Goal: Task Accomplishment & Management: Complete application form

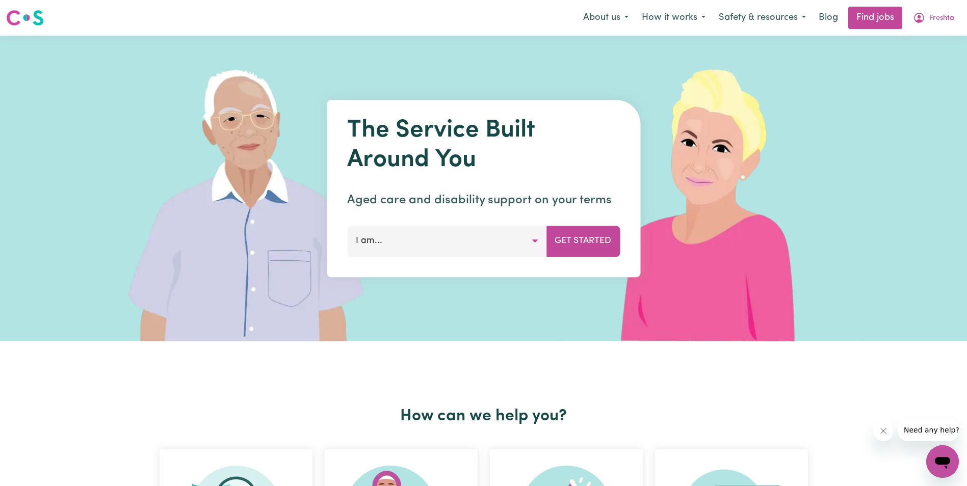
click at [534, 244] on button "I am..." at bounding box center [446, 241] width 199 height 31
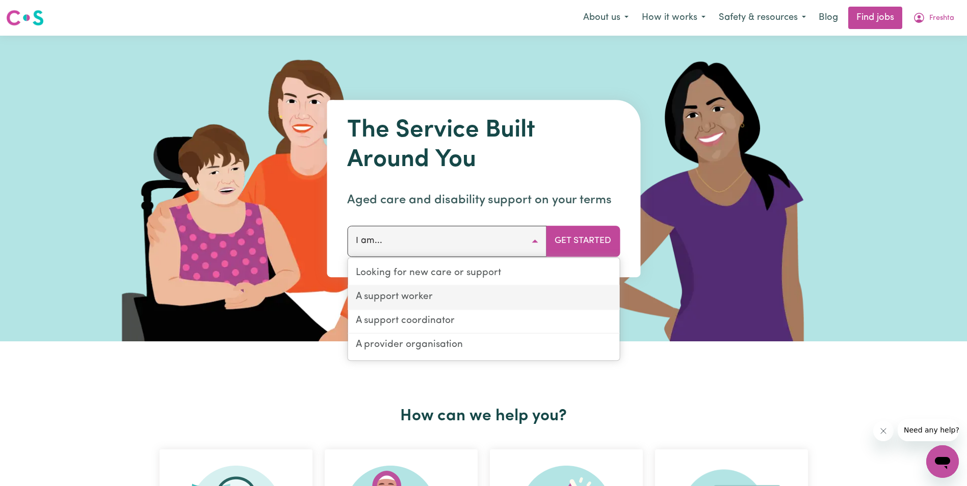
click at [515, 298] on link "A support worker" at bounding box center [484, 298] width 272 height 24
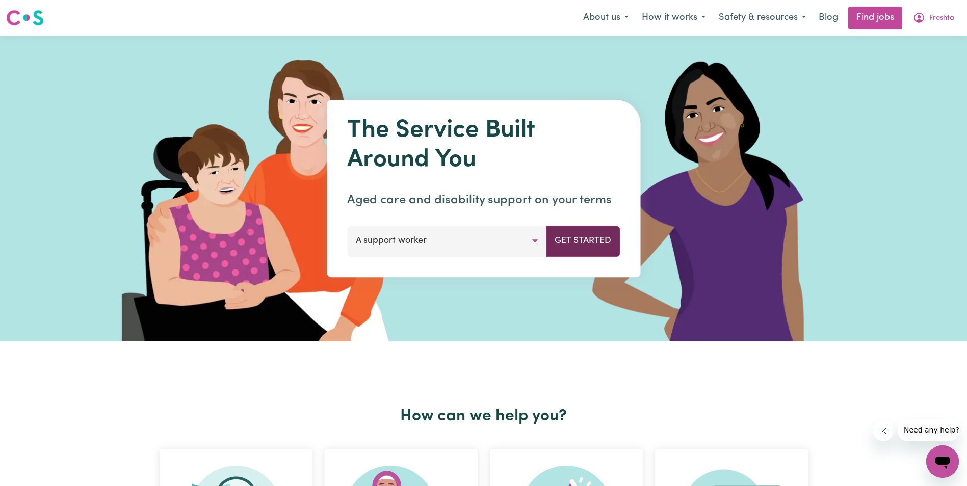
click at [602, 237] on button "Get Started" at bounding box center [583, 241] width 74 height 31
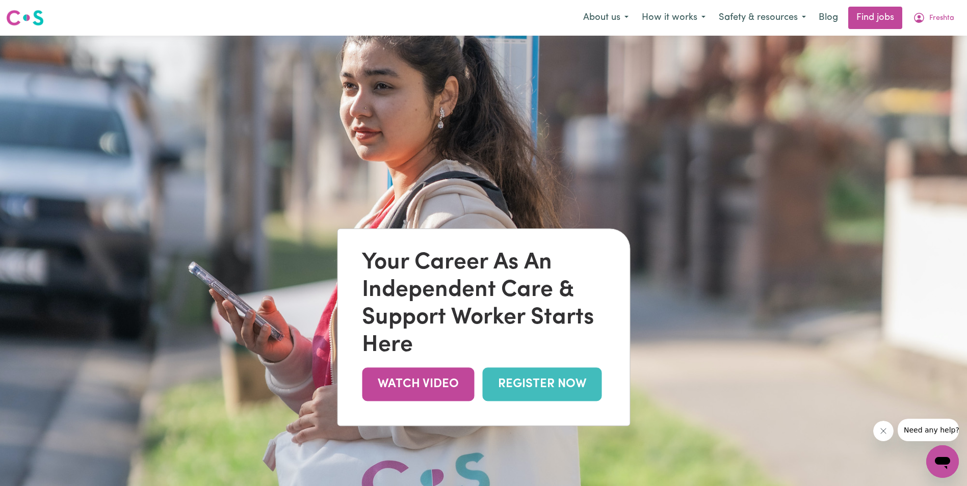
click at [568, 387] on link "REGISTER NOW" at bounding box center [541, 384] width 119 height 33
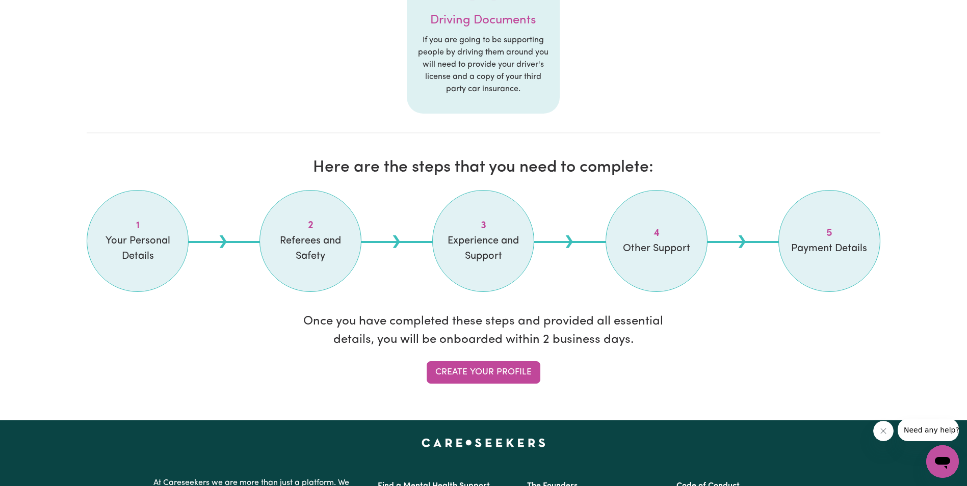
scroll to position [815, 0]
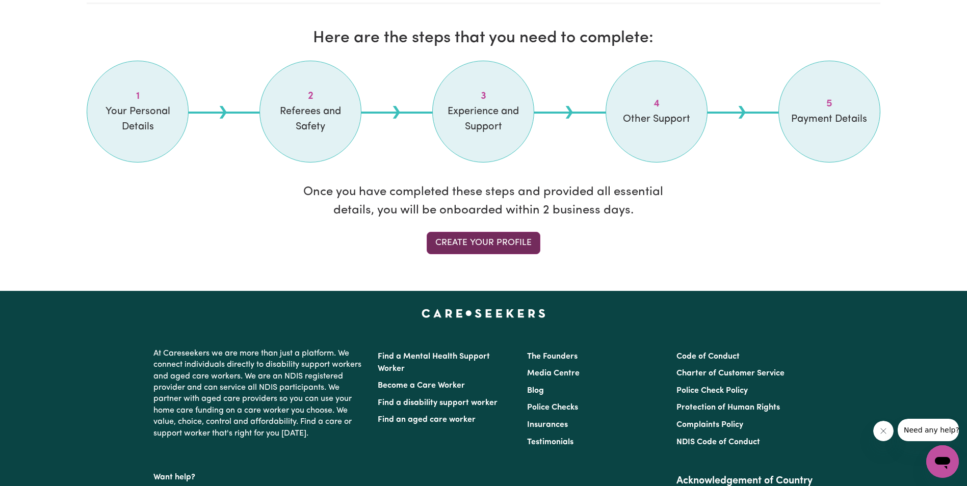
click at [476, 251] on link "Create your profile" at bounding box center [484, 243] width 114 height 22
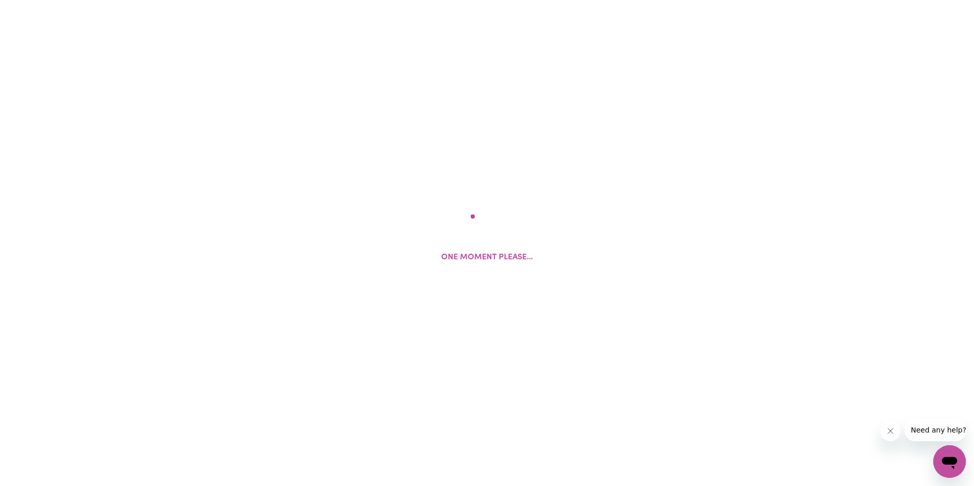
select select "[DEMOGRAPHIC_DATA]"
select select "[DEMOGRAPHIC_DATA] Citizen"
select select "Studying a healthcare related degree or qualification"
select select "50"
select select "55"
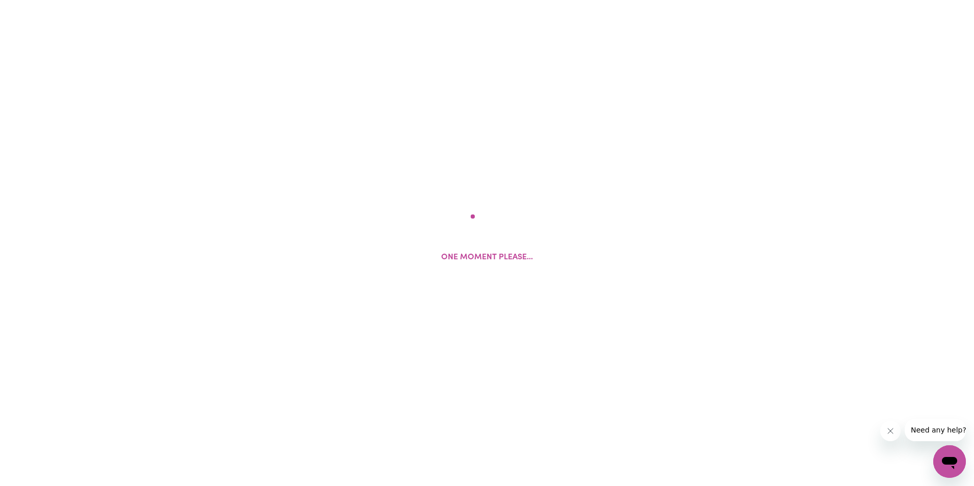
select select "60"
select select "65"
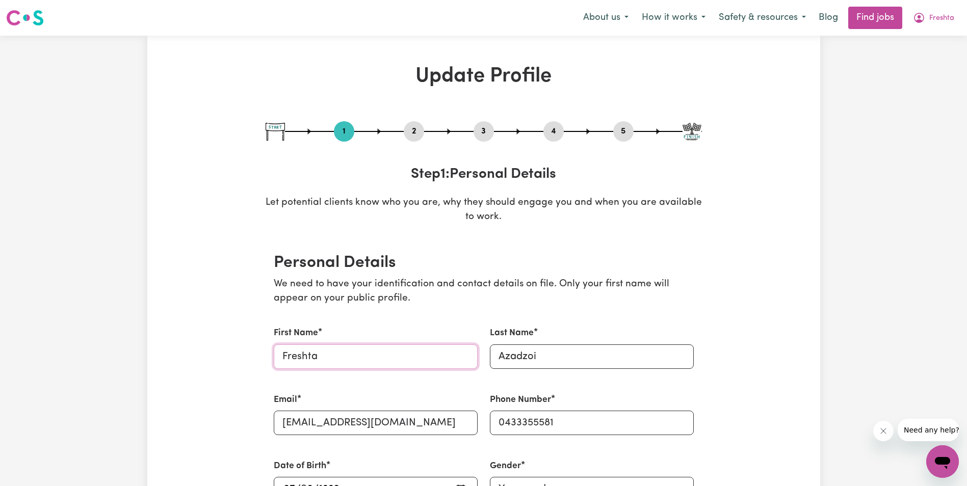
click at [418, 362] on input "Freshta" at bounding box center [376, 357] width 204 height 24
type input "Siar"
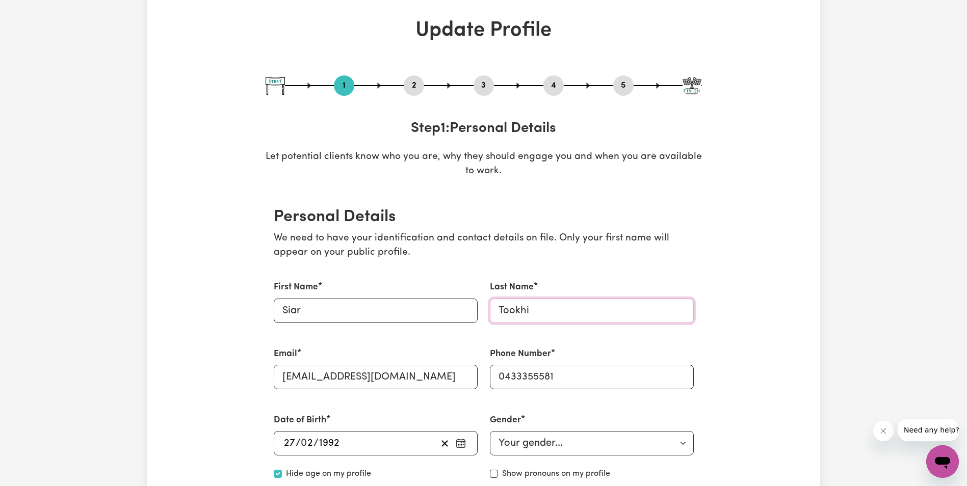
scroll to position [102, 0]
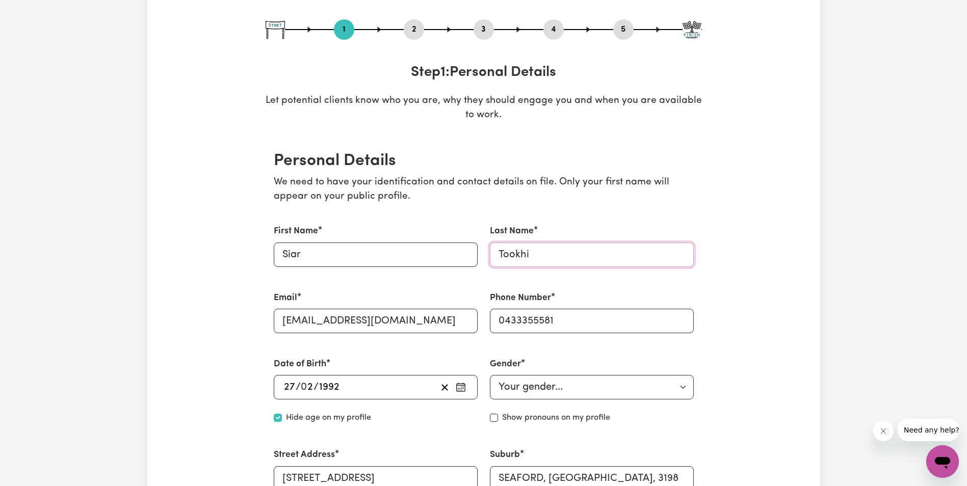
type input "Tookhi"
drag, startPoint x: 412, startPoint y: 323, endPoint x: 280, endPoint y: 316, distance: 131.7
click at [280, 316] on input "[EMAIL_ADDRESS][DOMAIN_NAME]" at bounding box center [376, 321] width 204 height 24
type input "[EMAIL_ADDRESS][DOMAIN_NAME]"
drag, startPoint x: 574, startPoint y: 322, endPoint x: 497, endPoint y: 326, distance: 77.6
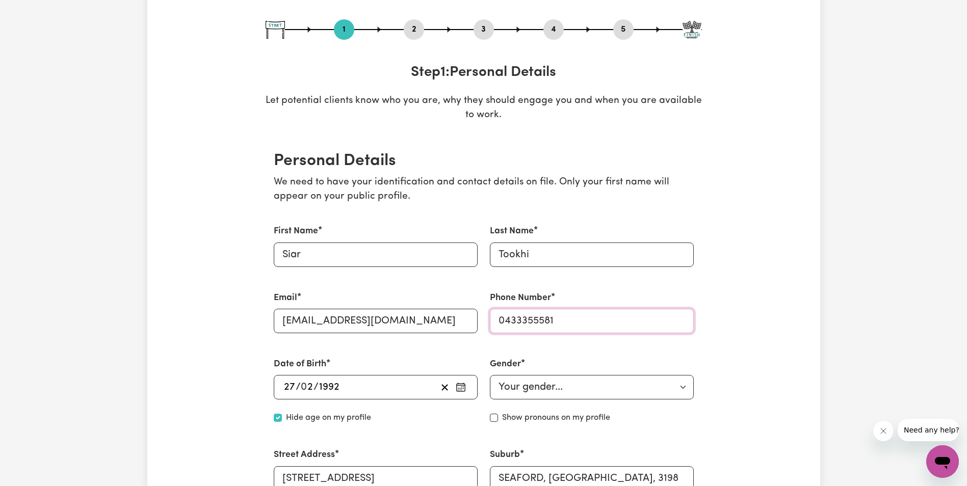
click at [468, 322] on div "First Name [PERSON_NAME] Last Name Tookhi Email [EMAIL_ADDRESS][DOMAIN_NAME] Ph…" at bounding box center [484, 391] width 432 height 357
type input "0499996851"
click at [424, 354] on div "Date of Birth [DEMOGRAPHIC_DATA] 27 / 0 2 / [DEMOGRAPHIC_DATA] Hide age Hide ag…" at bounding box center [376, 391] width 216 height 91
click at [378, 388] on div "[DATE] 27 / 0 2 / 1992" at bounding box center [359, 387] width 154 height 15
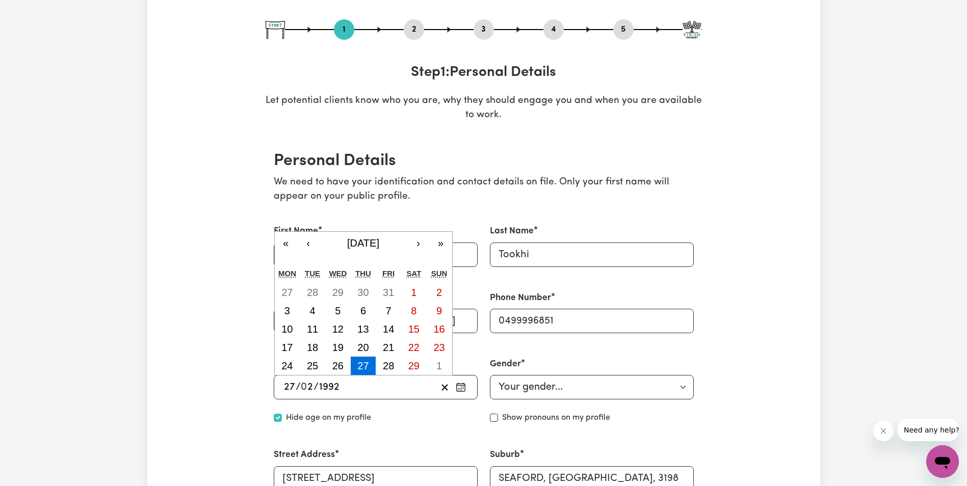
click at [355, 385] on div "[DATE] 27 / 0 2 / 1992" at bounding box center [359, 387] width 154 height 15
type input "[DATE]"
type input "1"
type input "[DATE]"
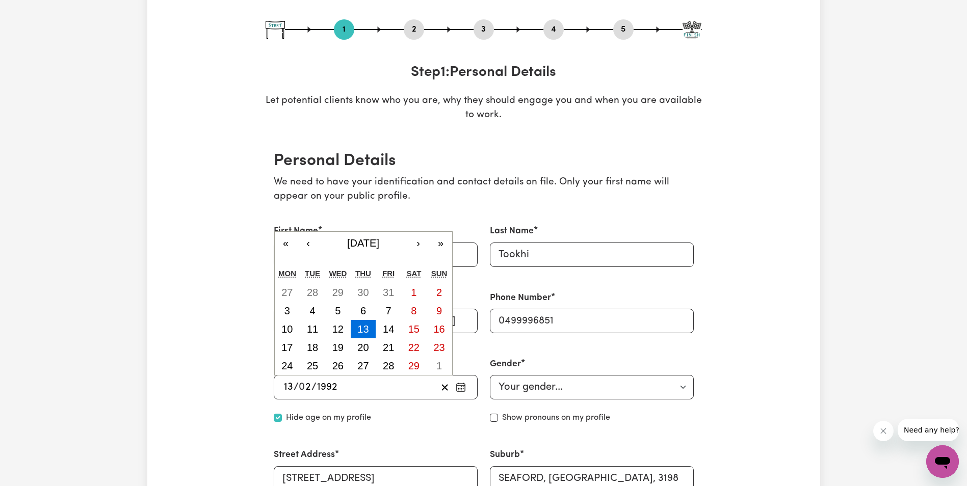
type input "13"
type input "197"
type input "[DATE]"
type input "1978"
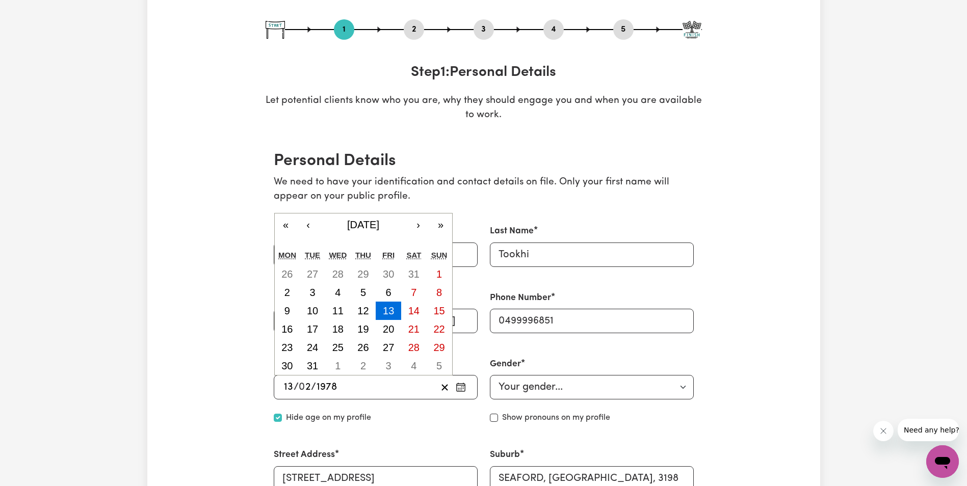
type input "[DATE]"
type input "1"
type input "[DATE]"
type input "11"
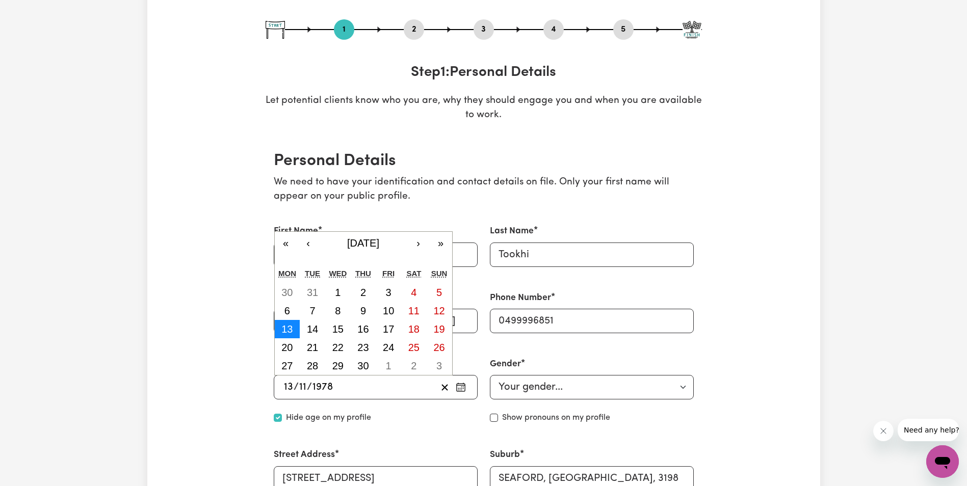
click at [291, 327] on abbr "13" at bounding box center [286, 329] width 11 height 11
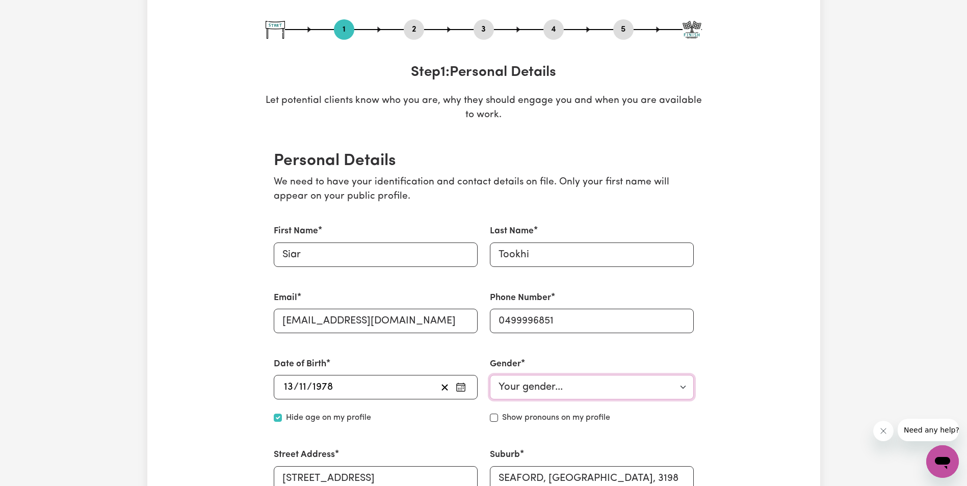
click at [556, 390] on select "Your gender... [DEMOGRAPHIC_DATA] [DEMOGRAPHIC_DATA] [DEMOGRAPHIC_DATA] Other P…" at bounding box center [592, 387] width 204 height 24
select select "[DEMOGRAPHIC_DATA]"
click at [490, 375] on select "Your gender... [DEMOGRAPHIC_DATA] [DEMOGRAPHIC_DATA] [DEMOGRAPHIC_DATA] Other P…" at bounding box center [592, 387] width 204 height 24
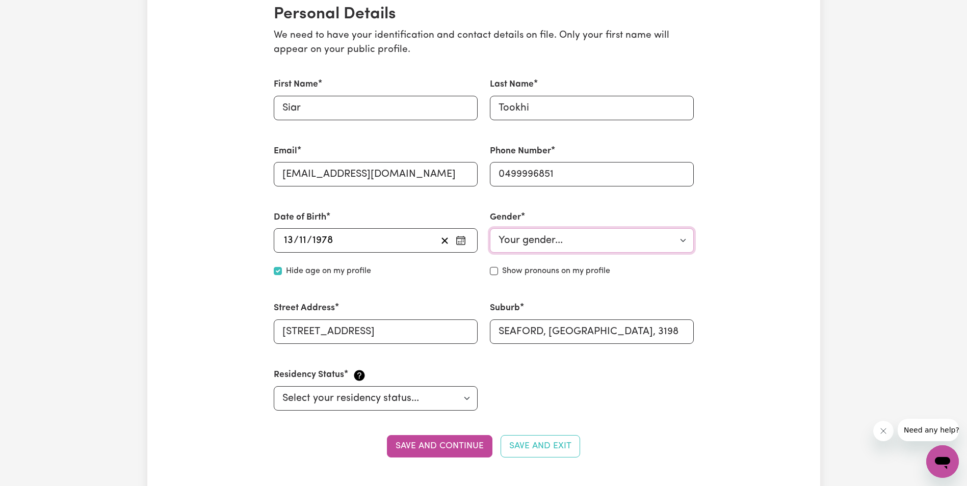
scroll to position [255, 0]
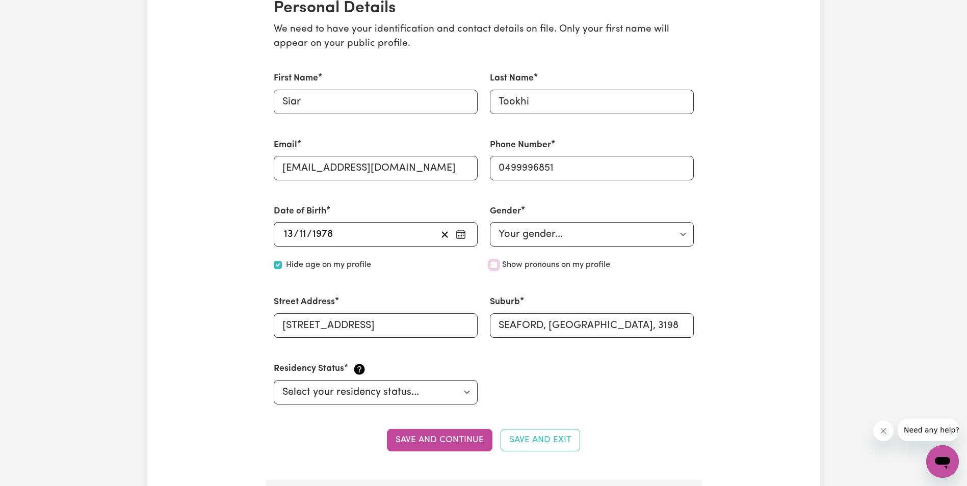
click at [496, 265] on input "Show pronouns on my profile" at bounding box center [494, 265] width 8 height 8
click at [492, 267] on input "Show pronouns on my profile" at bounding box center [494, 265] width 8 height 8
checkbox input "false"
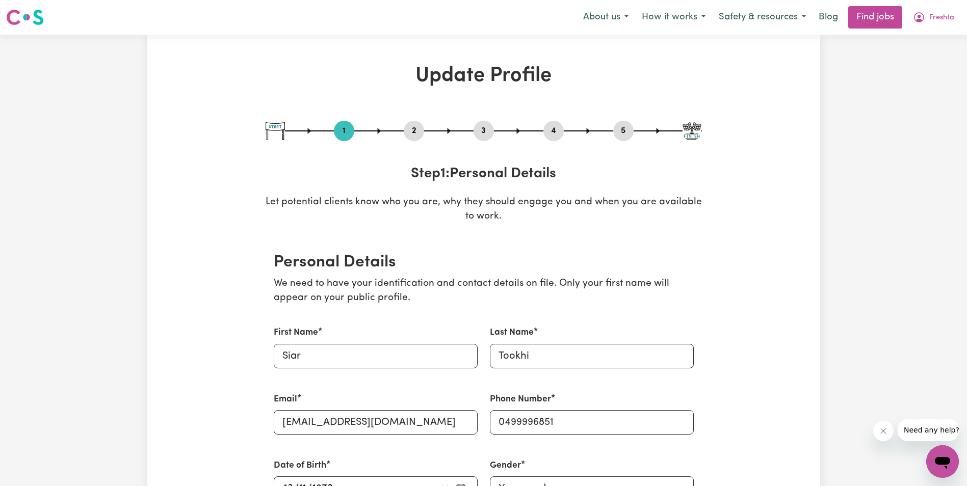
scroll to position [0, 0]
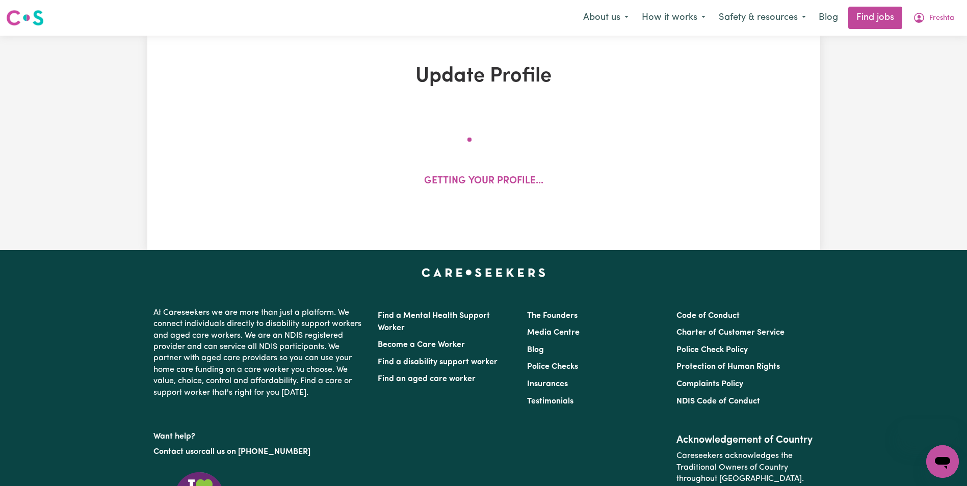
select select "[DEMOGRAPHIC_DATA]"
select select "[DEMOGRAPHIC_DATA] Citizen"
select select "Studying a healthcare related degree or qualification"
select select "50"
select select "55"
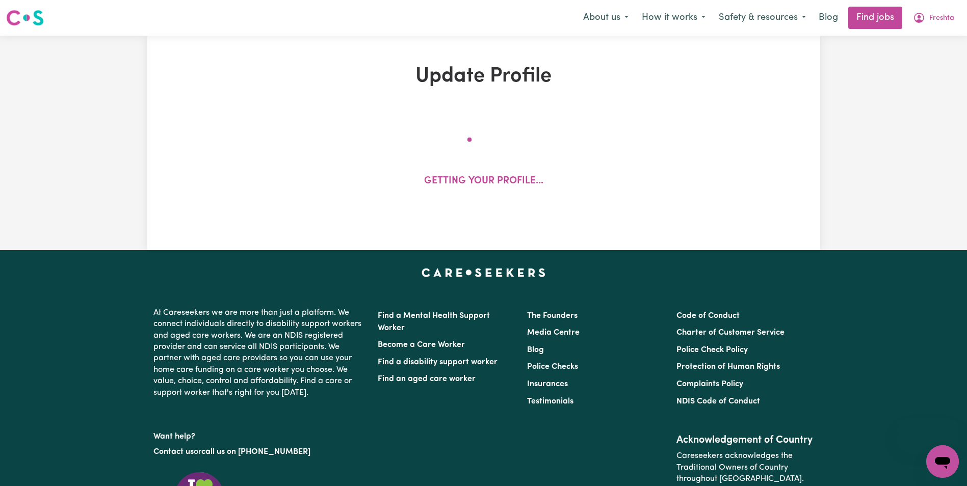
select select "60"
select select "65"
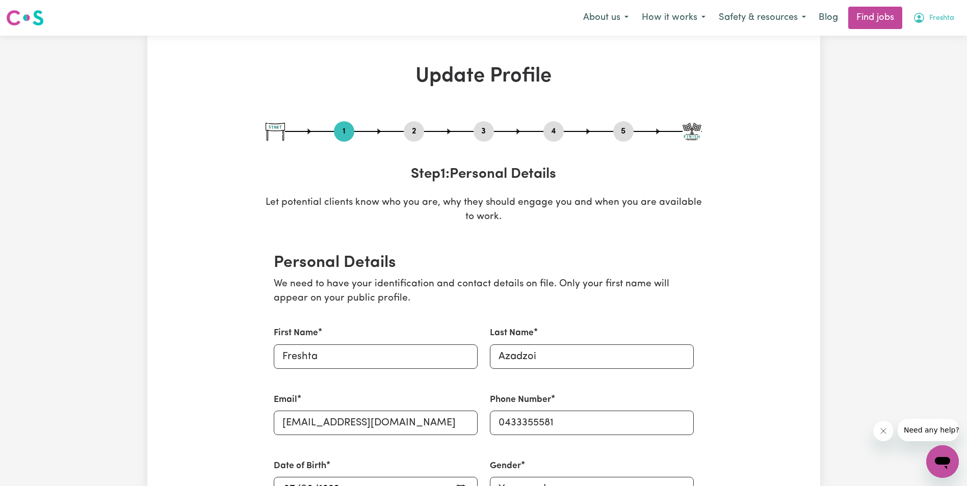
click at [939, 19] on span "Freshta" at bounding box center [941, 18] width 25 height 11
click at [915, 80] on link "Logout" at bounding box center [920, 77] width 81 height 19
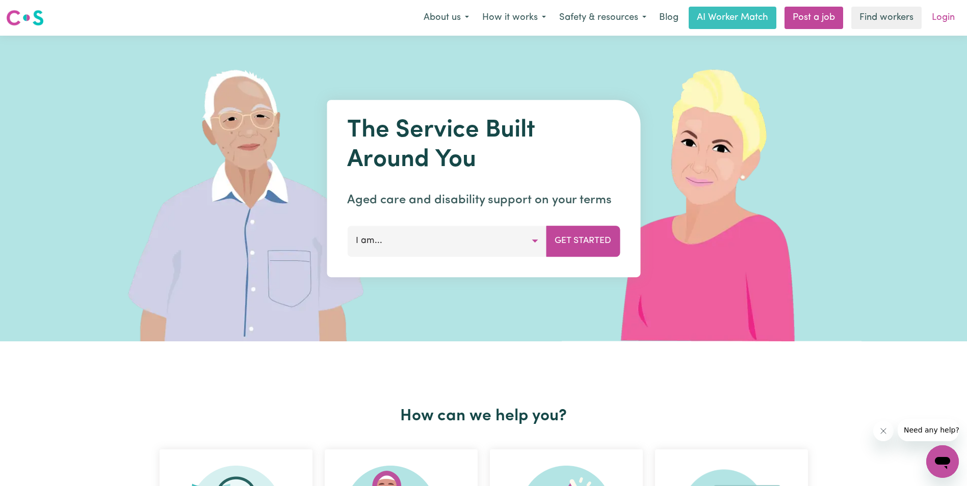
click at [950, 15] on link "Login" at bounding box center [943, 18] width 35 height 22
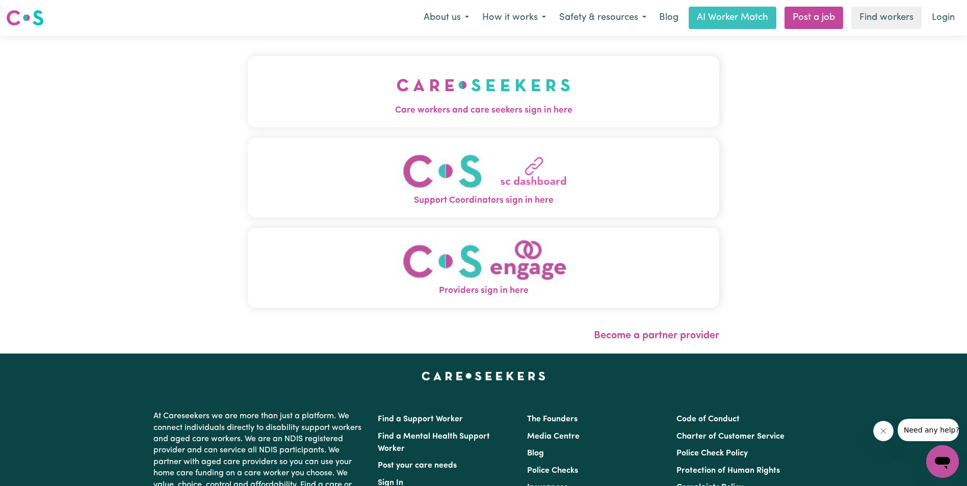
click at [24, 17] on img at bounding box center [25, 18] width 38 height 18
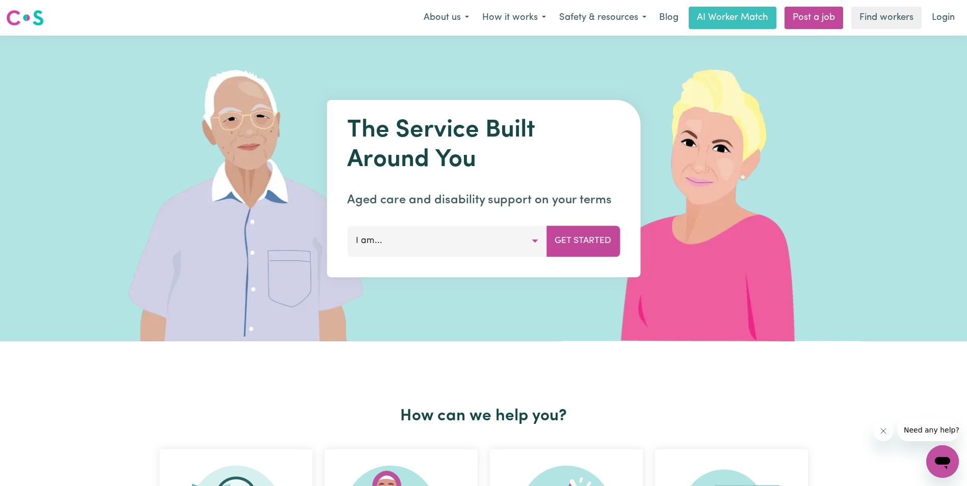
click at [523, 241] on button "I am..." at bounding box center [446, 241] width 199 height 31
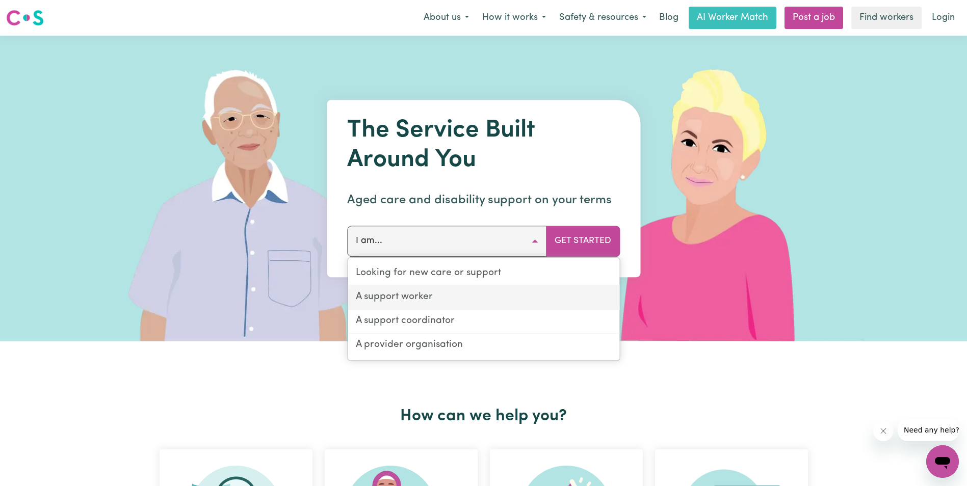
click at [468, 293] on link "A support worker" at bounding box center [484, 298] width 272 height 24
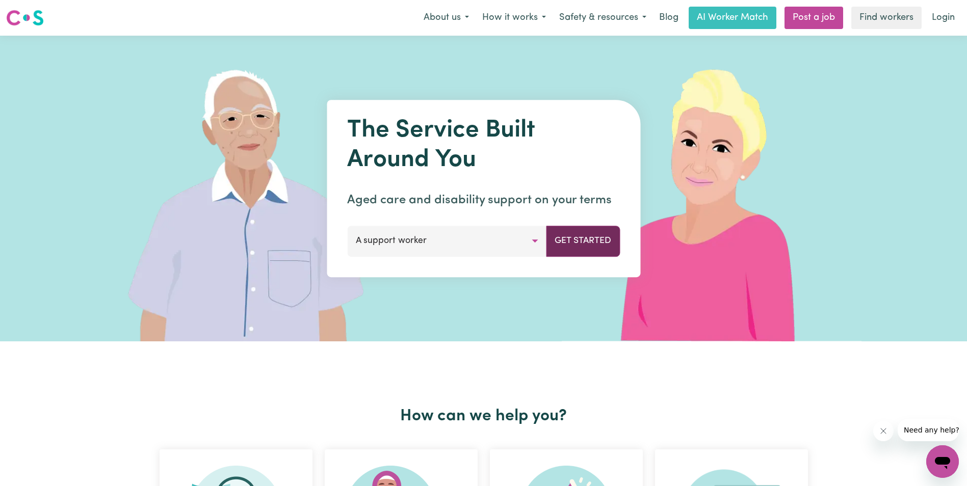
click at [586, 238] on button "Get Started" at bounding box center [583, 241] width 74 height 31
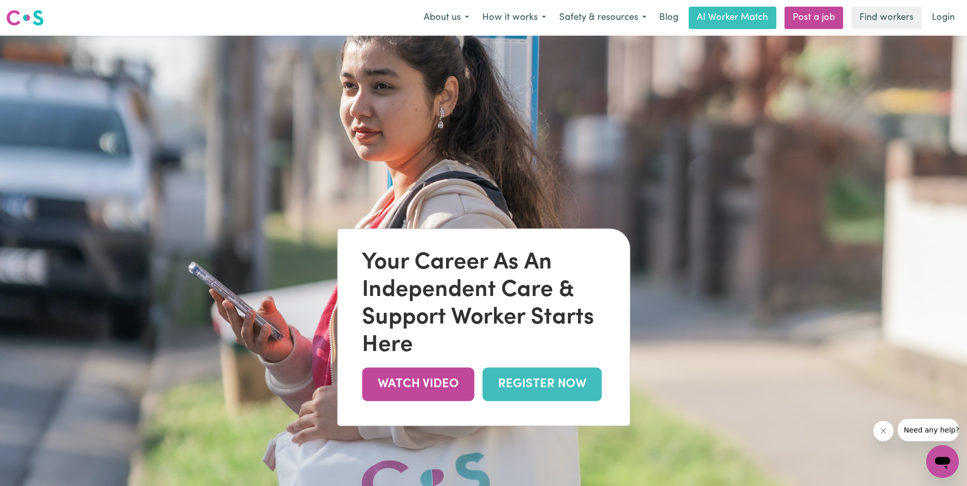
click at [562, 388] on link "REGISTER NOW" at bounding box center [541, 384] width 119 height 33
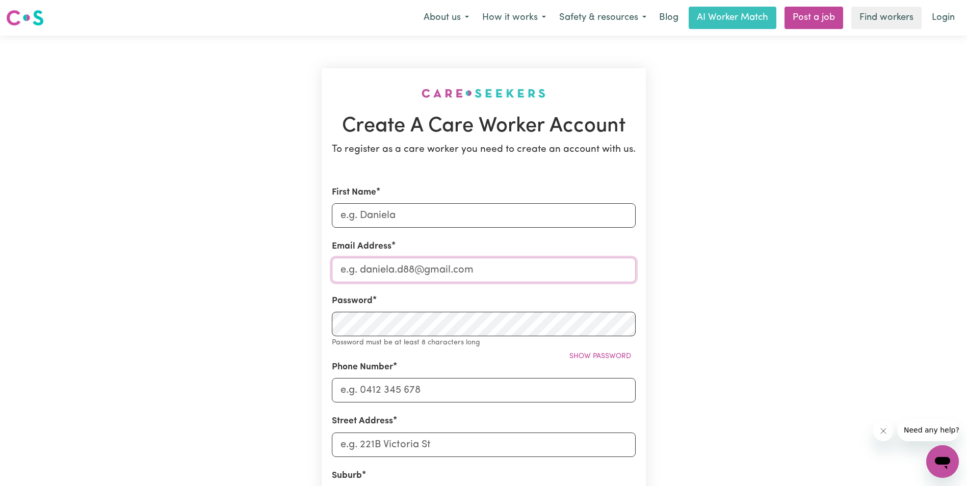
type input "[EMAIL_ADDRESS][DOMAIN_NAME]"
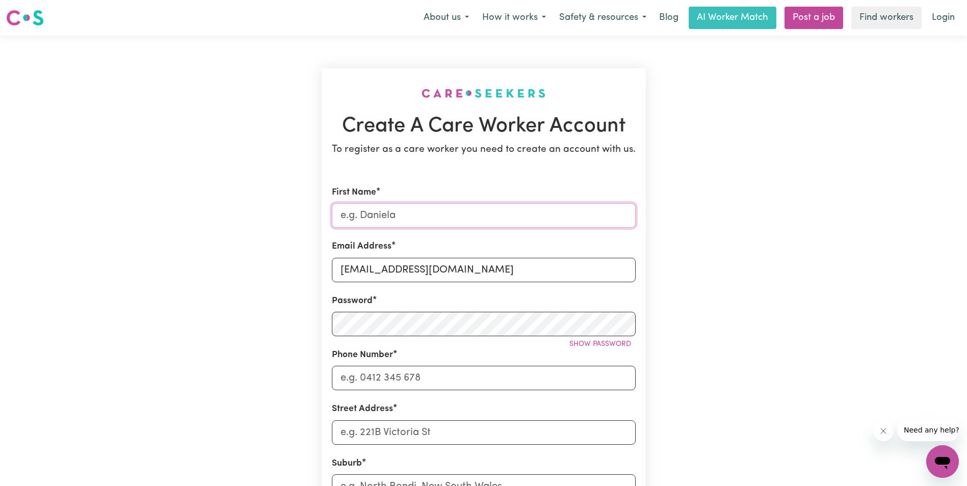
click at [419, 216] on input "First Name" at bounding box center [484, 215] width 304 height 24
type input "Siar"
type input "0433355581"
type input "8, Grant Ave"
drag, startPoint x: 480, startPoint y: 274, endPoint x: 309, endPoint y: 251, distance: 172.3
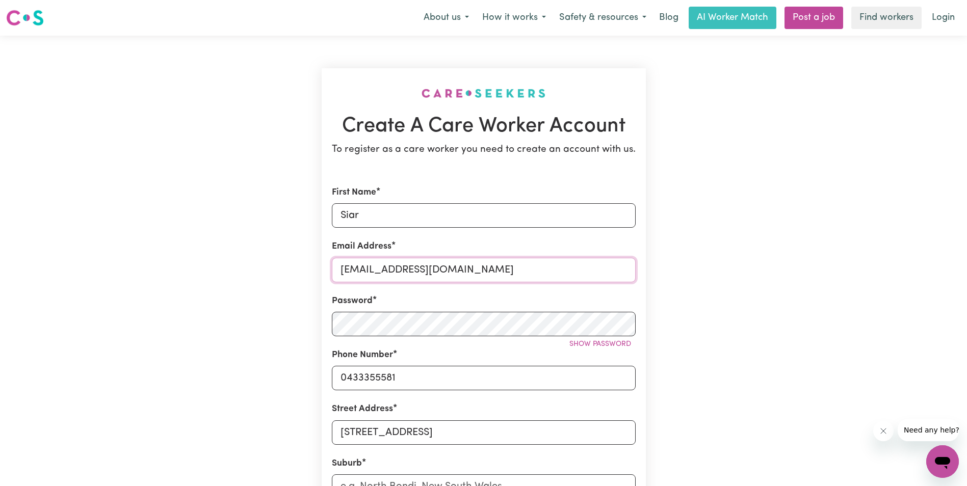
click at [309, 251] on div "Create A Care Worker Account To register as a care worker you need to create an…" at bounding box center [483, 402] width 673 height 732
type input "[EMAIL_ADDRESS][DOMAIN_NAME]"
click at [271, 311] on div "Create A Care Worker Account To register as a care worker you need to create an…" at bounding box center [483, 402] width 673 height 732
type input "0499996851"
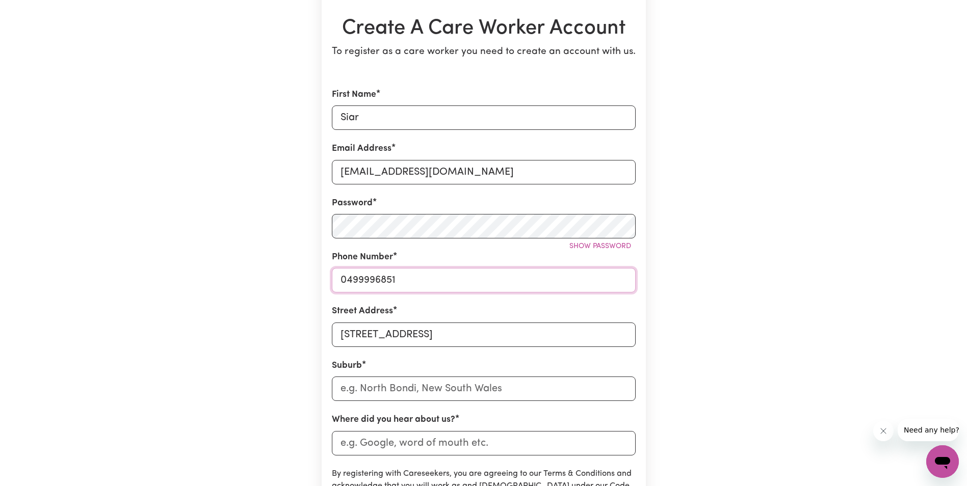
scroll to position [102, 0]
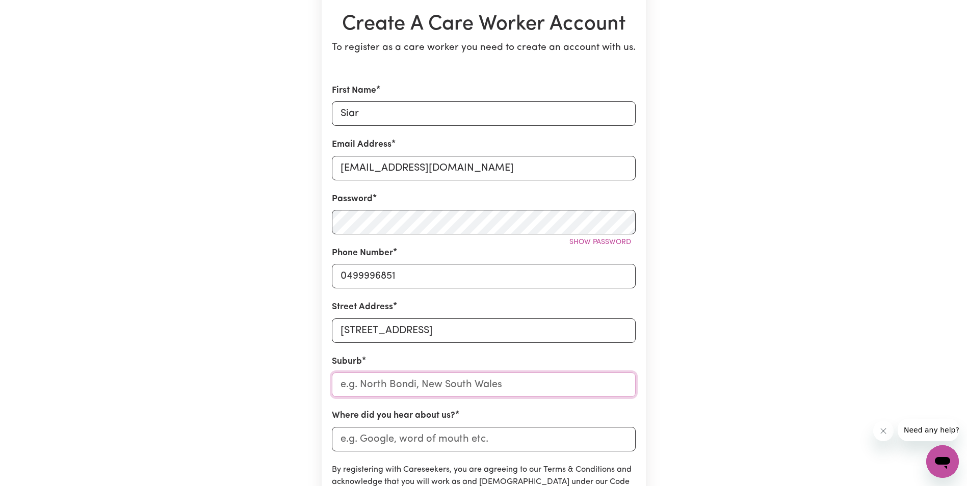
click at [409, 389] on input "text" at bounding box center [484, 385] width 304 height 24
type input "Sea"
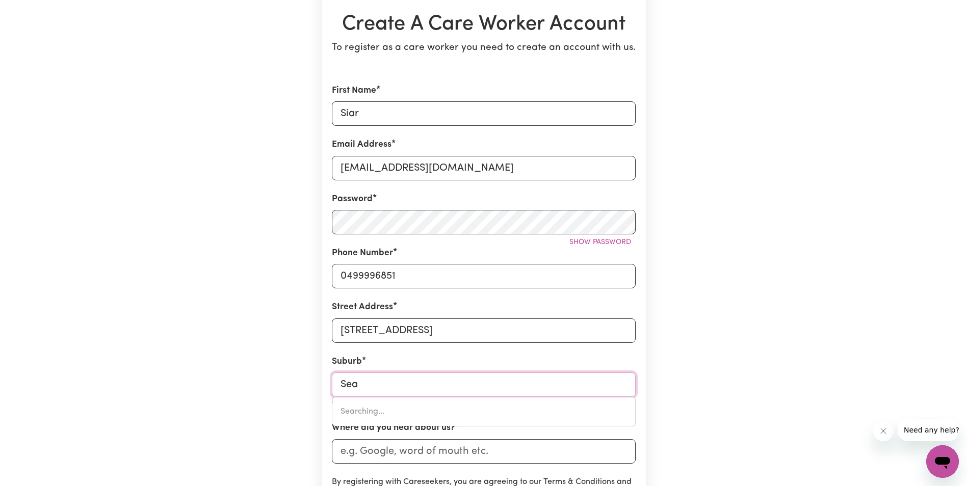
type input "Sea ELEPHANT, Tasmania, 7256"
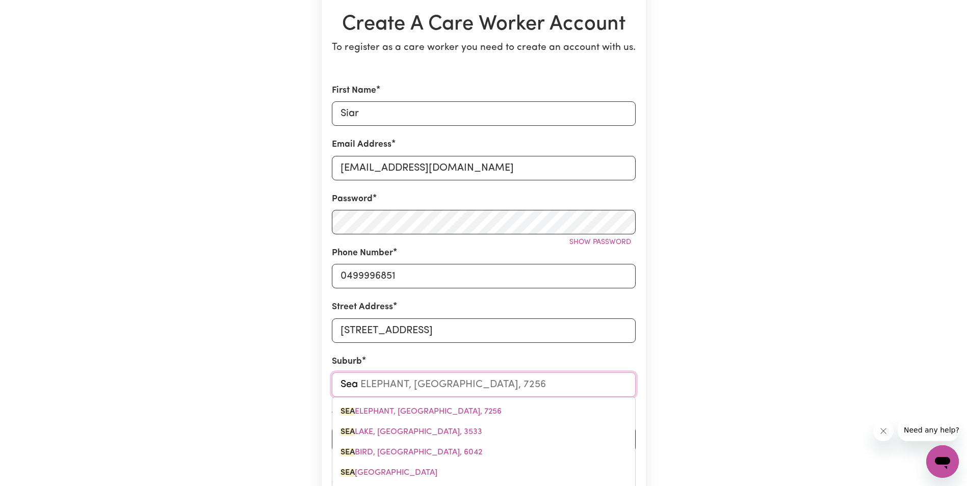
type input "Seaf"
type input "SeafORD, South Australia, 5169"
type input "Seafo"
type input "SeafoRD, South Australia, 5169"
type input "Seafor"
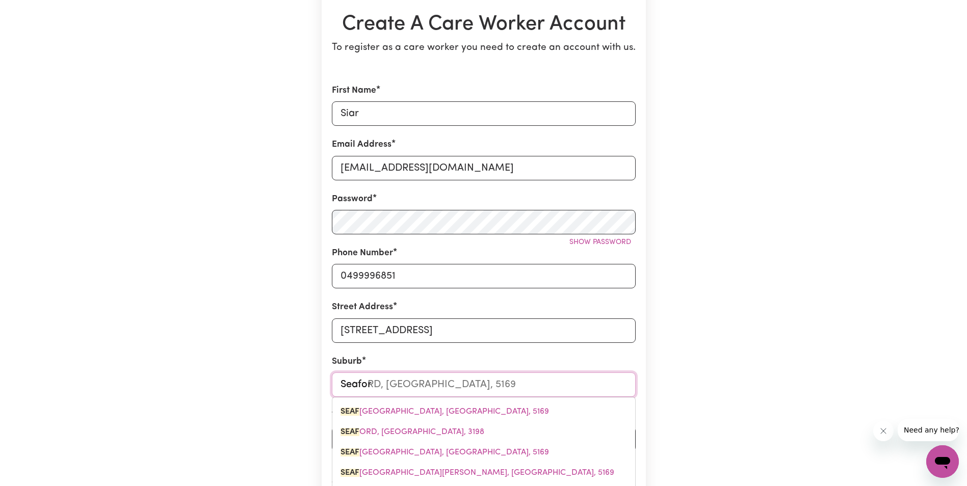
type input "SeaforD, South Australia, 5169"
type input "Seaford"
type input "Seaford, South Australia, 5169"
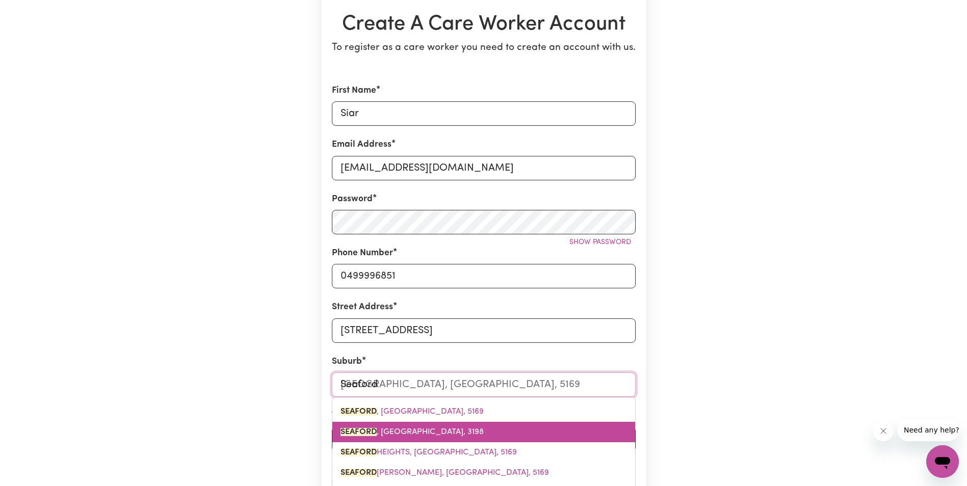
click at [420, 436] on span "SEAFORD , Victoria, 3198" at bounding box center [411, 432] width 143 height 8
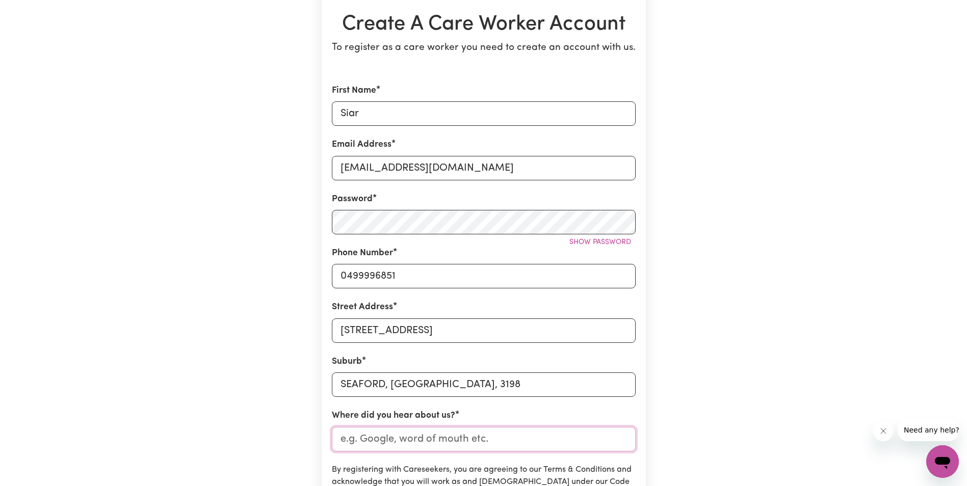
click at [436, 438] on input "Where did you hear about us?" at bounding box center [484, 439] width 304 height 24
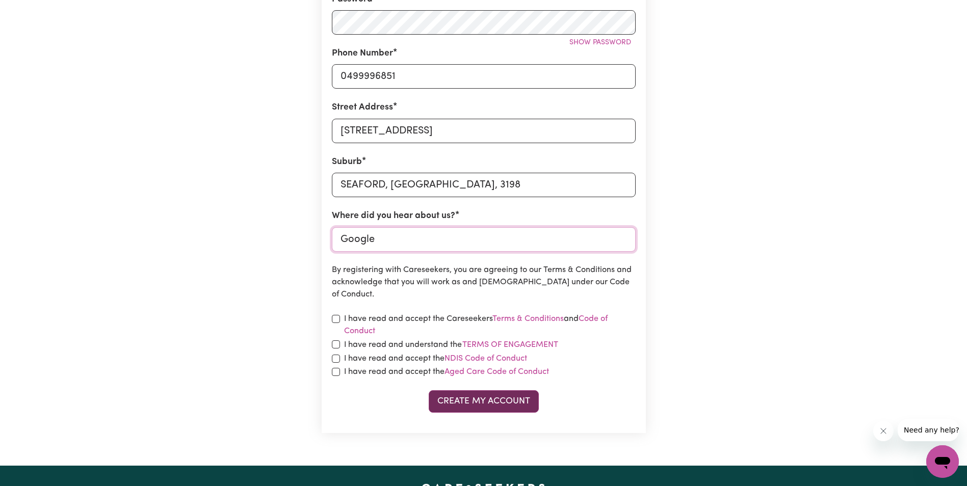
scroll to position [306, 0]
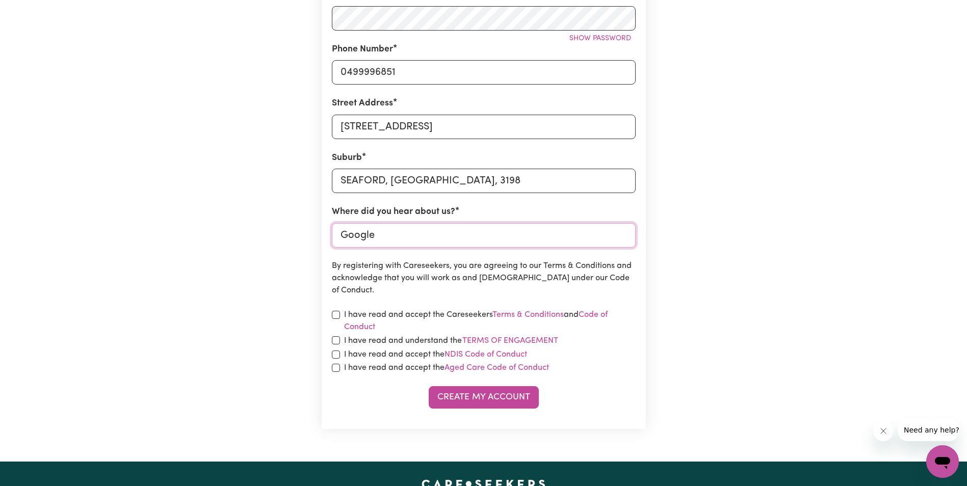
type input "Google"
click at [333, 315] on input "checkbox" at bounding box center [336, 315] width 8 height 8
checkbox input "true"
click at [335, 336] on input "checkbox" at bounding box center [336, 340] width 8 height 8
checkbox input "true"
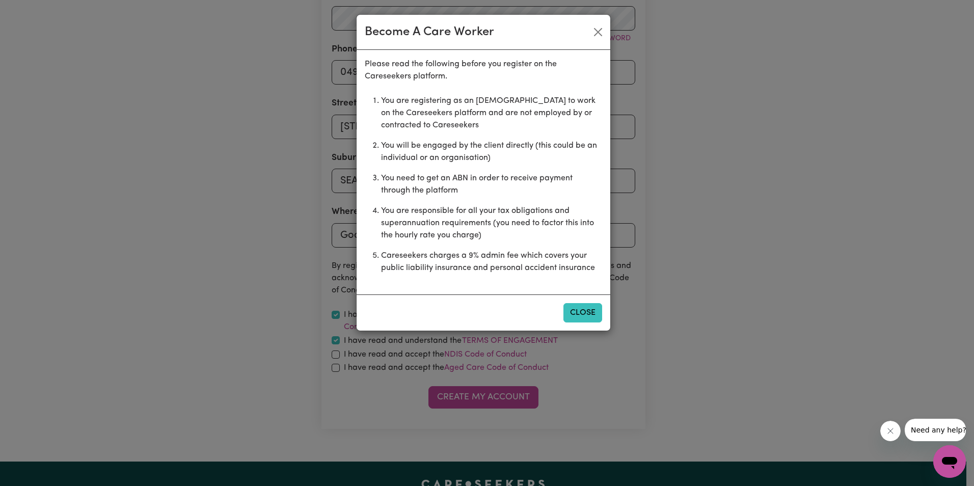
click at [575, 310] on button "Close" at bounding box center [583, 312] width 39 height 19
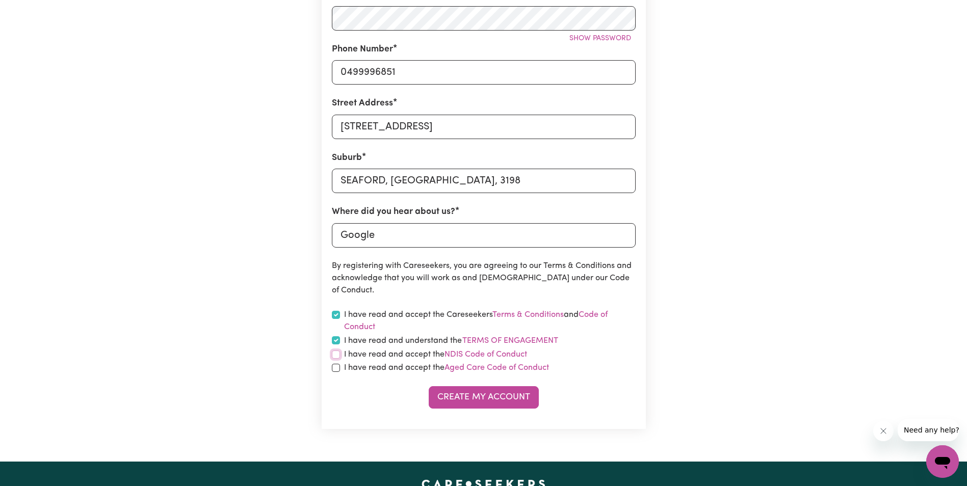
click at [338, 357] on input "checkbox" at bounding box center [336, 355] width 8 height 8
checkbox input "true"
click at [337, 369] on input "checkbox" at bounding box center [336, 368] width 8 height 8
checkbox input "true"
click at [480, 402] on button "Create My Account" at bounding box center [484, 397] width 110 height 22
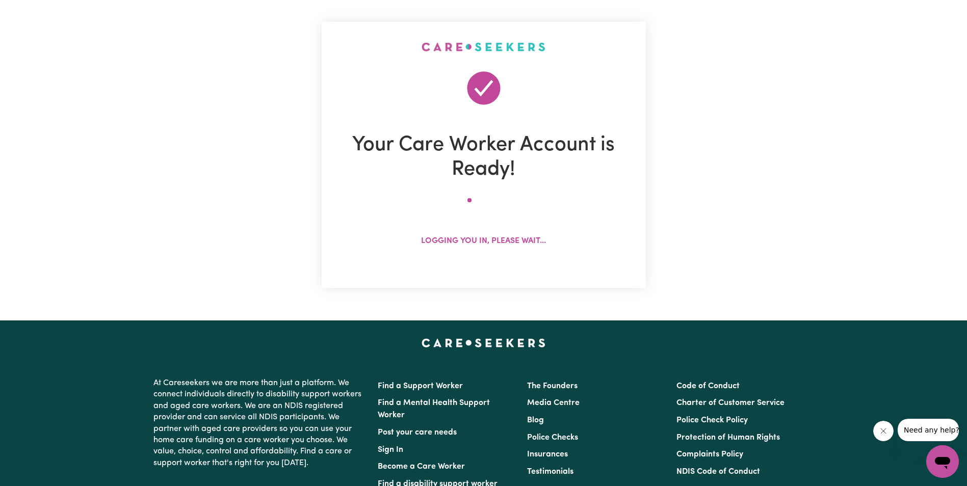
scroll to position [0, 0]
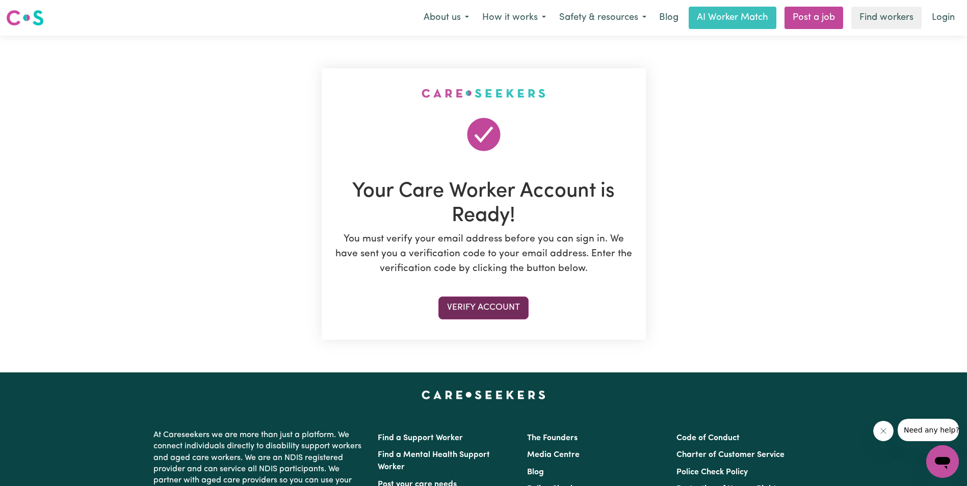
click at [497, 307] on button "Verify Account" at bounding box center [483, 308] width 90 height 22
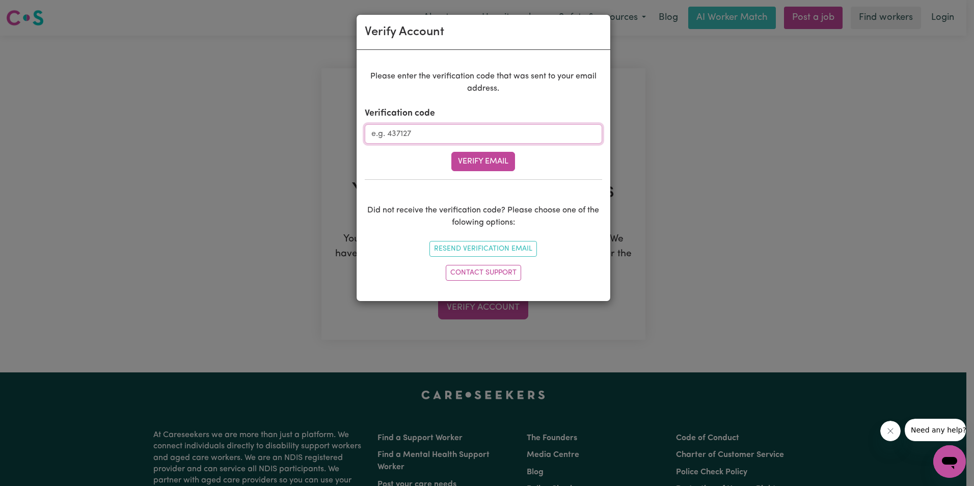
click at [482, 133] on input "Verification code" at bounding box center [483, 133] width 237 height 19
type input "300090"
click at [452, 152] on button "Verify Email" at bounding box center [484, 161] width 64 height 19
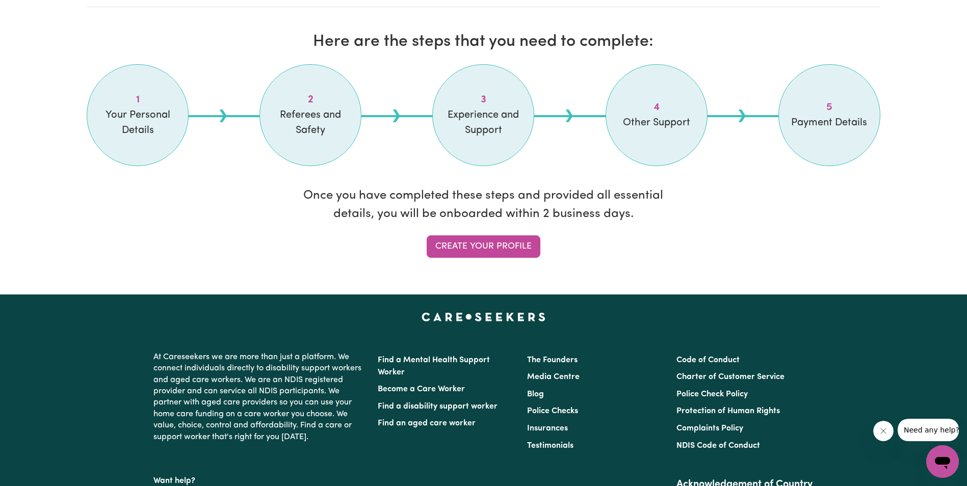
scroll to position [815, 0]
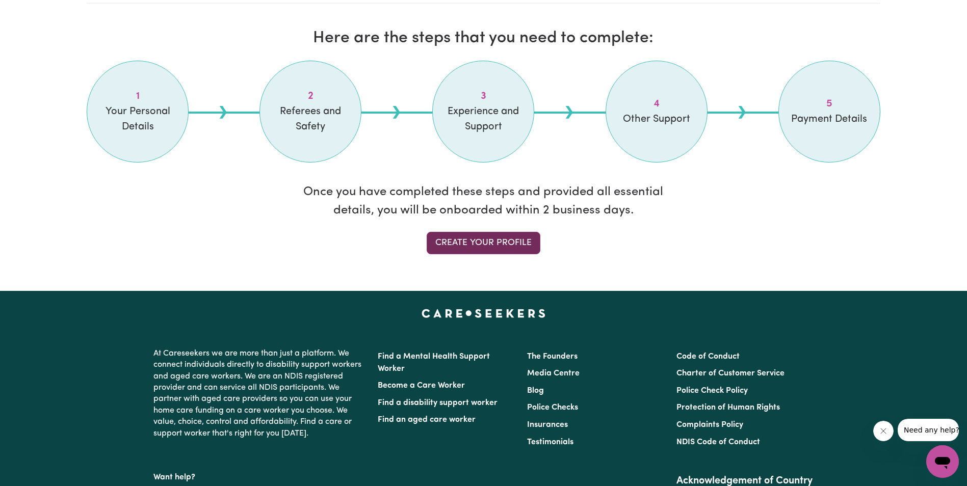
click at [504, 246] on link "Create your profile" at bounding box center [484, 243] width 114 height 22
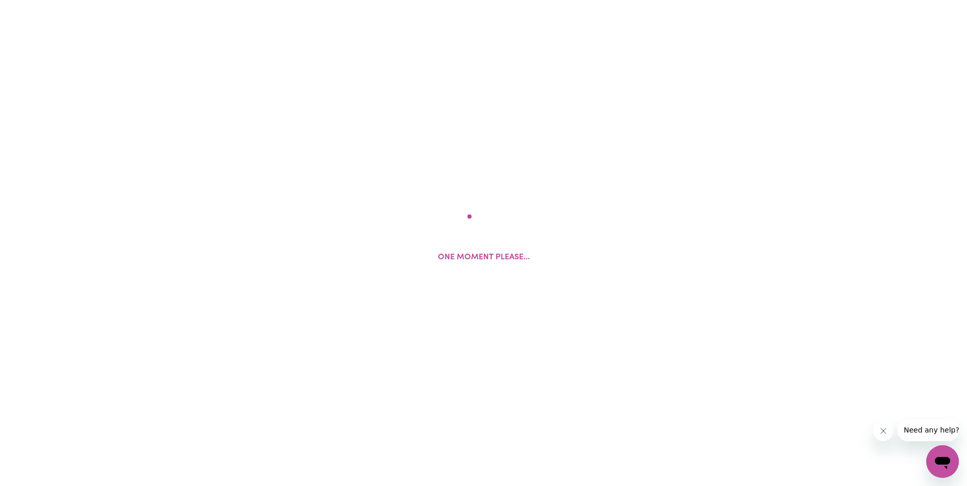
select select "Studying a healthcare related degree or qualification"
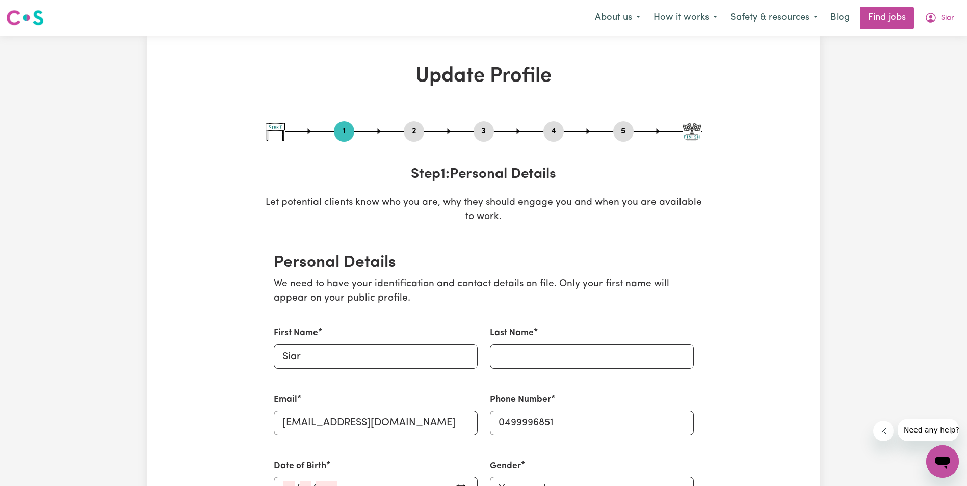
scroll to position [204, 0]
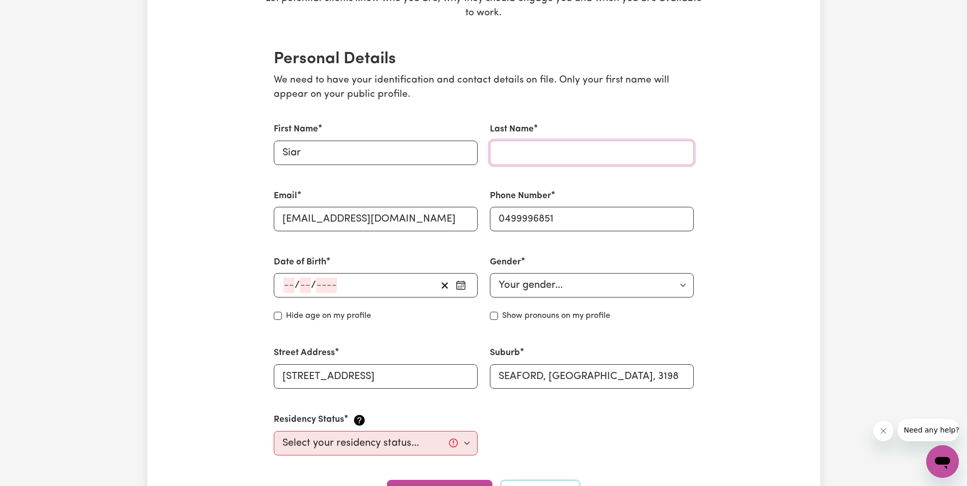
click at [516, 156] on input "Last Name" at bounding box center [592, 153] width 204 height 24
type input "Tookhi"
click at [451, 186] on div "Email icare4youptyltd@gmail.com" at bounding box center [376, 210] width 216 height 66
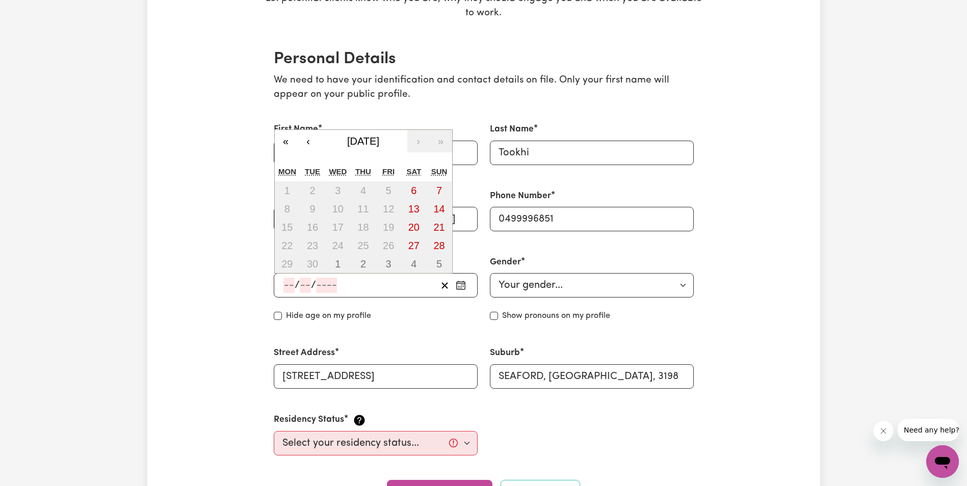
click at [285, 286] on input "number" at bounding box center [288, 285] width 11 height 15
type input "13"
type input "11"
type input "197"
type input "[DATE]"
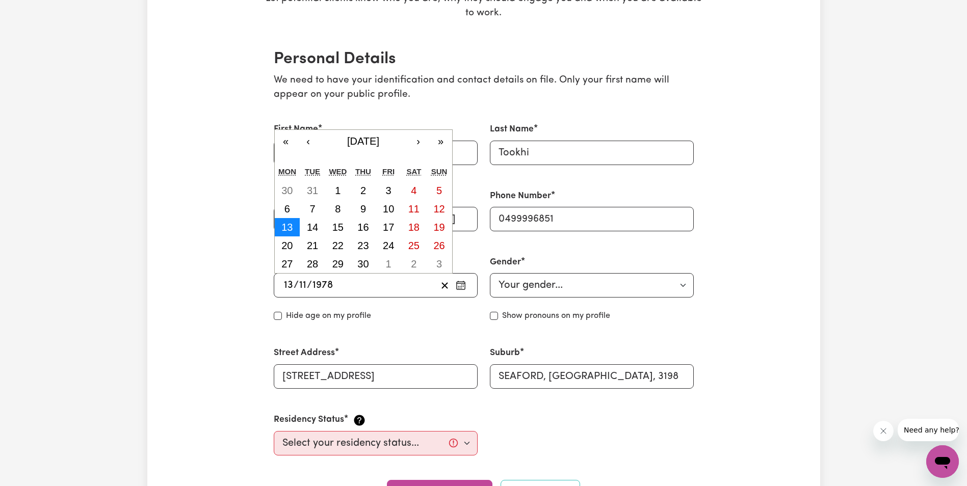
type input "1978"
click at [293, 228] on button "13" at bounding box center [287, 227] width 25 height 18
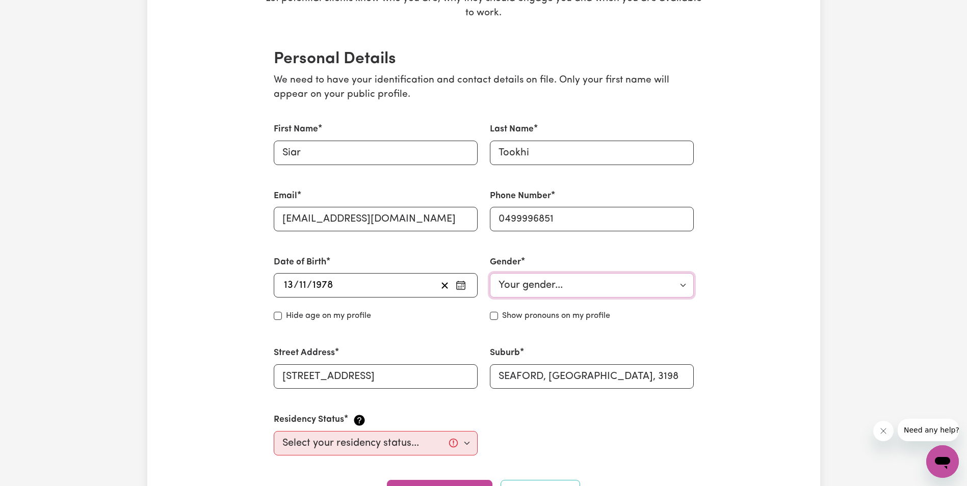
click at [531, 289] on select "Your gender... [DEMOGRAPHIC_DATA] [DEMOGRAPHIC_DATA] [DEMOGRAPHIC_DATA] Other P…" at bounding box center [592, 285] width 204 height 24
select select "[DEMOGRAPHIC_DATA]"
click at [490, 273] on select "Your gender... [DEMOGRAPHIC_DATA] [DEMOGRAPHIC_DATA] [DEMOGRAPHIC_DATA] Other P…" at bounding box center [592, 285] width 204 height 24
click at [279, 318] on input "Hide age" at bounding box center [278, 316] width 8 height 8
checkbox input "true"
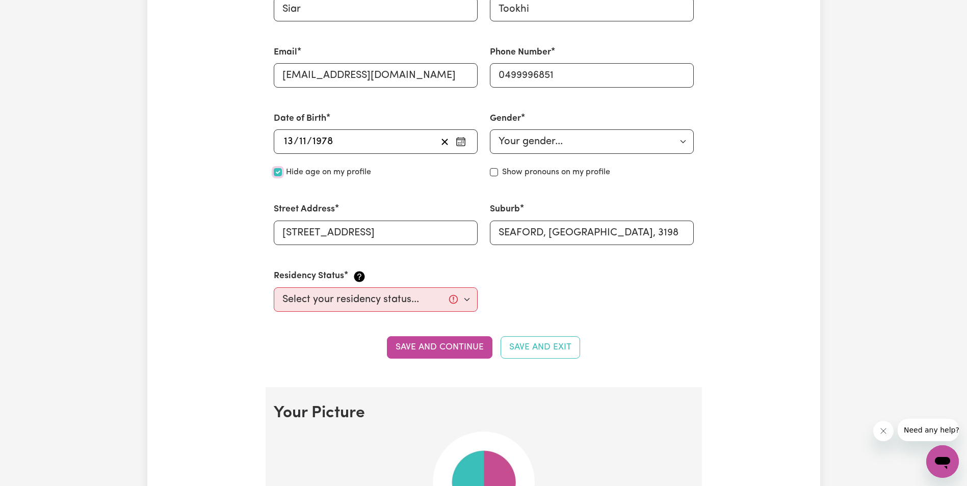
scroll to position [357, 0]
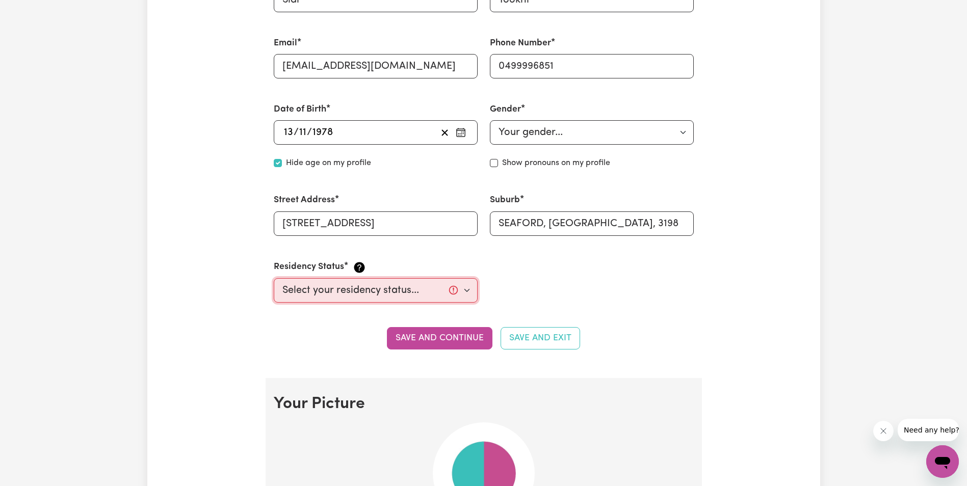
click at [416, 296] on select "Select your residency status... Australian citizen Australian PR Temporary Work…" at bounding box center [376, 290] width 204 height 24
select select "[DEMOGRAPHIC_DATA] Citizen"
click at [274, 278] on select "Select your residency status... Australian citizen Australian PR Temporary Work…" at bounding box center [376, 290] width 204 height 24
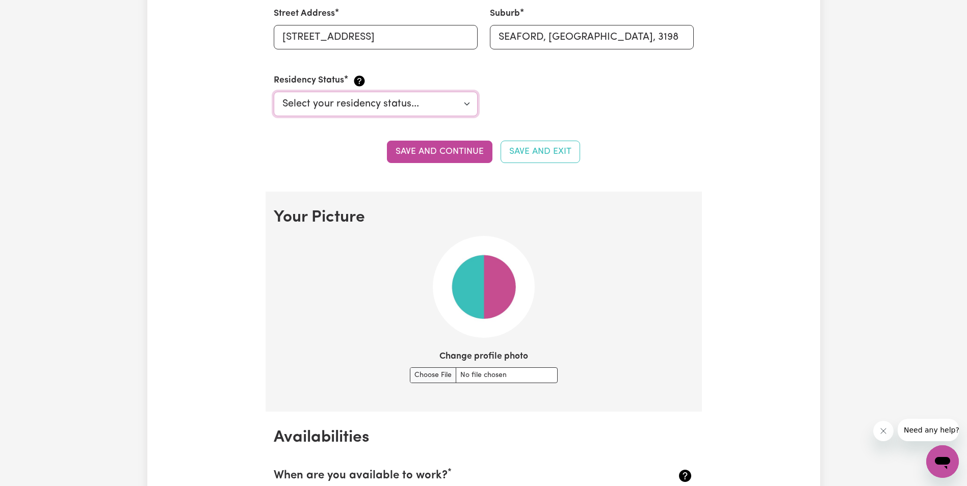
scroll to position [612, 0]
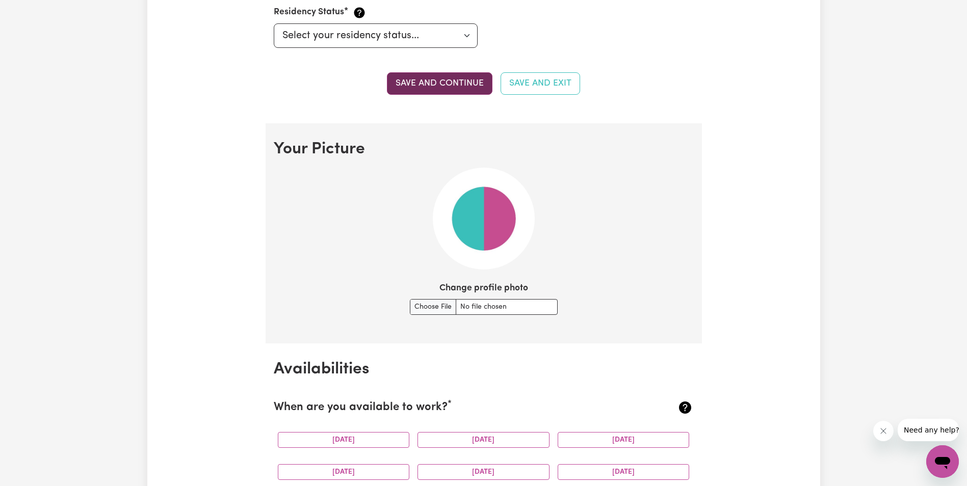
click at [442, 84] on button "Save and continue" at bounding box center [439, 83] width 105 height 22
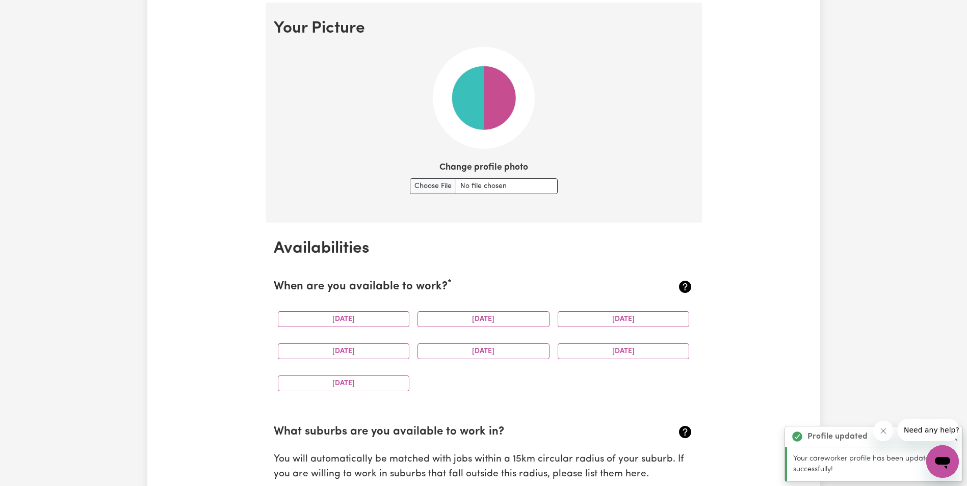
scroll to position [735, 0]
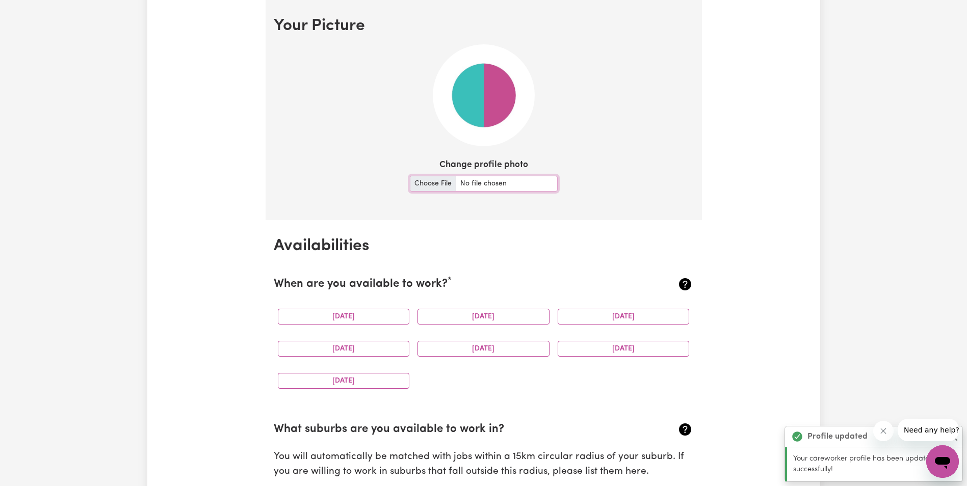
click at [428, 184] on input "Change profile photo" at bounding box center [484, 184] width 148 height 16
type input "C:\fakepath\Logo 2.jpg"
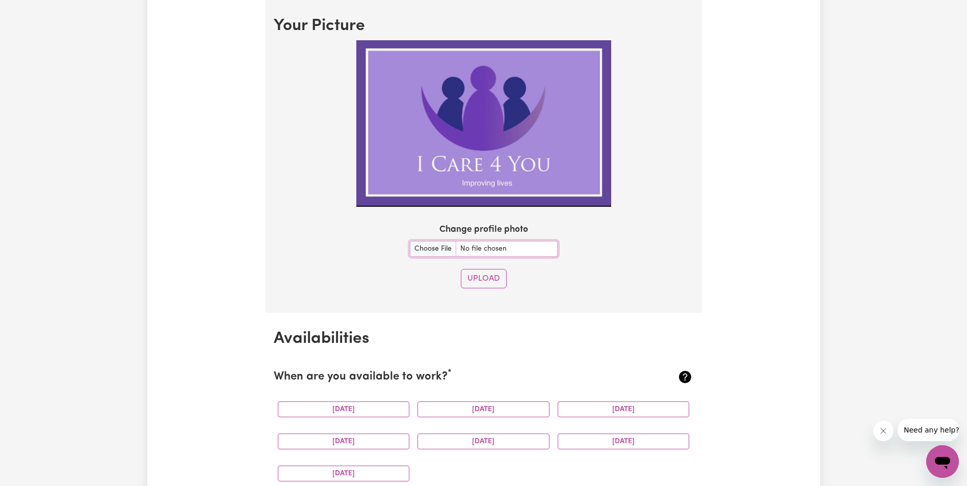
click at [491, 155] on img at bounding box center [483, 123] width 255 height 167
click at [489, 249] on input "Change profile photo" at bounding box center [484, 249] width 148 height 16
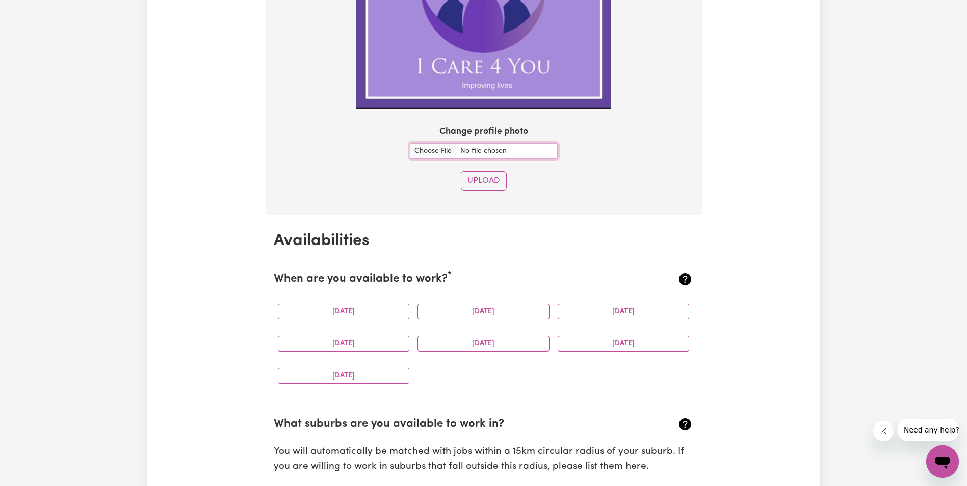
scroll to position [837, 0]
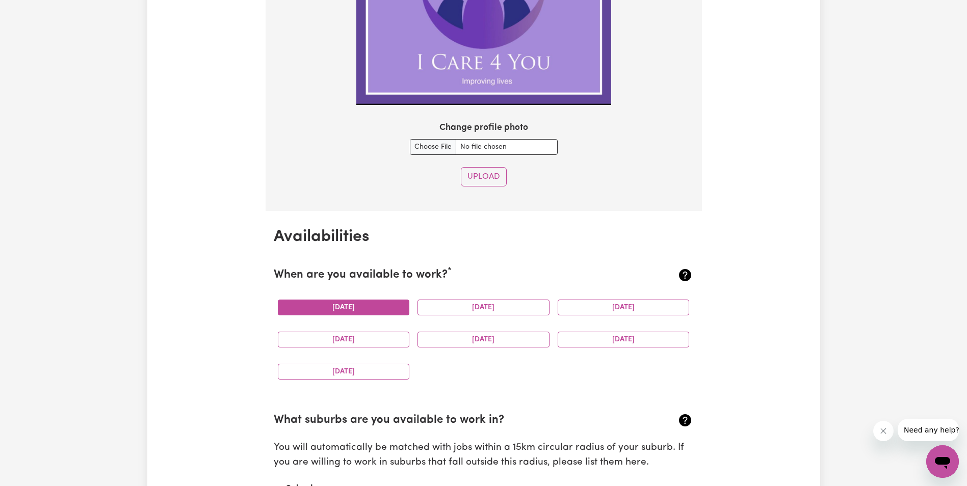
click at [366, 308] on button "[DATE]" at bounding box center [344, 308] width 132 height 16
click at [484, 308] on button "[DATE]" at bounding box center [483, 308] width 132 height 16
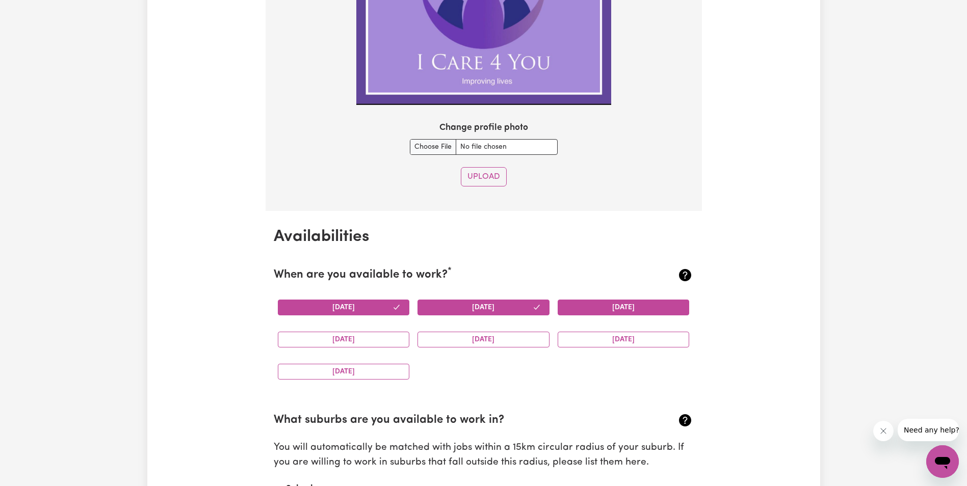
click at [603, 305] on button "[DATE]" at bounding box center [624, 308] width 132 height 16
click at [385, 341] on button "[DATE]" at bounding box center [344, 340] width 132 height 16
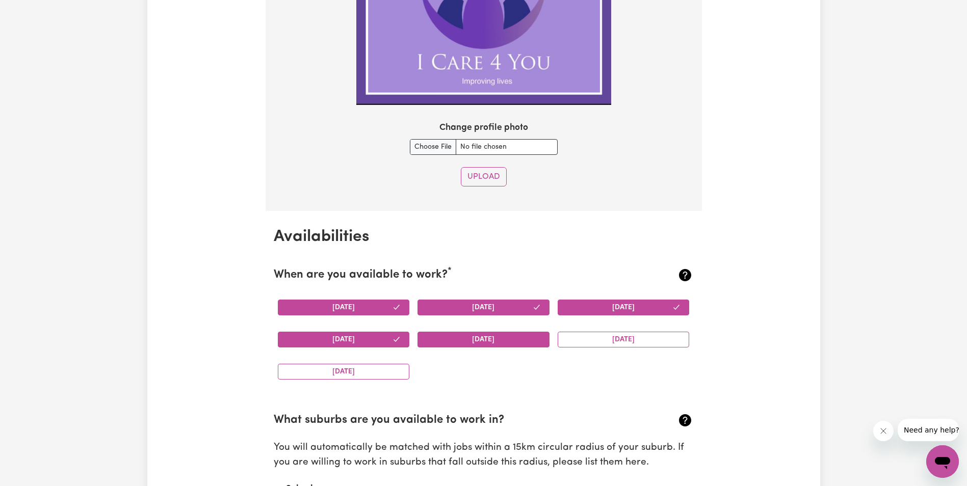
click at [460, 340] on button "[DATE]" at bounding box center [483, 340] width 132 height 16
click at [599, 345] on button "[DATE]" at bounding box center [624, 340] width 132 height 16
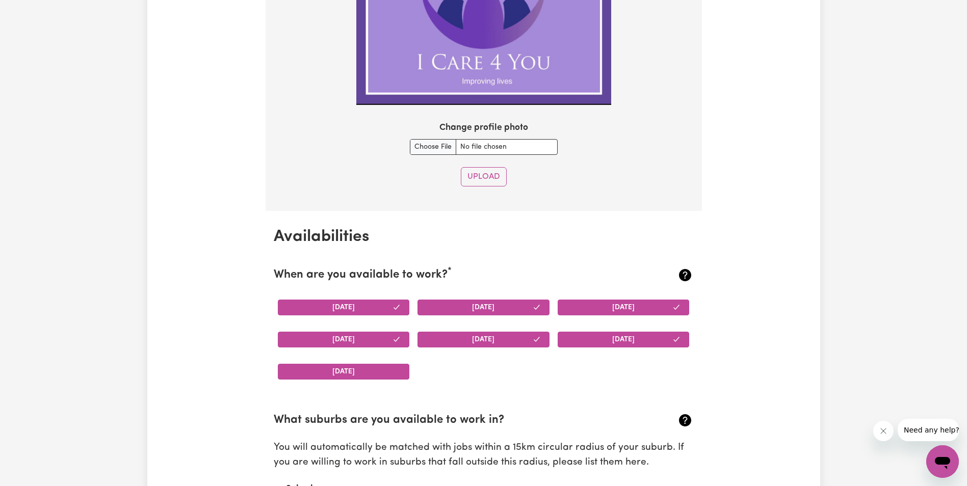
click at [392, 376] on button "[DATE]" at bounding box center [344, 372] width 132 height 16
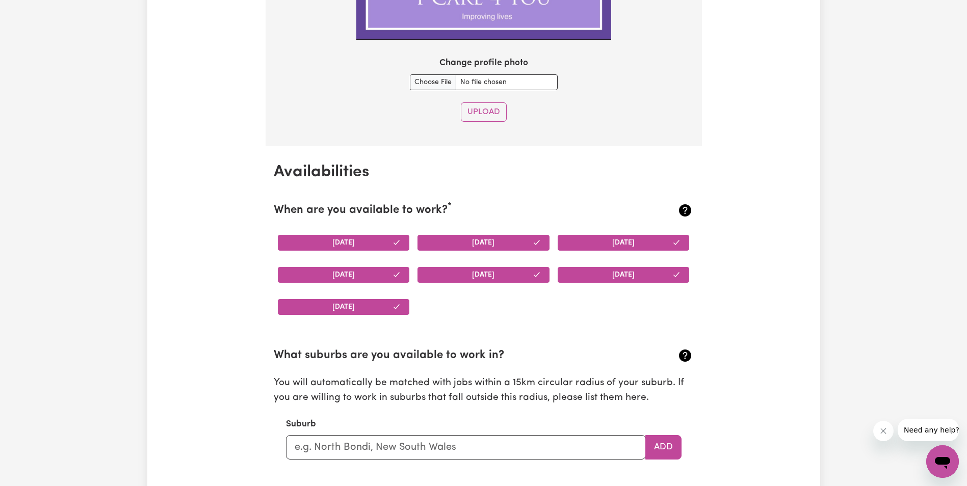
scroll to position [990, 0]
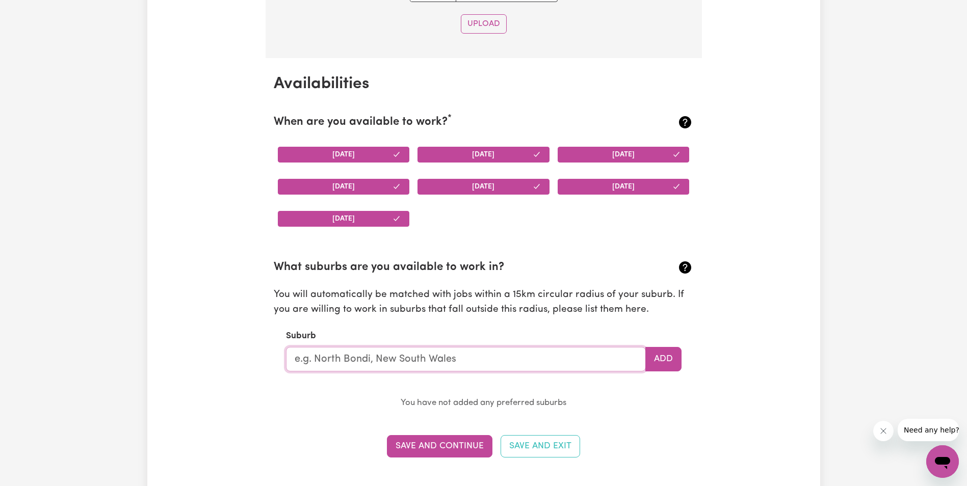
click at [444, 361] on input "text" at bounding box center [466, 359] width 360 height 24
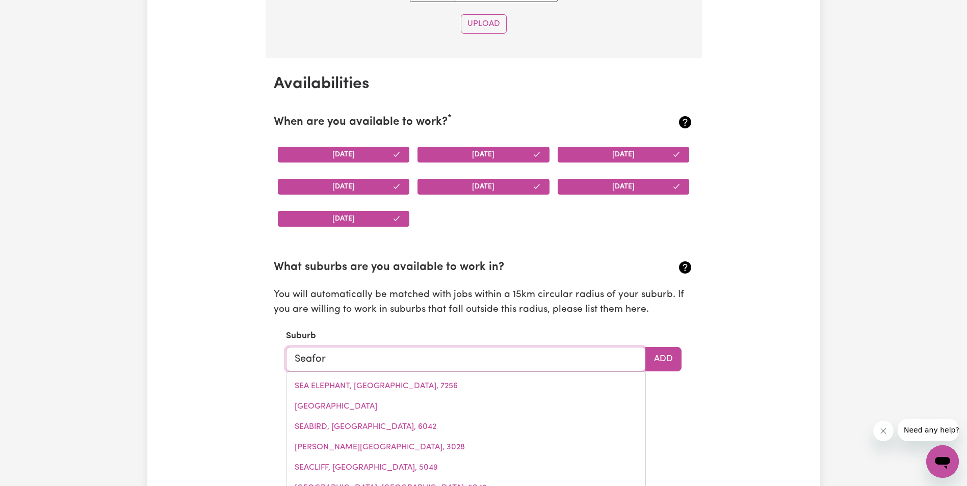
type input "Seaford"
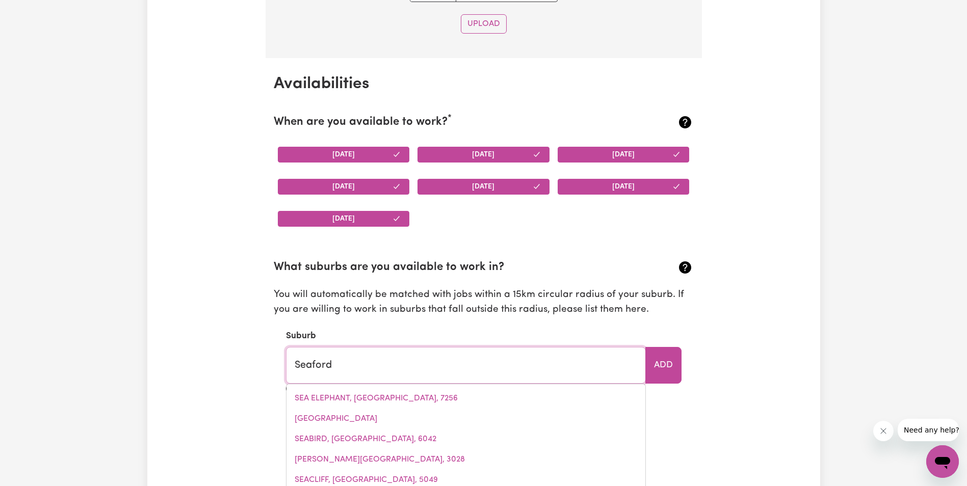
type input "Seaford, South Australia, 5169"
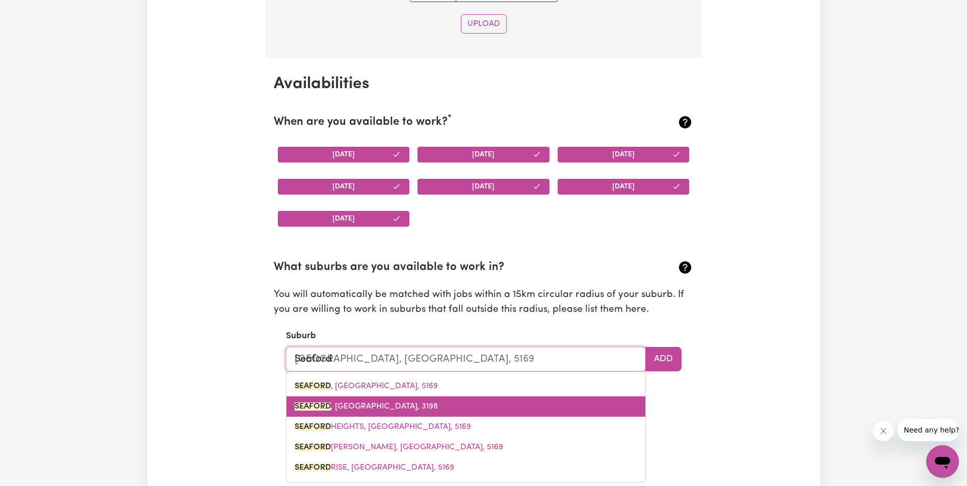
click at [369, 408] on span "SEAFORD , Victoria, 3198" at bounding box center [366, 407] width 143 height 8
type input "SEAFORD, [GEOGRAPHIC_DATA], 3198"
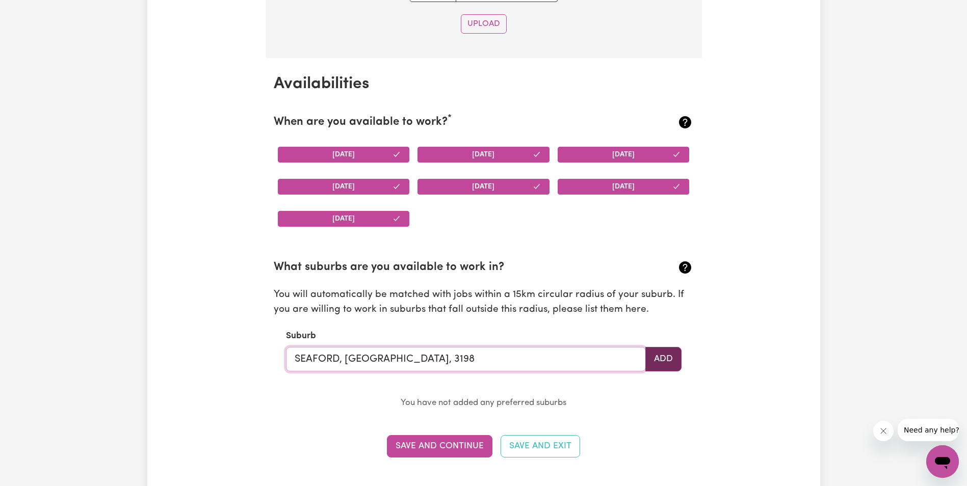
type input "SEAFORD, [GEOGRAPHIC_DATA], 3198"
click at [668, 362] on button "Add" at bounding box center [663, 359] width 36 height 24
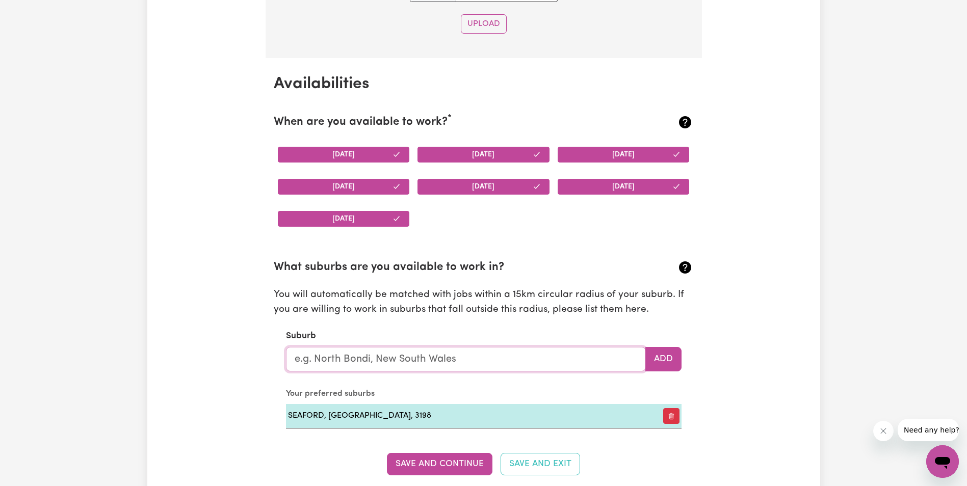
click at [617, 359] on input "text" at bounding box center [466, 359] width 360 height 24
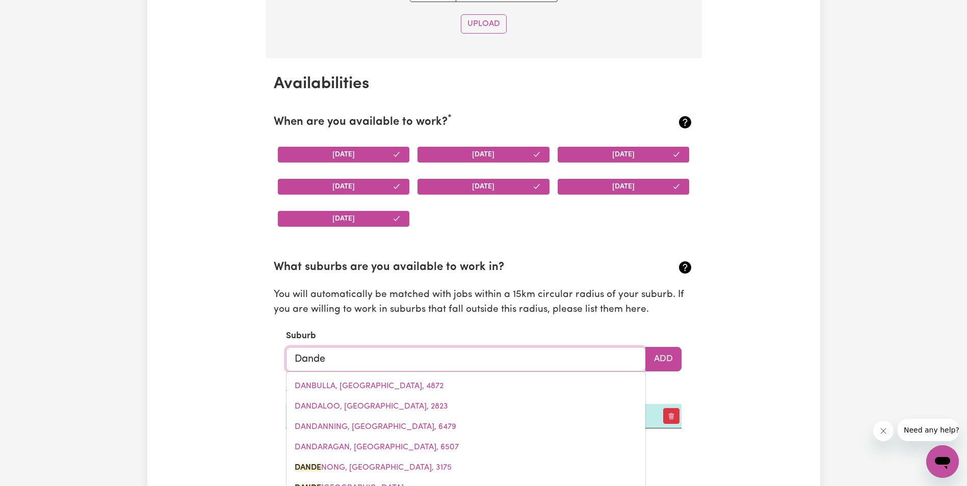
type input "Danden"
type input "DandenONG, Victoria, 3175"
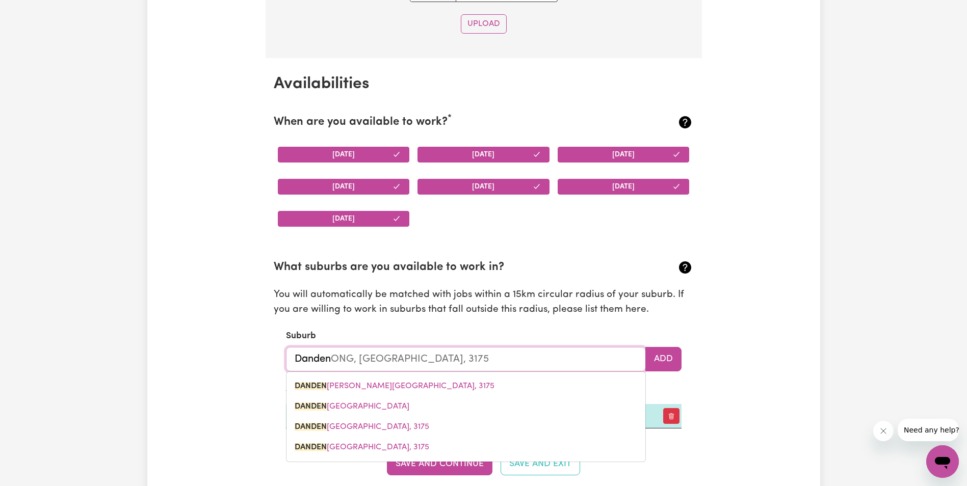
type input "Dandeno"
type input "DandenoNG, Victoria, 3175"
type input "Dandenon"
type input "DandenonG, Victoria, 3175"
type input "Dandenong"
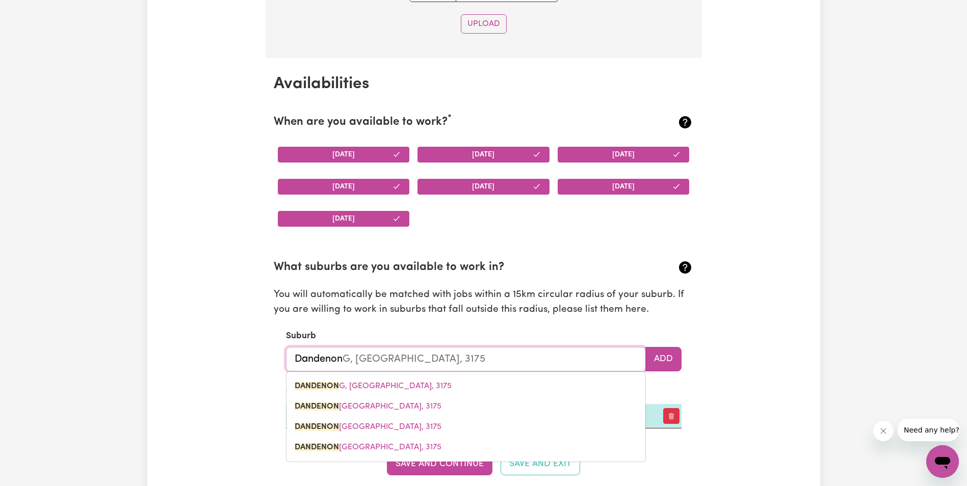
type input "Dandenong, Victoria, 3175"
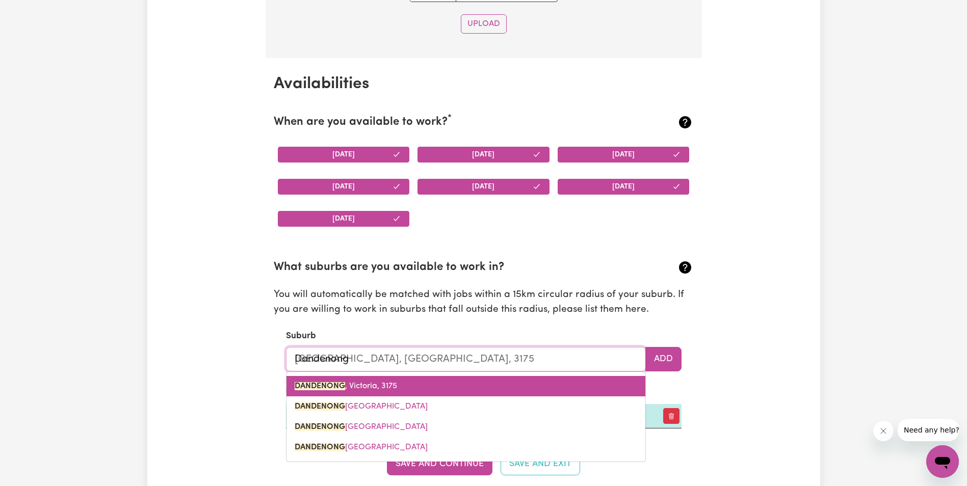
click at [426, 385] on link "DANDENONG , Victoria, 3175" at bounding box center [465, 386] width 359 height 20
type input "DANDENONG, [GEOGRAPHIC_DATA], 3175"
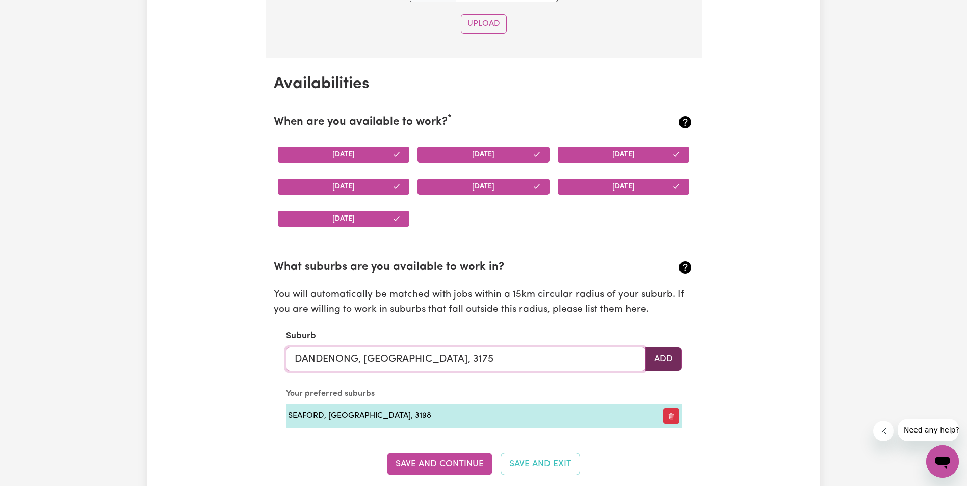
type input "DANDENONG, [GEOGRAPHIC_DATA], 3175"
click at [666, 361] on button "Add" at bounding box center [663, 359] width 36 height 24
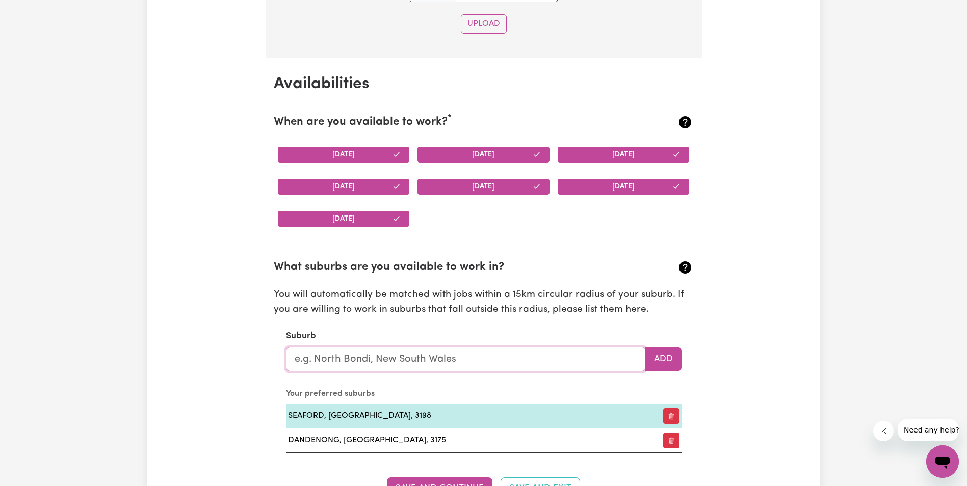
click at [505, 361] on input "text" at bounding box center [466, 359] width 360 height 24
type input "M"
type input "Mel"
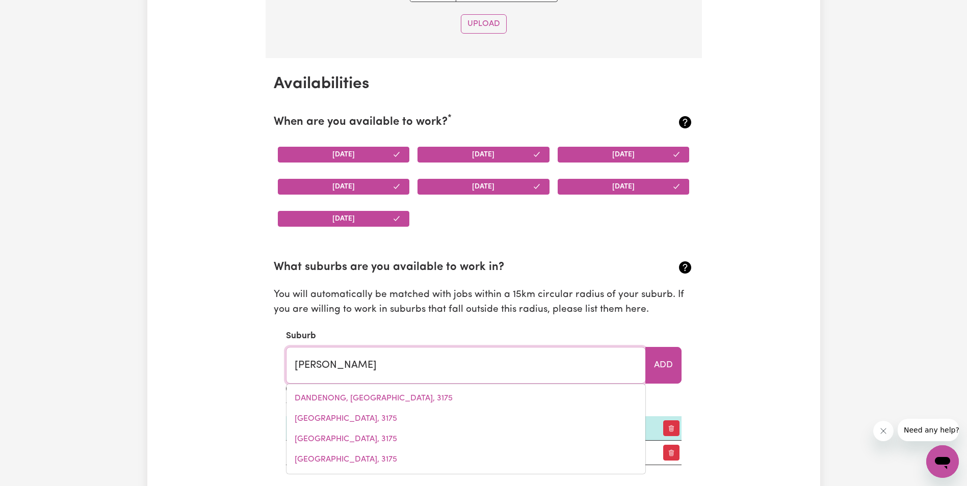
type input "MelALEUCA, Western Australia, 6079"
type input "Melb"
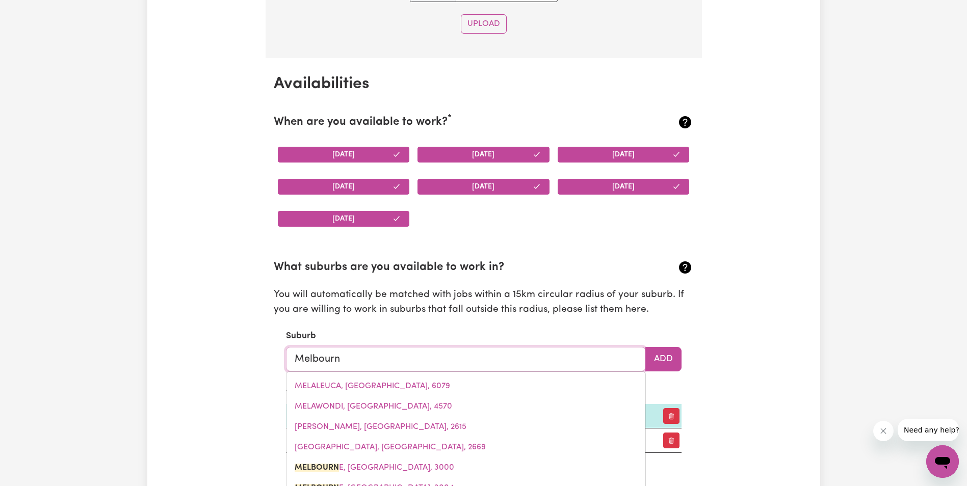
type input "Melbourne"
type input "Melbourne, Victoria, 3000"
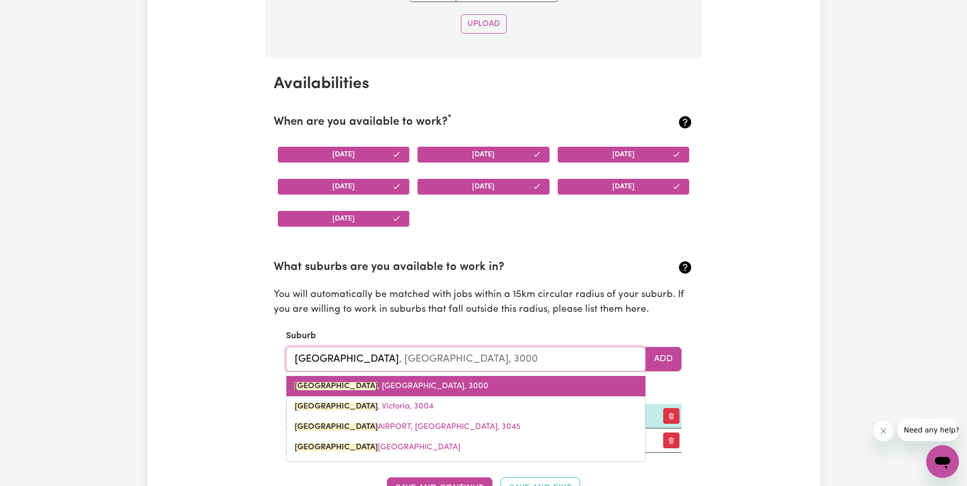
click at [430, 386] on link "MELBOURNE , Victoria, 3000" at bounding box center [465, 386] width 359 height 20
type input "MELBOURNE, Victoria, 3000"
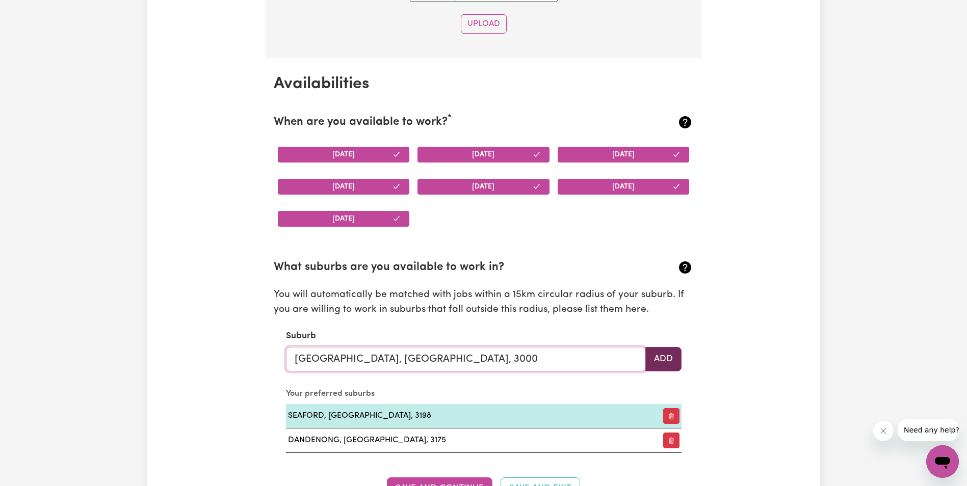
type input "MELBOURNE, Victoria, 3000"
click at [661, 364] on button "Add" at bounding box center [663, 359] width 36 height 24
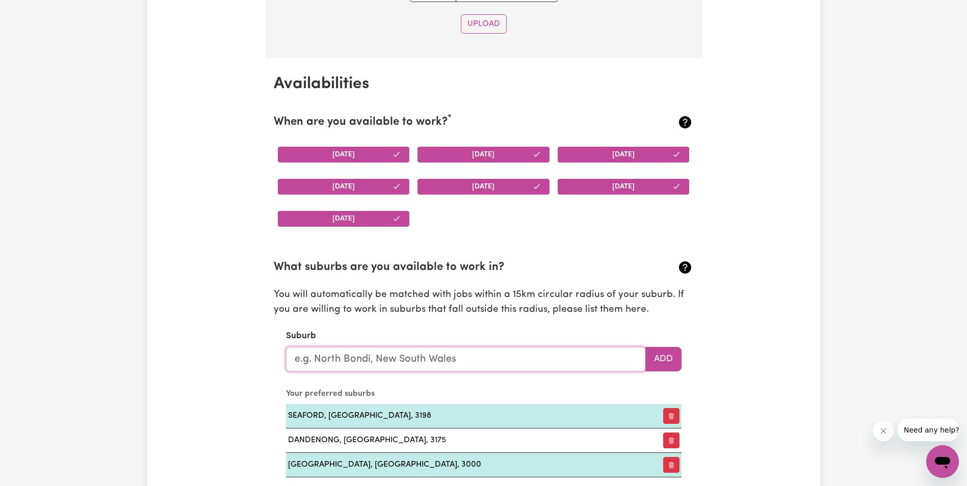
click at [488, 362] on input "text" at bounding box center [466, 359] width 360 height 24
type input "P"
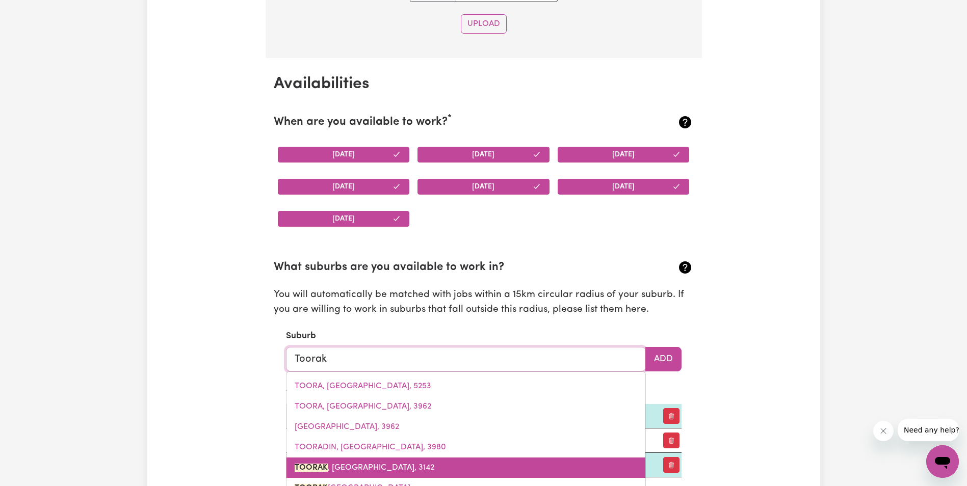
click at [415, 463] on link "TOORAK , Victoria, 3142" at bounding box center [465, 468] width 359 height 20
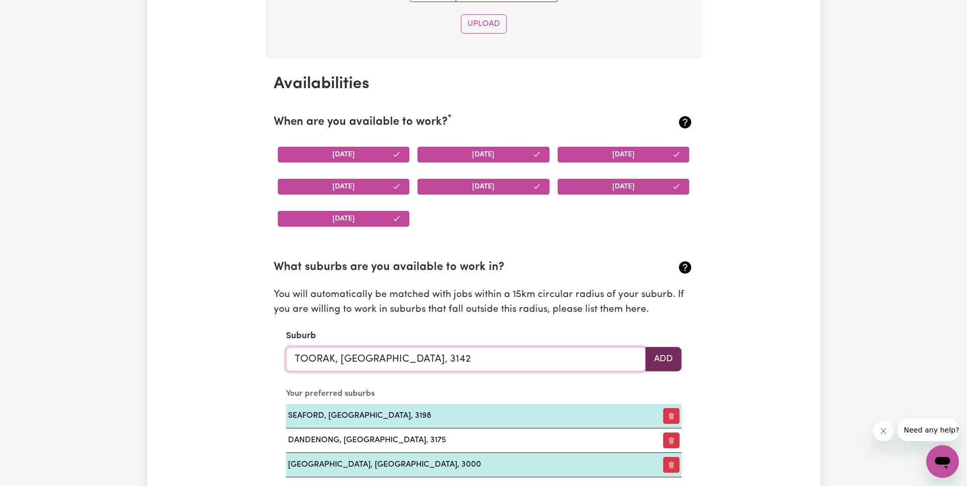
type input "TOORAK, Victoria, 3142"
click at [672, 363] on button "Add" at bounding box center [663, 359] width 36 height 24
click at [580, 351] on input "text" at bounding box center [466, 359] width 360 height 24
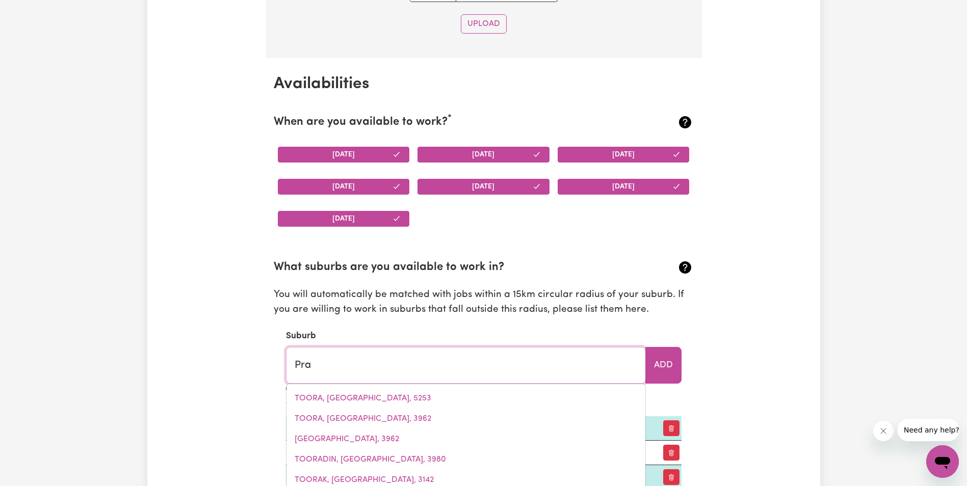
type input "Prah"
type input "PrahRAN, Victoria, 3181"
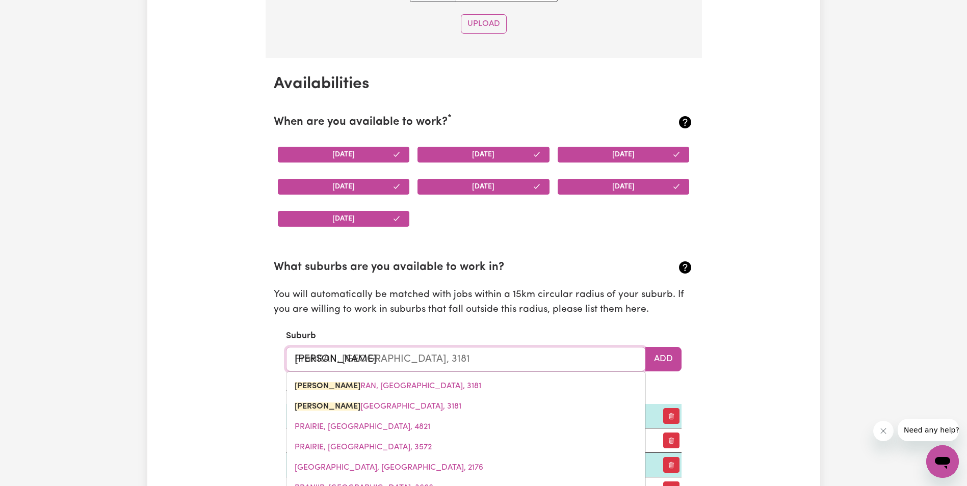
type input "Prahr"
type input "PrahrAN, Victoria, 3181"
type input "Prahra"
type input "PrahraN, Victoria, 3181"
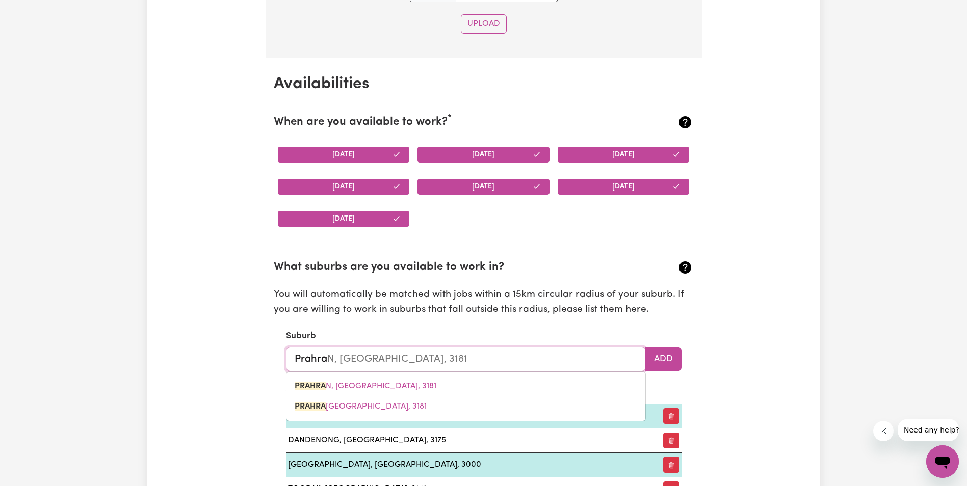
type input "Prahran"
type input "Prahran, Victoria, 3181"
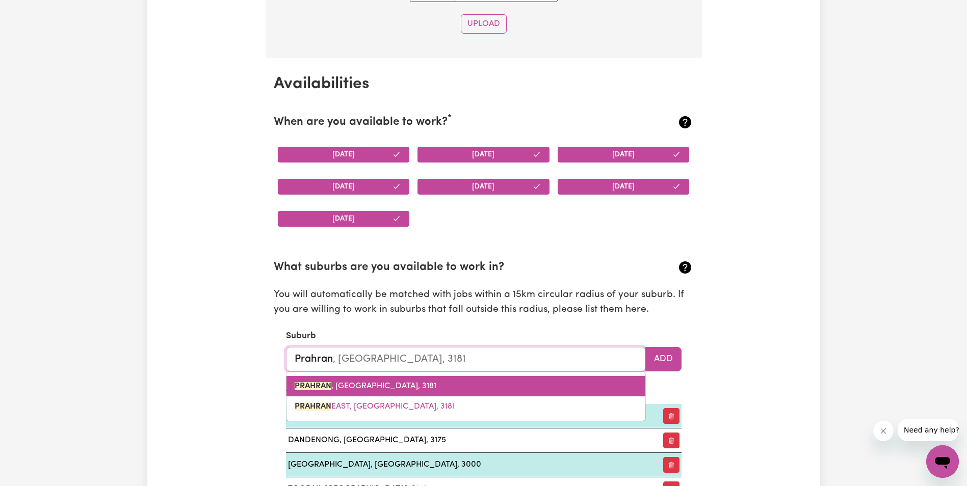
click at [509, 385] on link "PRAHRAN , Victoria, 3181" at bounding box center [465, 386] width 359 height 20
type input "PRAHRAN, Victoria, 3181"
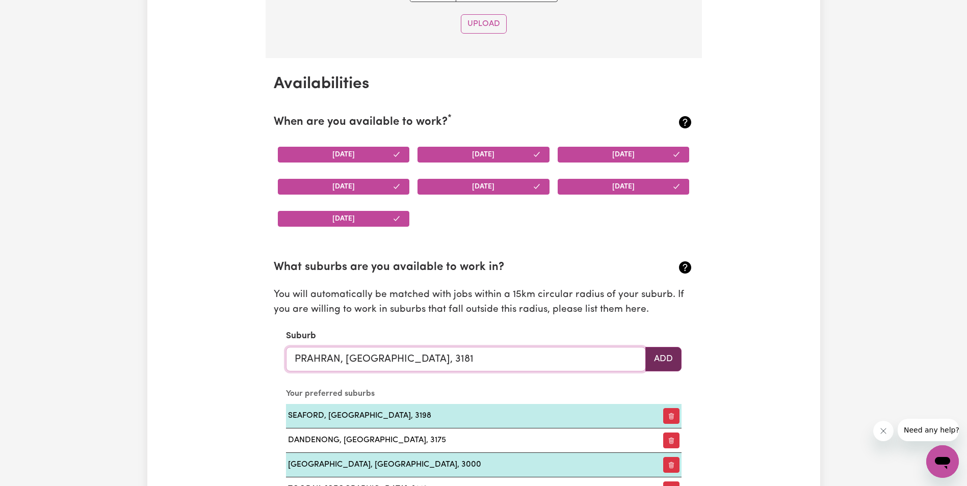
type input "PRAHRAN, Victoria, 3181"
click at [669, 358] on button "Add" at bounding box center [663, 359] width 36 height 24
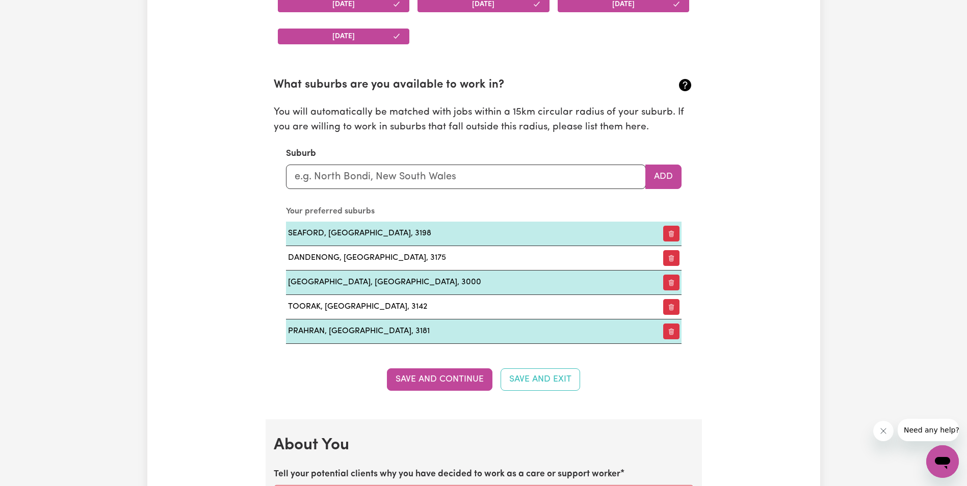
scroll to position [1194, 0]
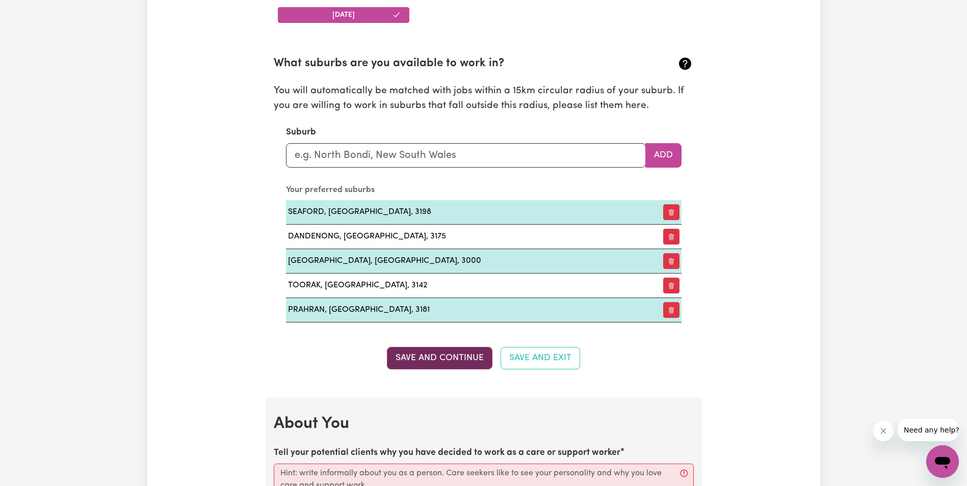
click at [461, 360] on button "Save and Continue" at bounding box center [439, 358] width 105 height 22
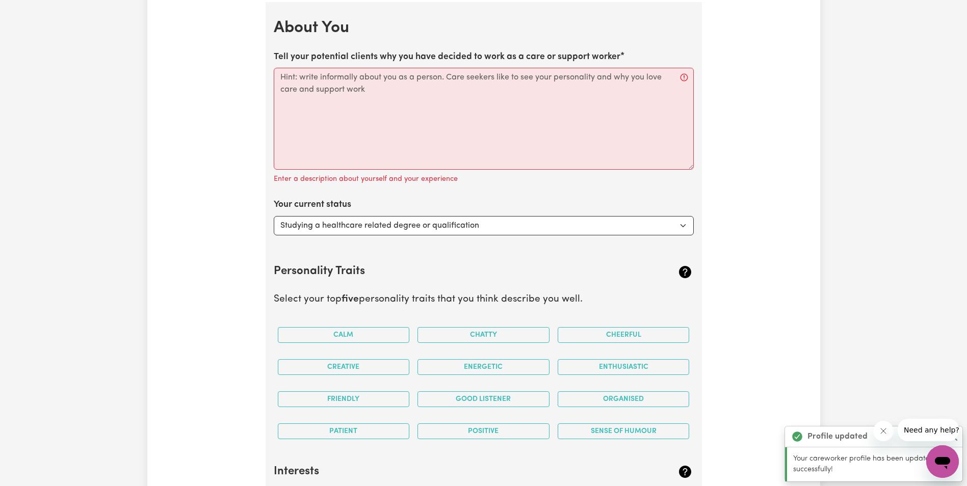
scroll to position [1591, 0]
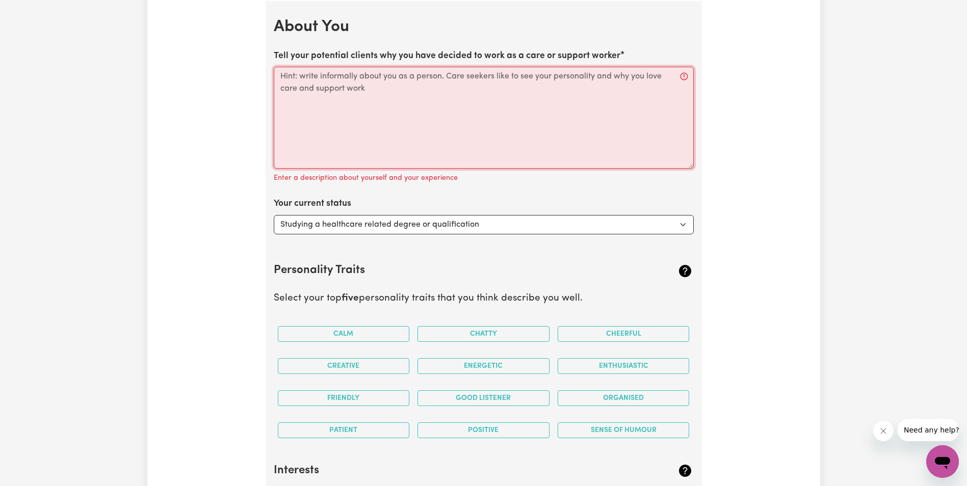
click at [520, 145] on textarea "Tell your potential clients why you have decided to work as a care or support w…" at bounding box center [484, 118] width 420 height 102
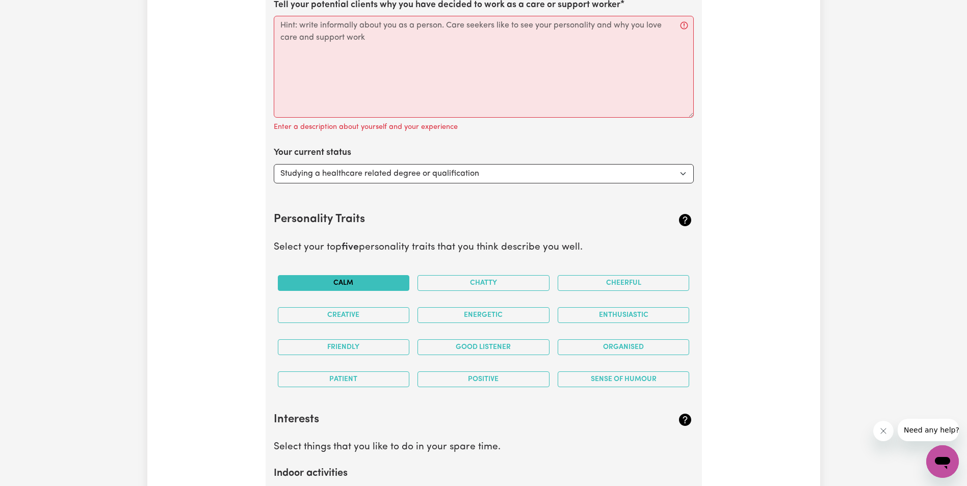
click at [356, 281] on button "Calm" at bounding box center [344, 283] width 132 height 16
click at [623, 348] on button "Organised" at bounding box center [624, 347] width 132 height 16
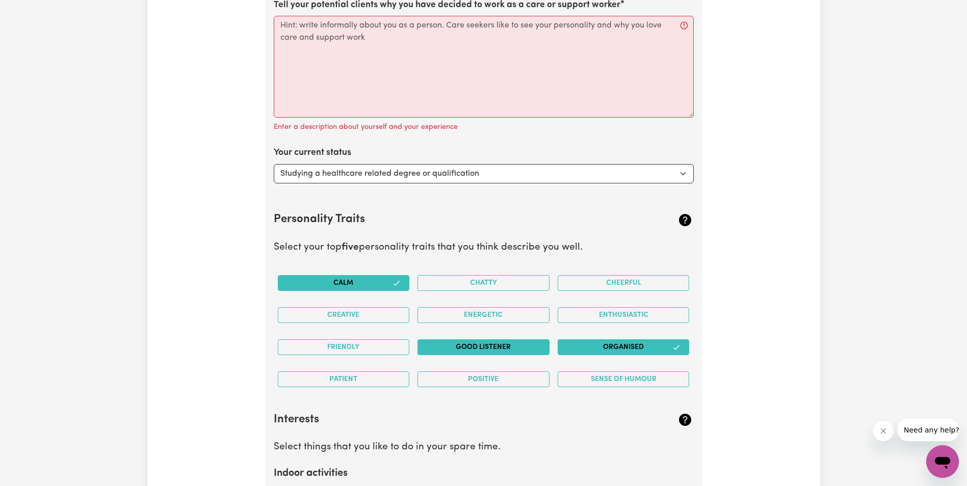
click at [484, 351] on button "Good Listener" at bounding box center [483, 347] width 132 height 16
click at [484, 350] on button "Good Listener" at bounding box center [483, 347] width 132 height 16
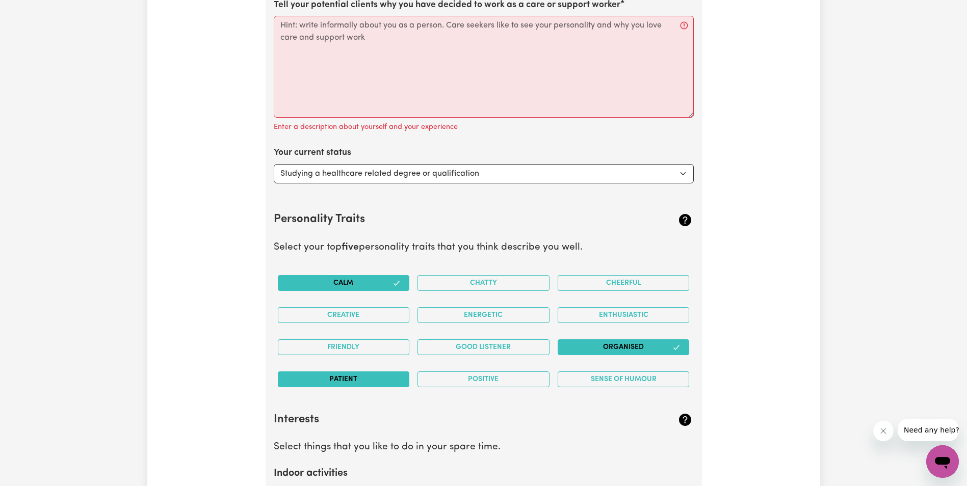
click at [374, 383] on button "Patient" at bounding box center [344, 380] width 132 height 16
click at [467, 381] on button "Positive" at bounding box center [483, 380] width 132 height 16
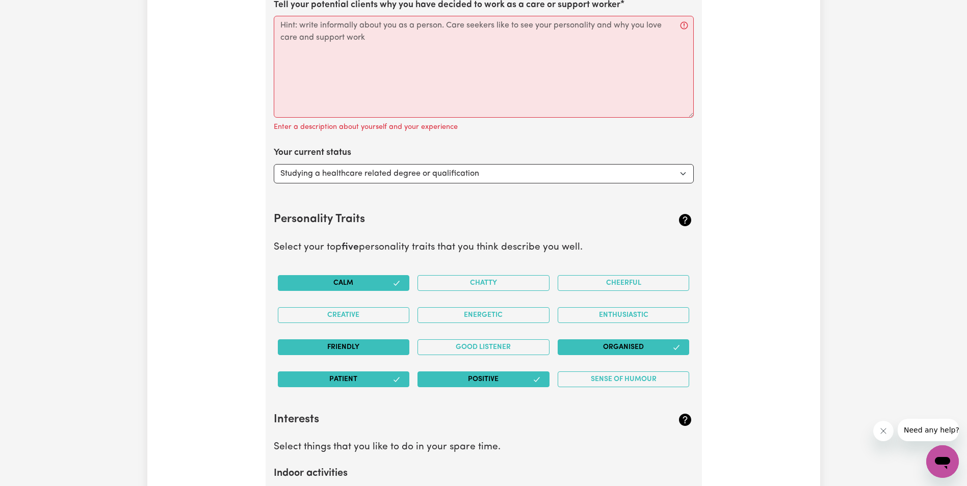
click at [358, 348] on button "Friendly" at bounding box center [344, 347] width 132 height 16
click at [525, 315] on button "Energetic" at bounding box center [483, 315] width 132 height 16
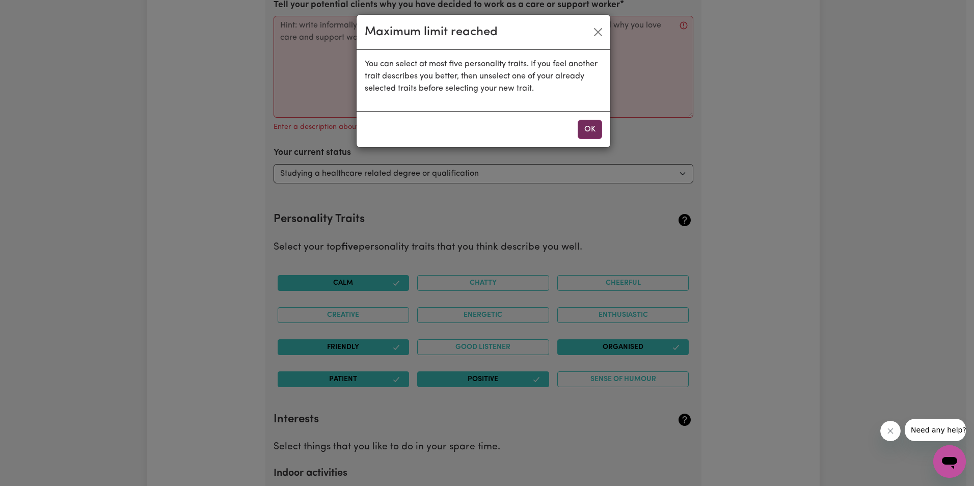
click at [598, 135] on button "OK" at bounding box center [590, 129] width 24 height 19
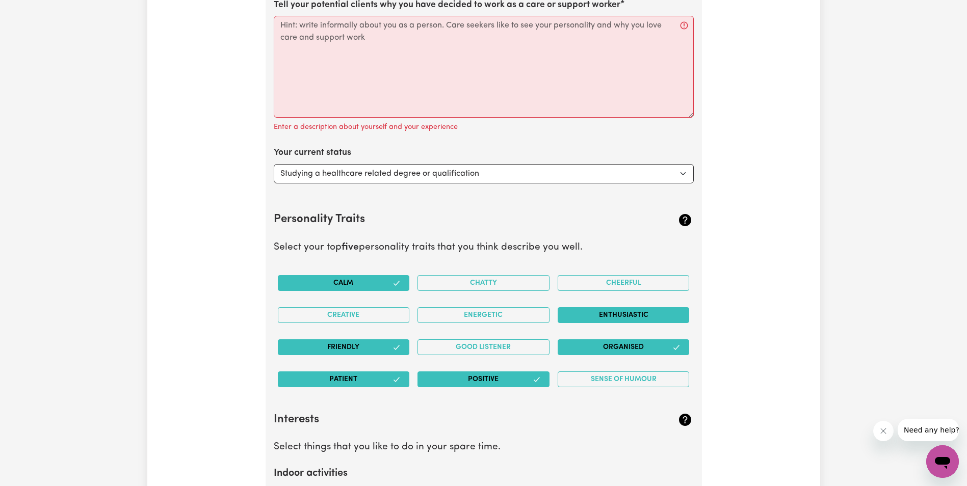
click at [638, 318] on button "Enthusiastic" at bounding box center [624, 315] width 132 height 16
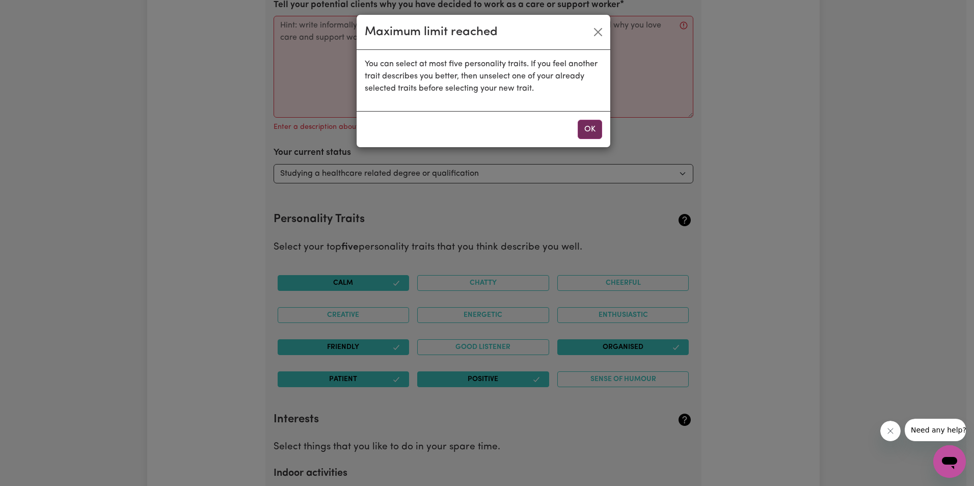
click at [590, 136] on button "OK" at bounding box center [590, 129] width 24 height 19
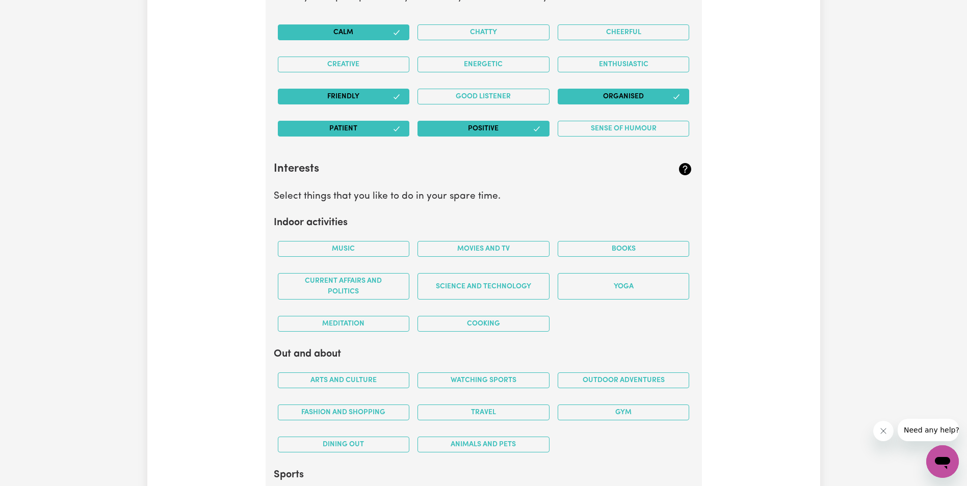
scroll to position [1896, 0]
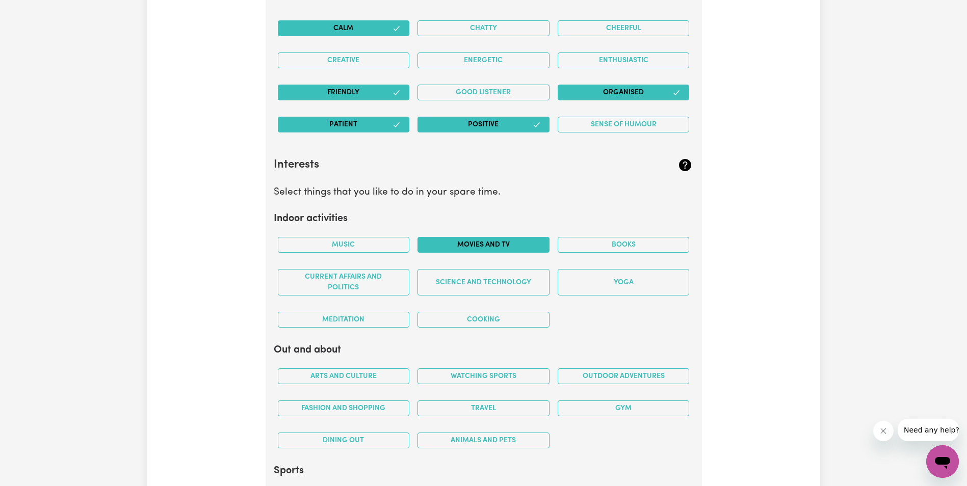
click at [499, 242] on button "Movies and TV" at bounding box center [483, 245] width 132 height 16
click at [391, 287] on button "Current Affairs and Politics" at bounding box center [344, 282] width 132 height 27
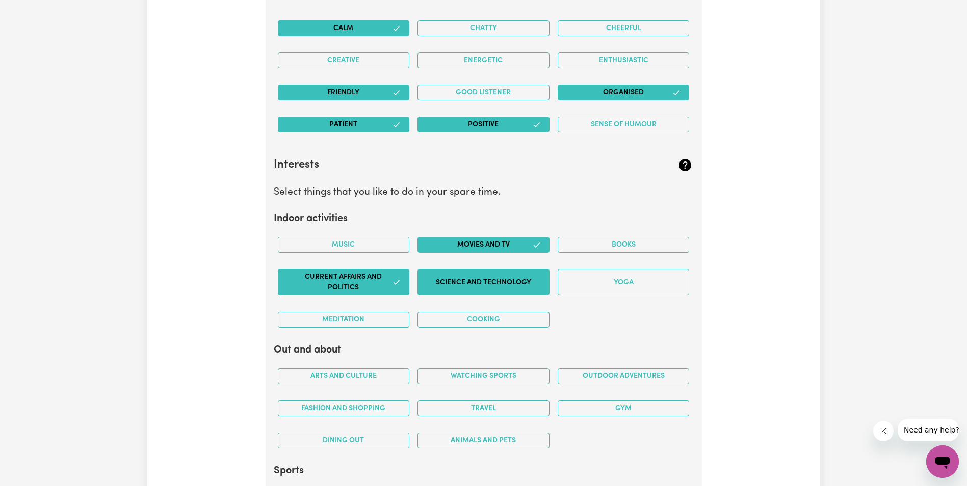
click at [448, 286] on button "Science and Technology" at bounding box center [483, 282] width 132 height 27
click at [491, 316] on button "Cooking" at bounding box center [483, 320] width 132 height 16
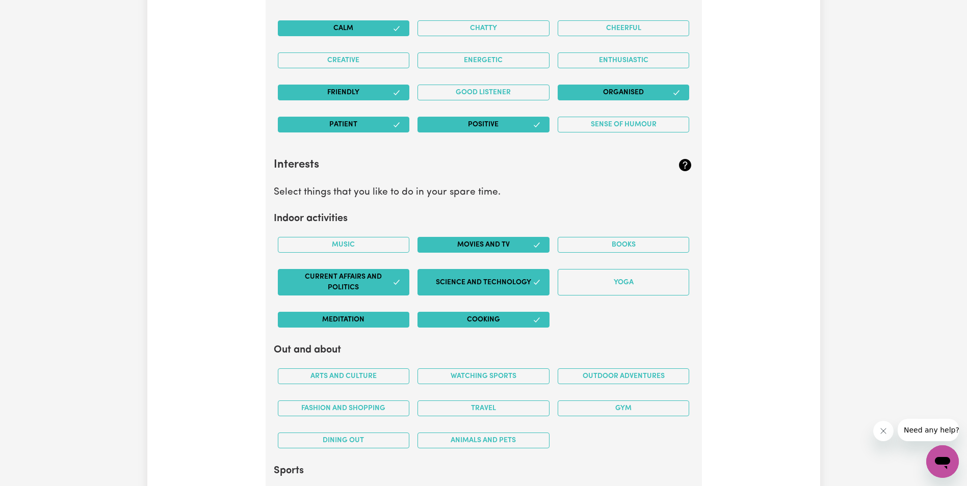
click at [384, 318] on button "Meditation" at bounding box center [344, 320] width 132 height 16
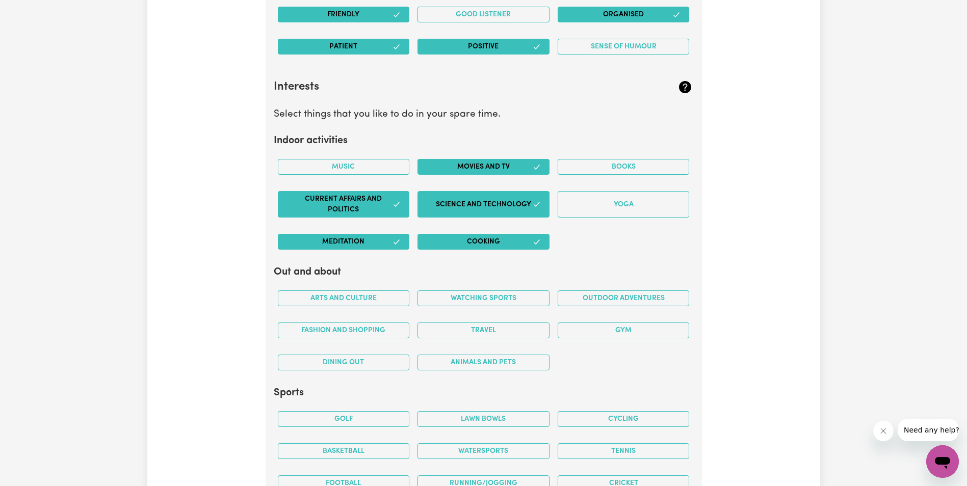
scroll to position [1998, 0]
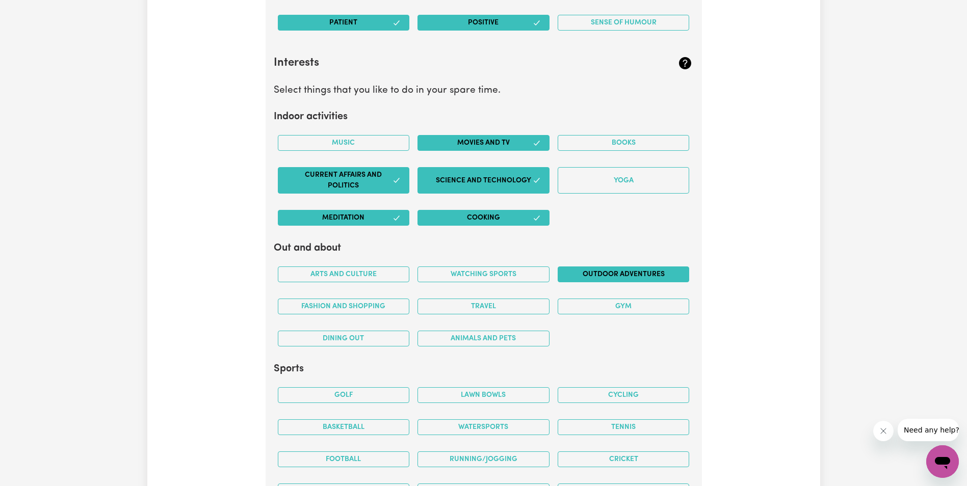
click at [618, 270] on button "Outdoor adventures" at bounding box center [624, 275] width 132 height 16
click at [384, 303] on button "Fashion and shopping" at bounding box center [344, 307] width 132 height 16
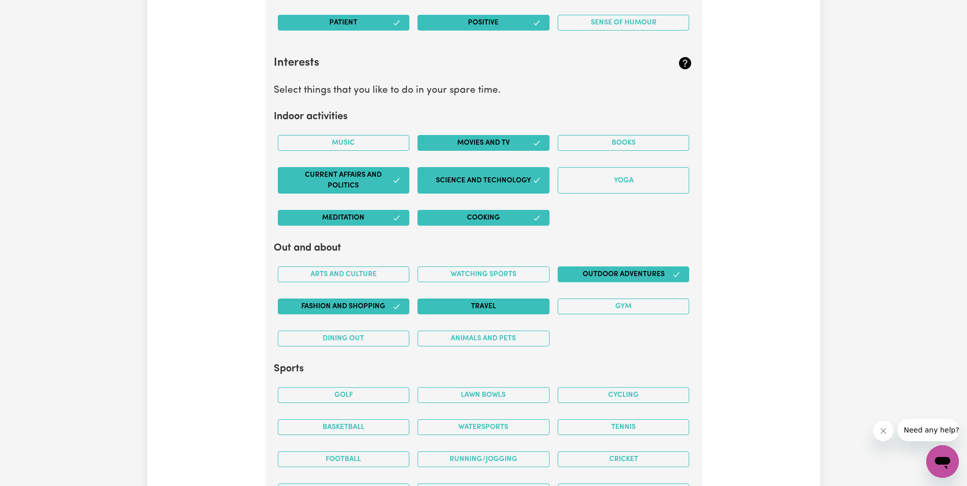
click at [478, 304] on button "Travel" at bounding box center [483, 307] width 132 height 16
click at [376, 340] on button "Dining out" at bounding box center [344, 339] width 132 height 16
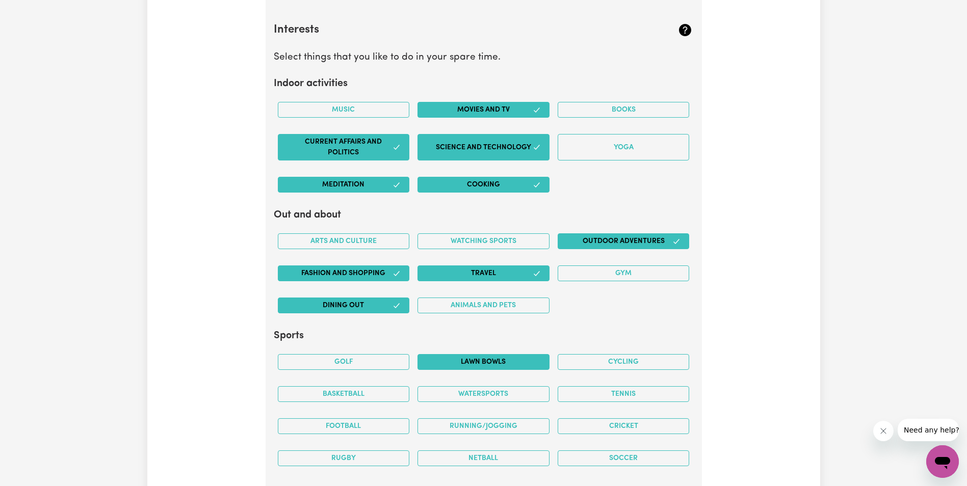
scroll to position [2049, 0]
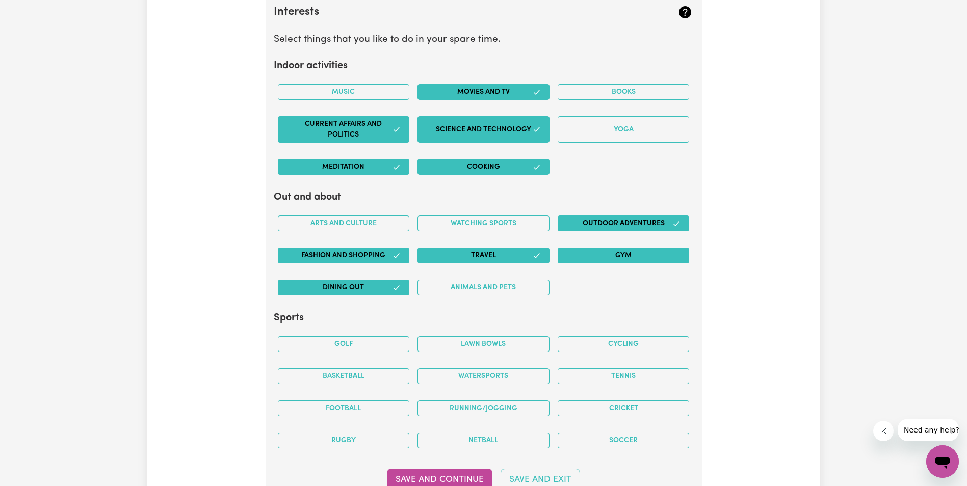
click at [617, 257] on button "Gym" at bounding box center [624, 256] width 132 height 16
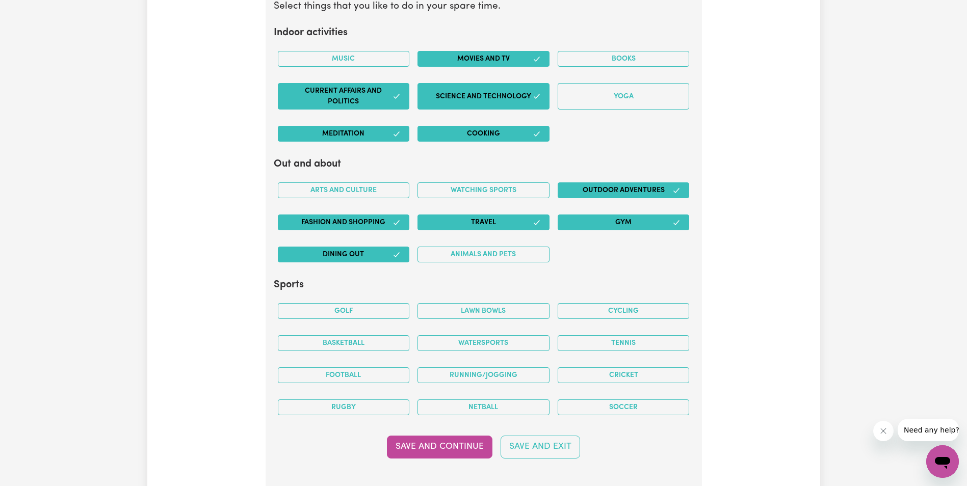
scroll to position [2151, 0]
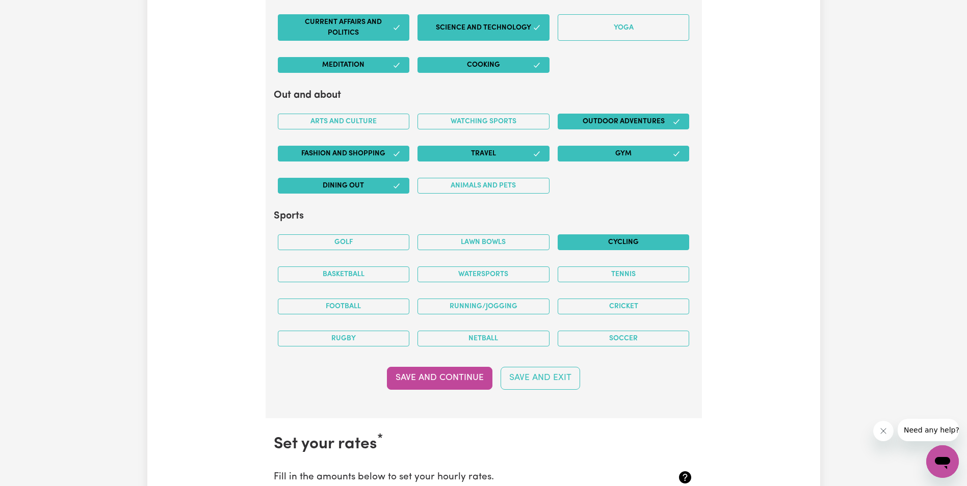
click at [602, 241] on button "Cycling" at bounding box center [624, 242] width 132 height 16
click at [619, 272] on button "Tennis" at bounding box center [624, 275] width 132 height 16
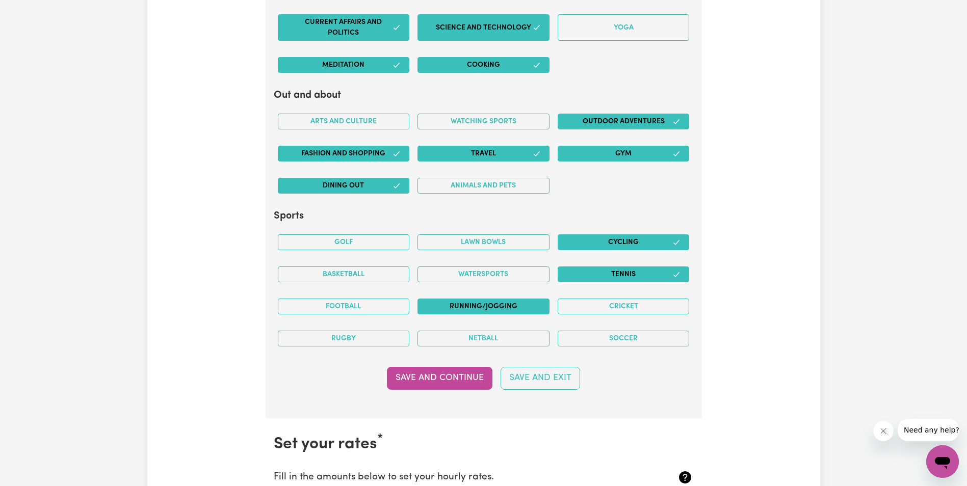
click at [461, 303] on button "Running/Jogging" at bounding box center [483, 307] width 132 height 16
click at [471, 377] on button "Save and Continue" at bounding box center [439, 378] width 105 height 22
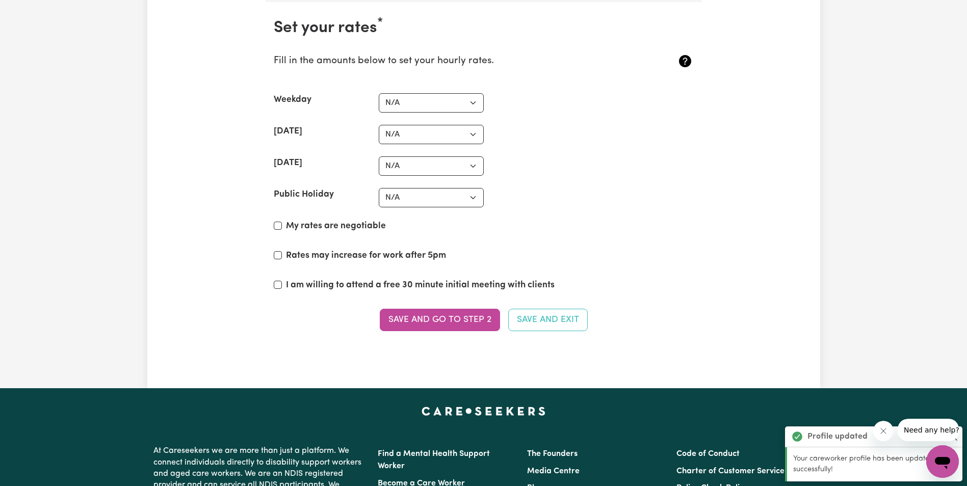
scroll to position [2568, 0]
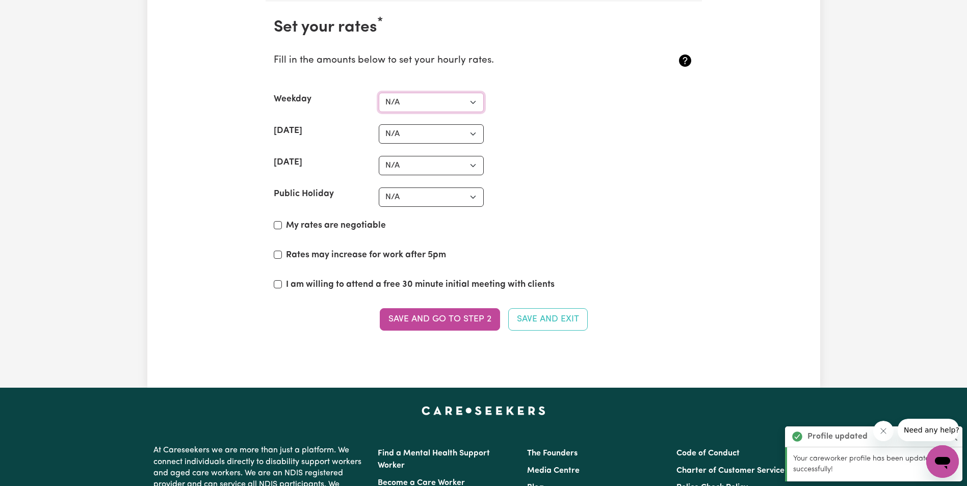
click at [456, 101] on select "N/A $37 $38 $39 $40 $41 $42 $43 $44 $45 $46 $47 $48 $49 $50 $51 $52 $53 $54 $55…" at bounding box center [431, 102] width 105 height 19
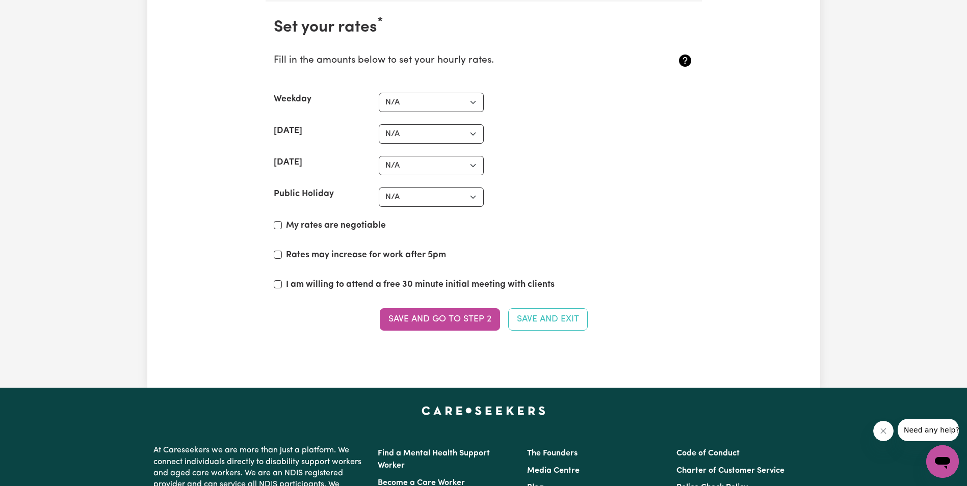
click at [576, 235] on div "My rates are negotiable" at bounding box center [484, 227] width 420 height 17
click at [280, 224] on input "My rates are negotiable" at bounding box center [278, 225] width 8 height 8
checkbox input "true"
click at [277, 283] on input "I am willing to attend a free 30 minute initial meeting with clients" at bounding box center [278, 284] width 8 height 8
checkbox input "true"
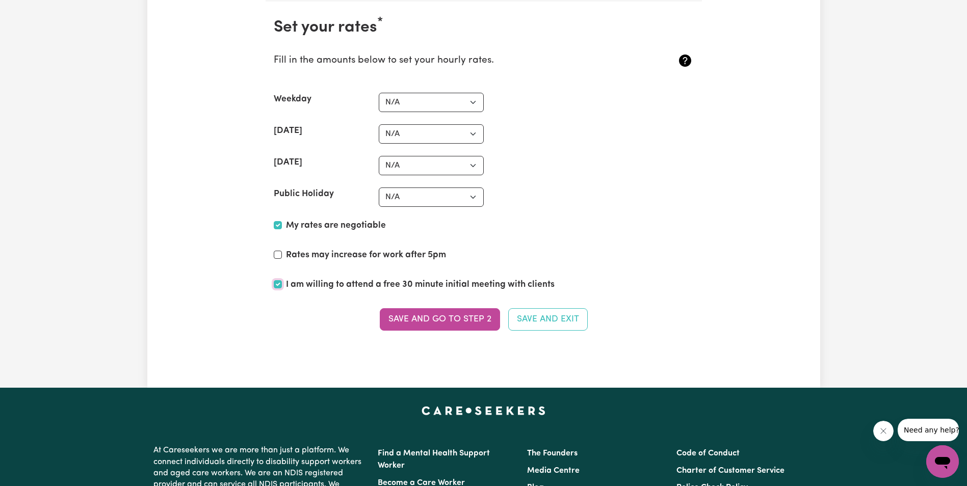
scroll to position [2517, 0]
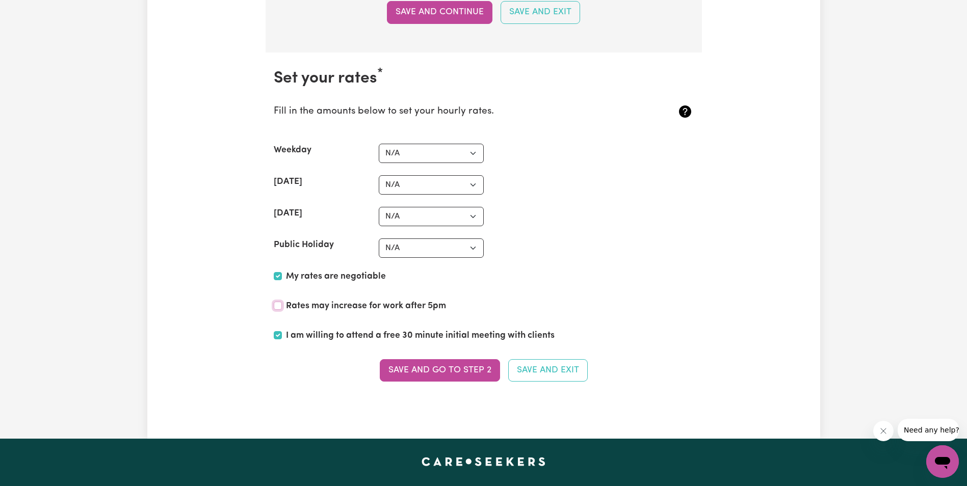
click at [276, 305] on input "Rates may increase for work after 5pm" at bounding box center [278, 306] width 8 height 8
checkbox input "true"
click at [446, 245] on select "N/A $37 $38 $39 $40 $41 $42 $43 $44 $45 $46 $47 $48 $49 $50 $51 $52 $53 $54 $55…" at bounding box center [431, 248] width 105 height 19
click at [428, 157] on select "N/A $37 $38 $39 $40 $41 $42 $43 $44 $45 $46 $47 $48 $49 $50 $51 $52 $53 $54 $55…" at bounding box center [431, 153] width 105 height 19
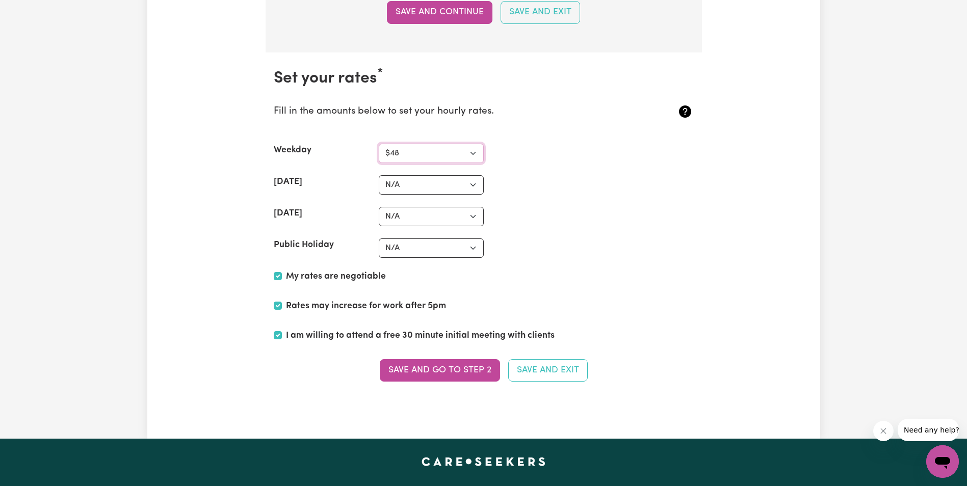
click at [379, 144] on select "N/A $37 $38 $39 $40 $41 $42 $43 $44 $45 $46 $47 $48 $49 $50 $51 $52 $53 $54 $55…" at bounding box center [431, 153] width 105 height 19
click at [417, 152] on select "N/A $37 $38 $39 $40 $41 $42 $43 $44 $45 $46 $47 $48 $49 $50 $51 $52 $53 $54 $55…" at bounding box center [431, 153] width 105 height 19
select select "50"
click at [379, 144] on select "N/A $37 $38 $39 $40 $41 $42 $43 $44 $45 $46 $47 $48 $49 $50 $51 $52 $53 $54 $55…" at bounding box center [431, 153] width 105 height 19
click at [407, 189] on select "N/A $37 $38 $39 $40 $41 $42 $43 $44 $45 $46 $47 $48 $49 $50 $51 $52 $53 $54 $55…" at bounding box center [431, 184] width 105 height 19
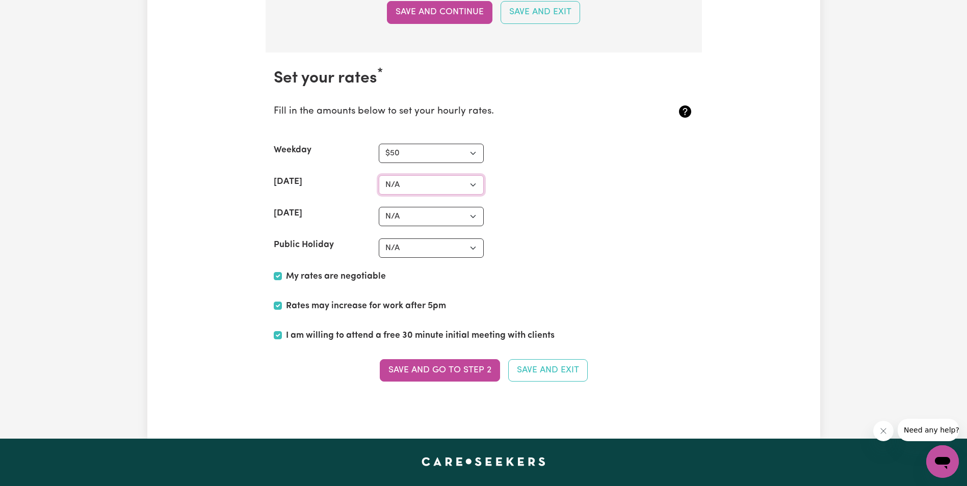
select select "70"
click at [379, 175] on select "N/A $37 $38 $39 $40 $41 $42 $43 $44 $45 $46 $47 $48 $49 $50 $51 $52 $53 $54 $55…" at bounding box center [431, 184] width 105 height 19
click at [412, 217] on select "N/A $37 $38 $39 $40 $41 $42 $43 $44 $45 $46 $47 $48 $49 $50 $51 $52 $53 $54 $55…" at bounding box center [431, 216] width 105 height 19
click at [379, 207] on select "N/A $37 $38 $39 $40 $41 $42 $43 $44 $45 $46 $47 $48 $49 $50 $51 $52 $53 $54 $55…" at bounding box center [431, 216] width 105 height 19
click at [440, 215] on select "N/A $37 $38 $39 $40 $41 $42 $43 $44 $45 $46 $47 $48 $49 $50 $51 $52 $53 $54 $55…" at bounding box center [431, 216] width 105 height 19
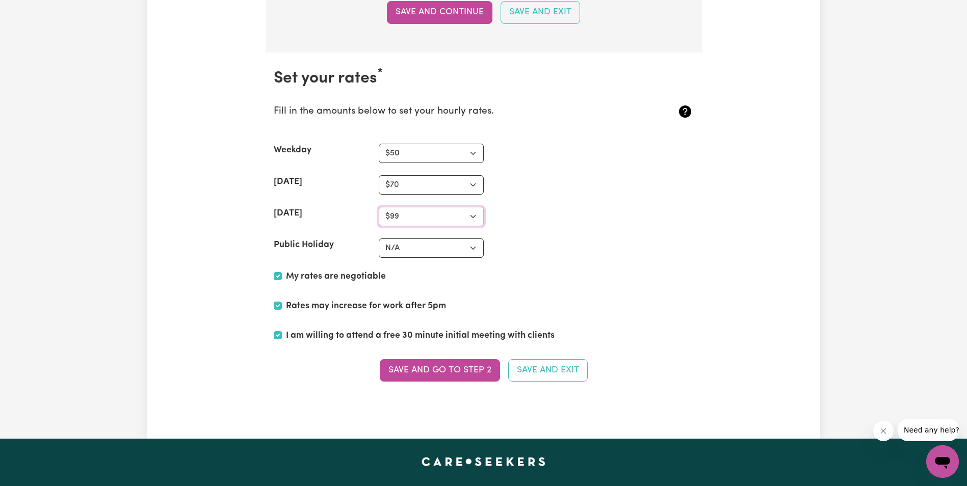
click at [379, 207] on select "N/A $37 $38 $39 $40 $41 $42 $43 $44 $45 $46 $47 $48 $49 $50 $51 $52 $53 $54 $55…" at bounding box center [431, 216] width 105 height 19
click at [403, 210] on select "N/A $37 $38 $39 $40 $41 $42 $43 $44 $45 $46 $47 $48 $49 $50 $51 $52 $53 $54 $55…" at bounding box center [431, 216] width 105 height 19
select select "70"
click at [379, 207] on select "N/A $37 $38 $39 $40 $41 $42 $43 $44 $45 $46 $47 $48 $49 $50 $51 $52 $53 $54 $55…" at bounding box center [431, 216] width 105 height 19
click at [434, 250] on select "N/A $37 $38 $39 $40 $41 $42 $43 $44 $45 $46 $47 $48 $49 $50 $51 $52 $53 $54 $55…" at bounding box center [431, 248] width 105 height 19
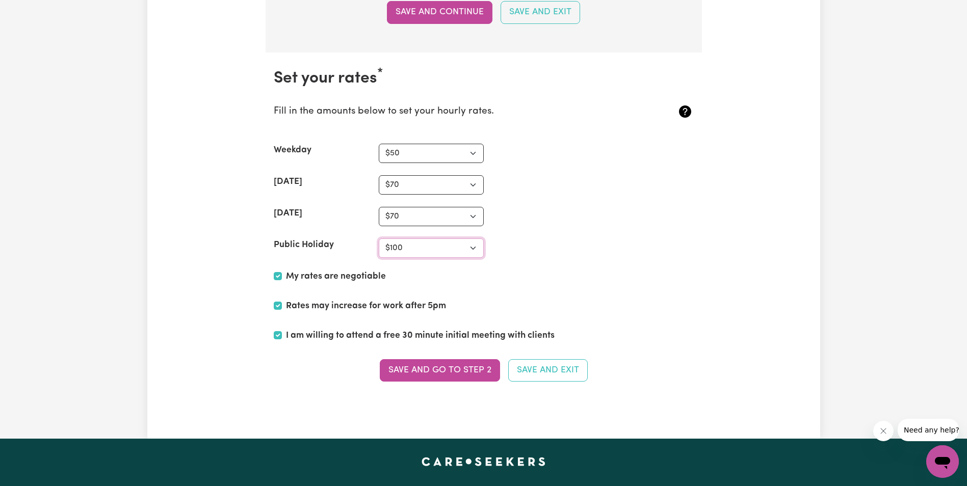
click at [379, 239] on select "N/A $37 $38 $39 $40 $41 $42 $43 $44 $45 $46 $47 $48 $49 $50 $51 $52 $53 $54 $55…" at bounding box center [431, 248] width 105 height 19
click at [425, 248] on select "N/A $37 $38 $39 $40 $41 $42 $43 $44 $45 $46 $47 $48 $49 $50 $51 $52 $53 $54 $55…" at bounding box center [431, 248] width 105 height 19
select select "99"
click at [379, 239] on select "N/A $37 $38 $39 $40 $41 $42 $43 $44 $45 $46 $47 $48 $49 $50 $51 $52 $53 $54 $55…" at bounding box center [431, 248] width 105 height 19
click at [553, 262] on section "Set your rates * Fill in the amounts below to set your hourly rates. Weekday N/…" at bounding box center [484, 231] width 436 height 358
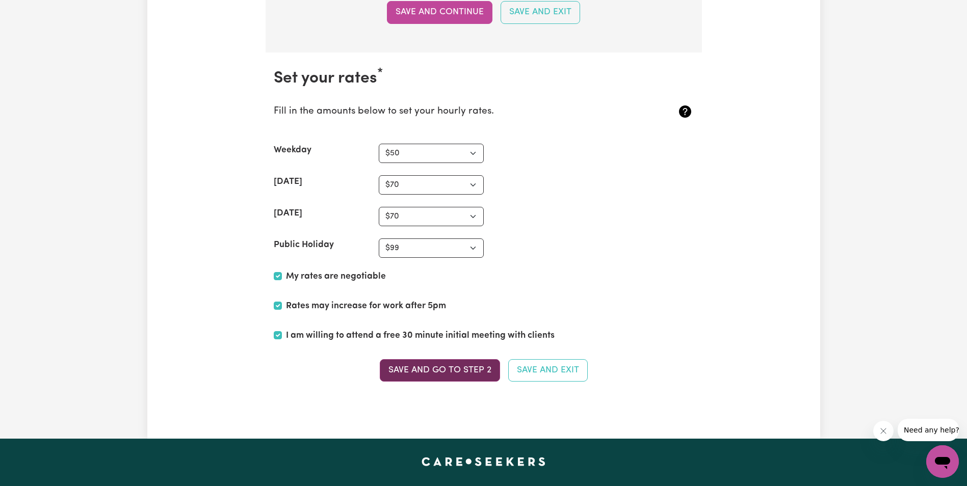
click at [477, 369] on button "Save and go to Step 2" at bounding box center [440, 370] width 120 height 22
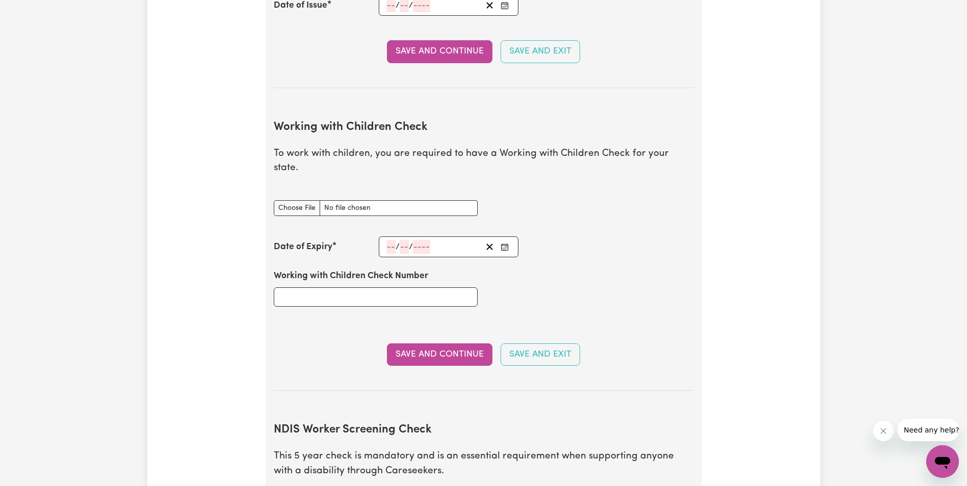
scroll to position [866, 0]
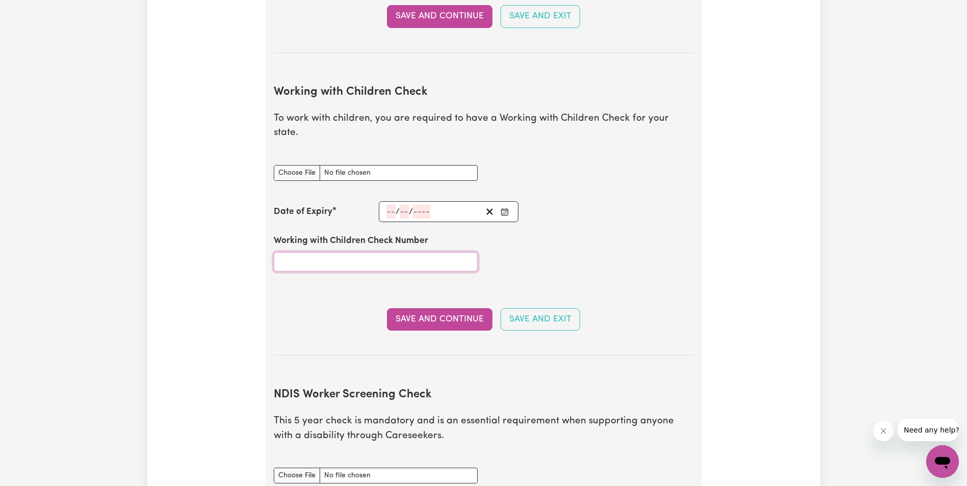
click at [349, 252] on input "Working with Children Check Number" at bounding box center [376, 261] width 204 height 19
type input "2075244A-01"
click at [387, 205] on input "number" at bounding box center [390, 212] width 9 height 14
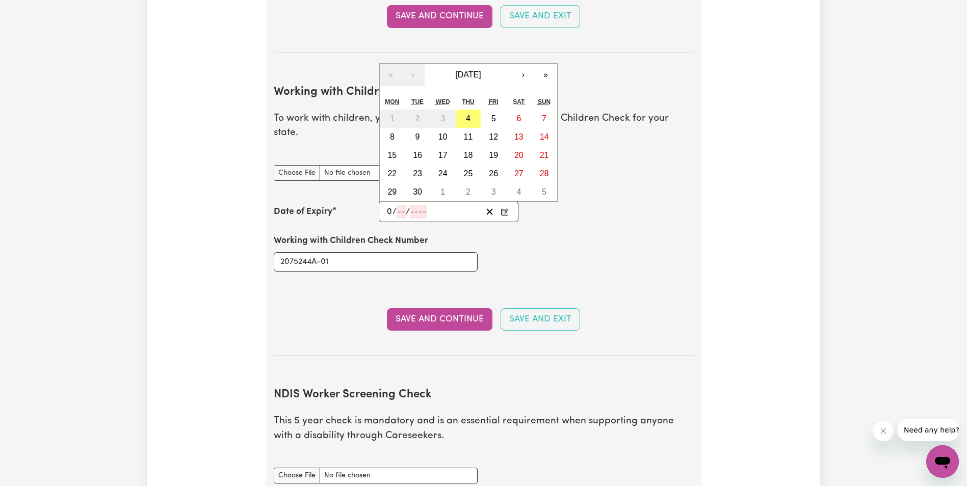
type input "03"
type input "12"
type input "202"
type input "2025-12-03"
type input "3"
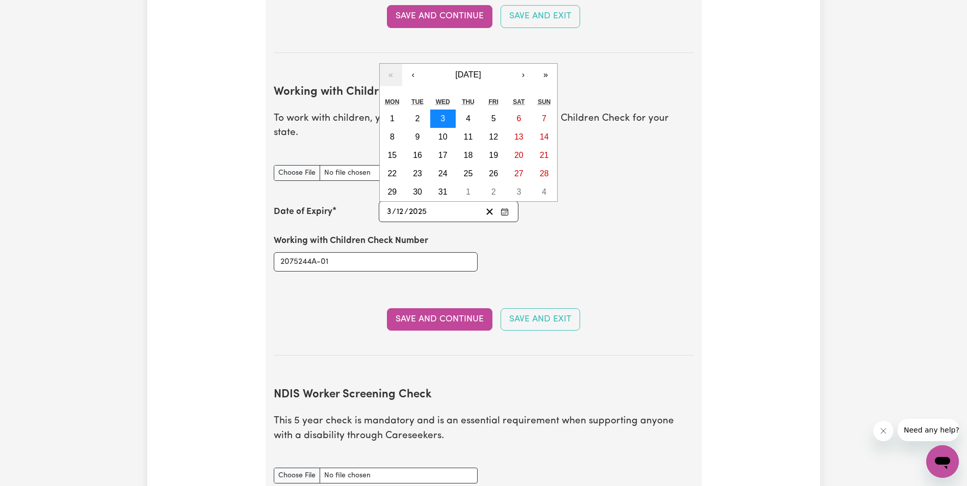
type input "2025"
click at [441, 114] on abbr "3" at bounding box center [442, 118] width 5 height 9
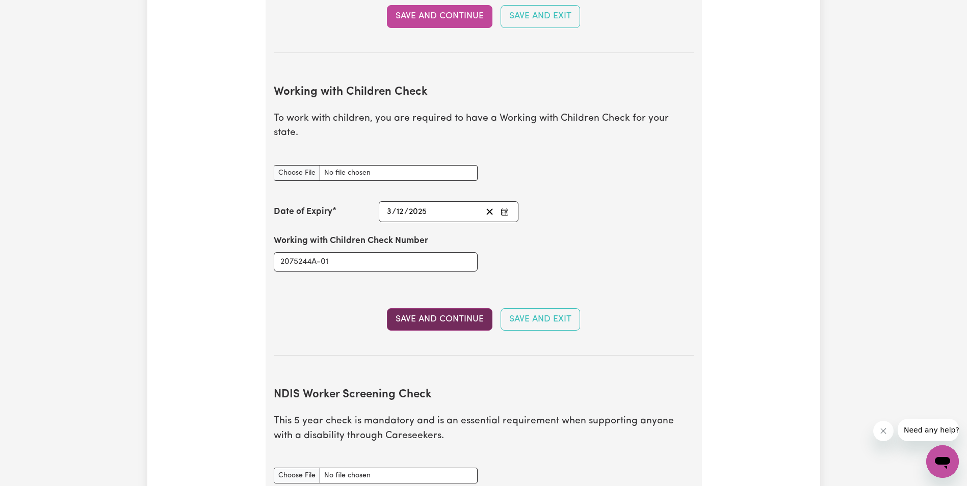
click at [467, 308] on button "Save and Continue" at bounding box center [439, 319] width 105 height 22
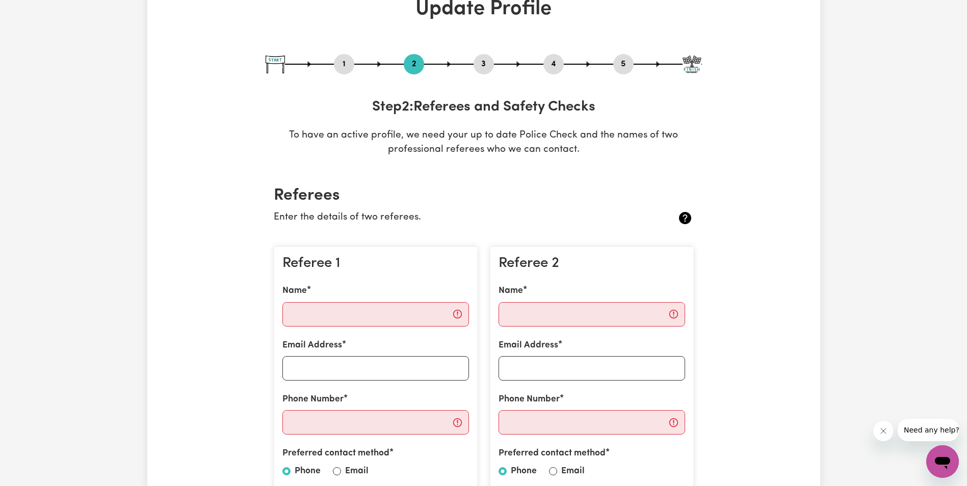
scroll to position [0, 0]
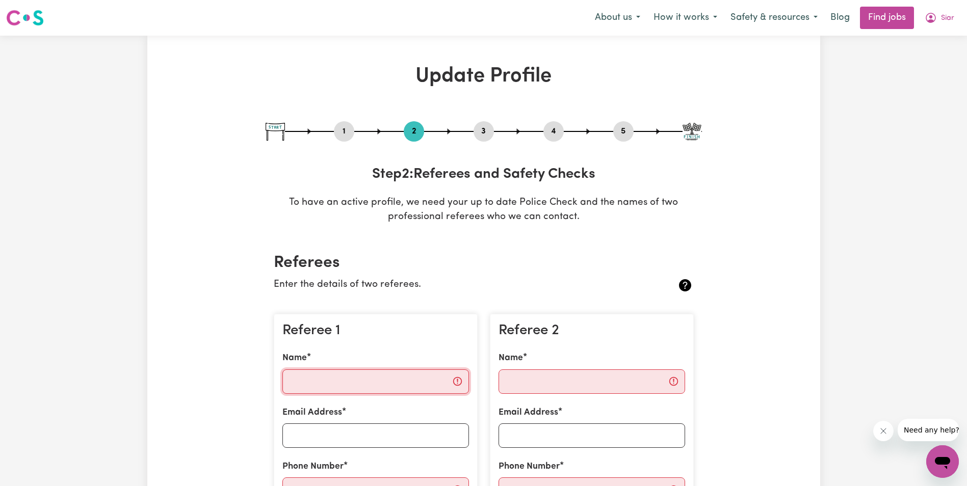
click at [425, 381] on input "Name" at bounding box center [375, 381] width 187 height 24
click at [589, 350] on div "Referee 2 Name Email Address Phone Number Preferred contact method Phone Email" at bounding box center [592, 442] width 204 height 257
click at [401, 381] on input "Name" at bounding box center [375, 381] width 187 height 24
type input "Freshta Azadzoi"
type input "[EMAIL_ADDRESS][DOMAIN_NAME]"
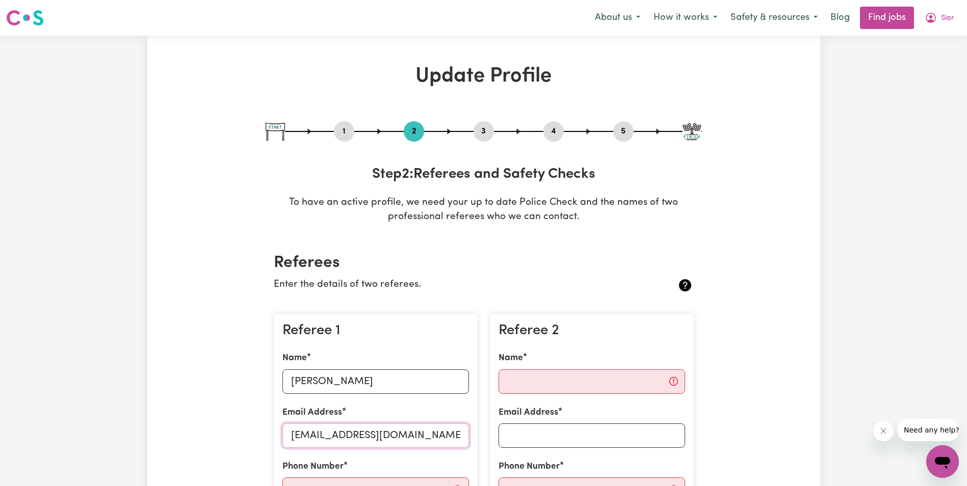
type input "0433355581"
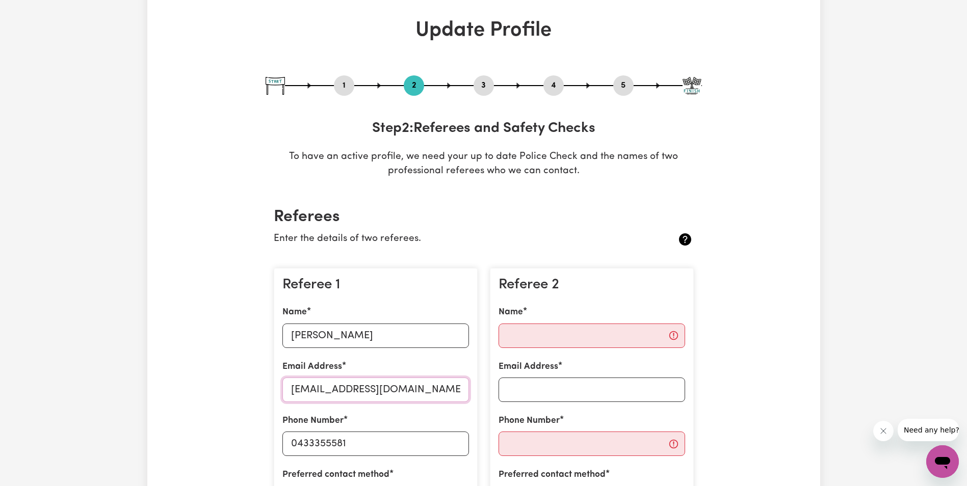
scroll to position [153, 0]
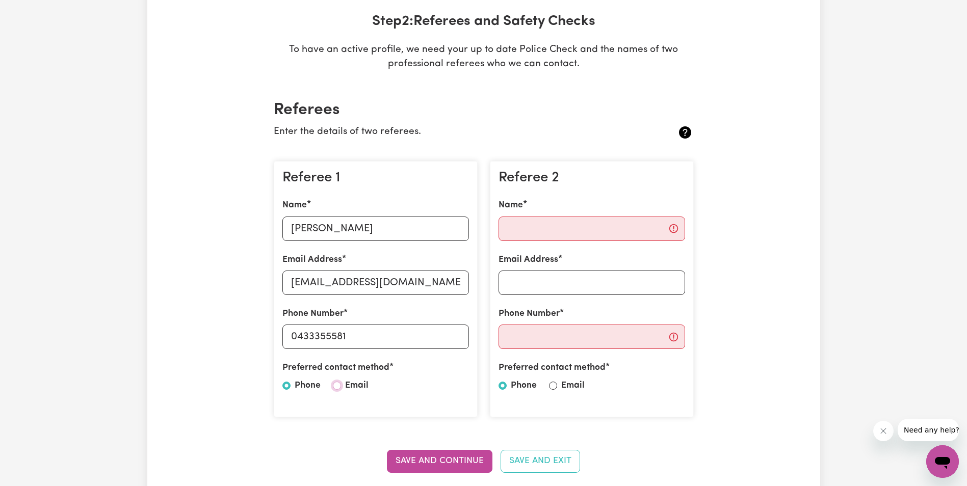
click at [337, 389] on input "Email" at bounding box center [337, 386] width 8 height 8
radio input "true"
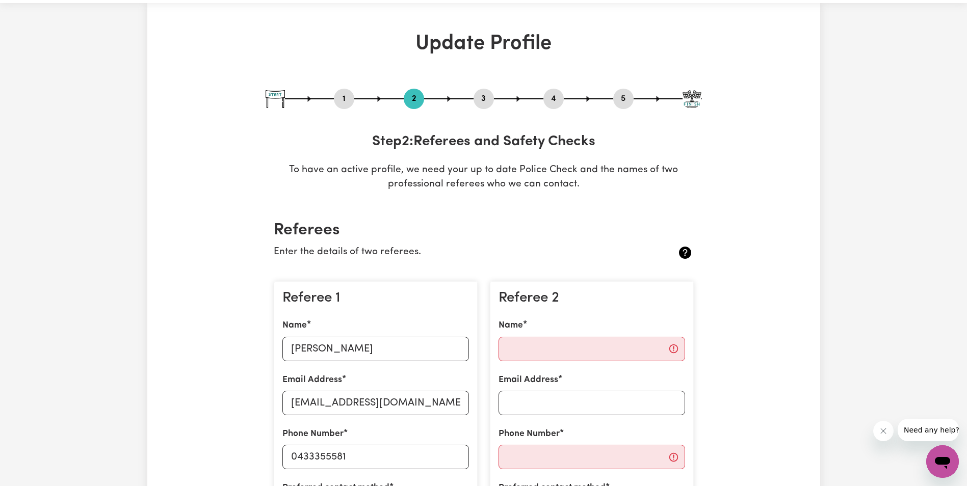
scroll to position [51, 0]
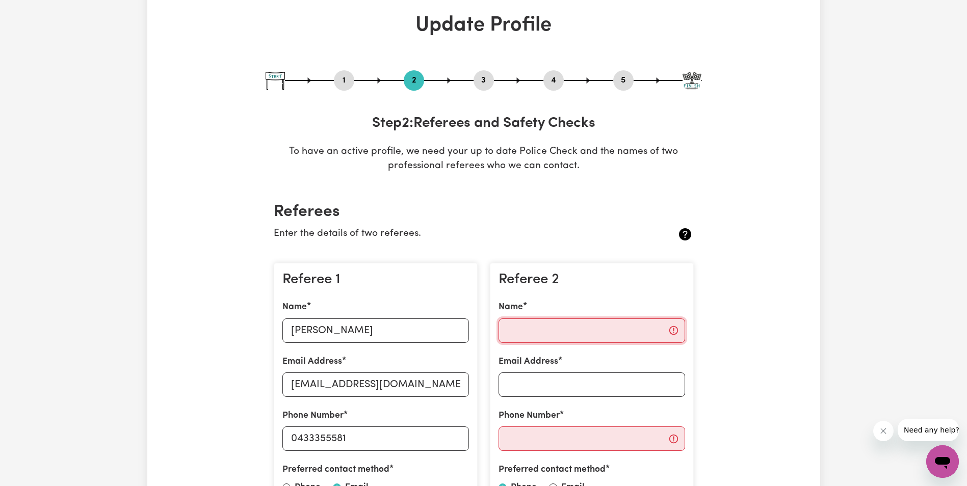
click at [530, 331] on input "Name" at bounding box center [591, 331] width 187 height 24
type input "Shima Niazi"
paste input "Shima.Niazi@gmail.com"
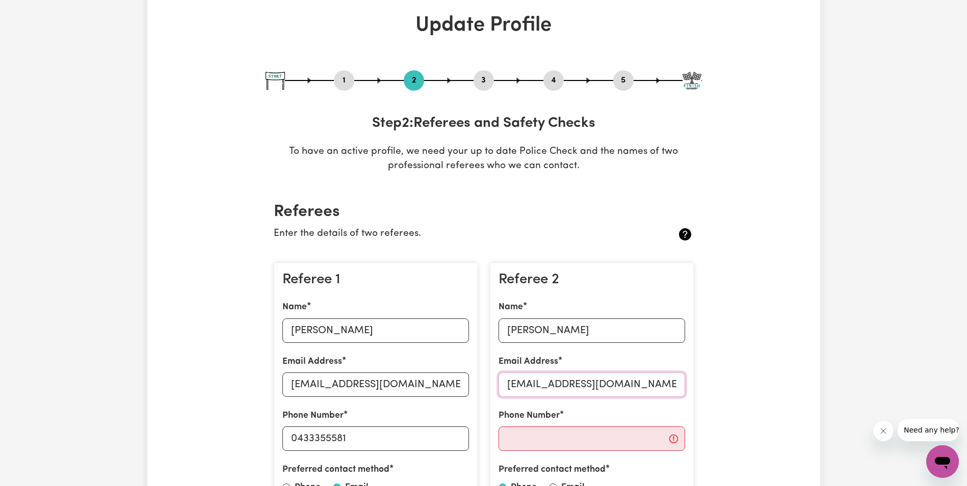
type input "Shima.Niazi@gmail.com"
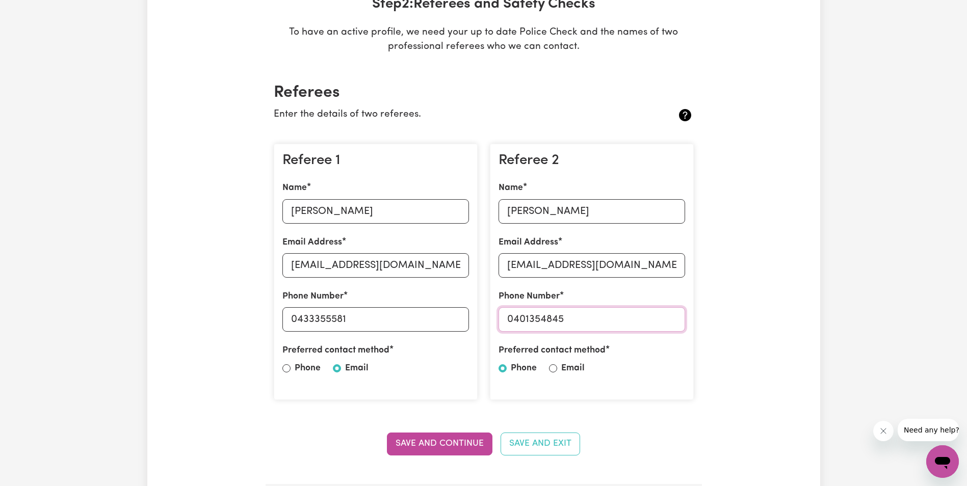
scroll to position [204, 0]
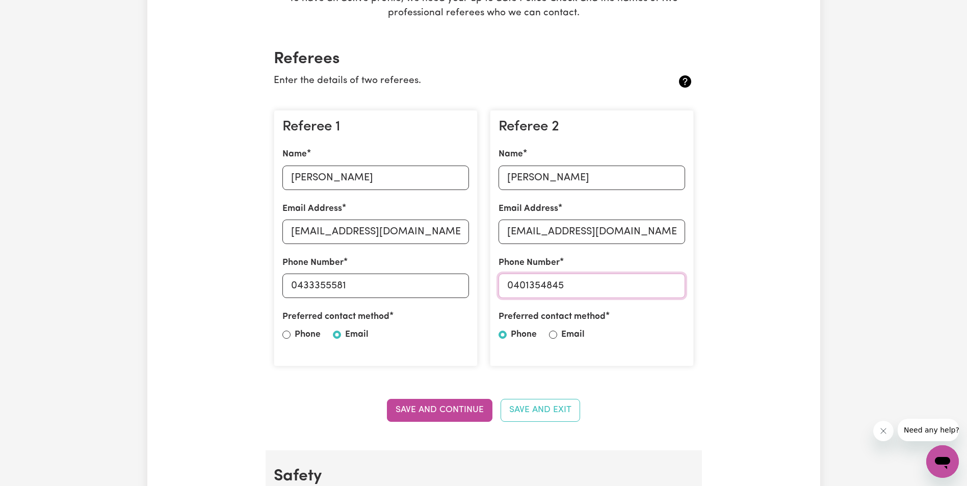
type input "0401354845"
click at [557, 338] on div "Preferred contact method Phone Email" at bounding box center [591, 327] width 187 height 35
click at [554, 338] on input "Email" at bounding box center [553, 335] width 8 height 8
radio input "true"
click at [472, 409] on button "Save and Continue" at bounding box center [439, 410] width 105 height 22
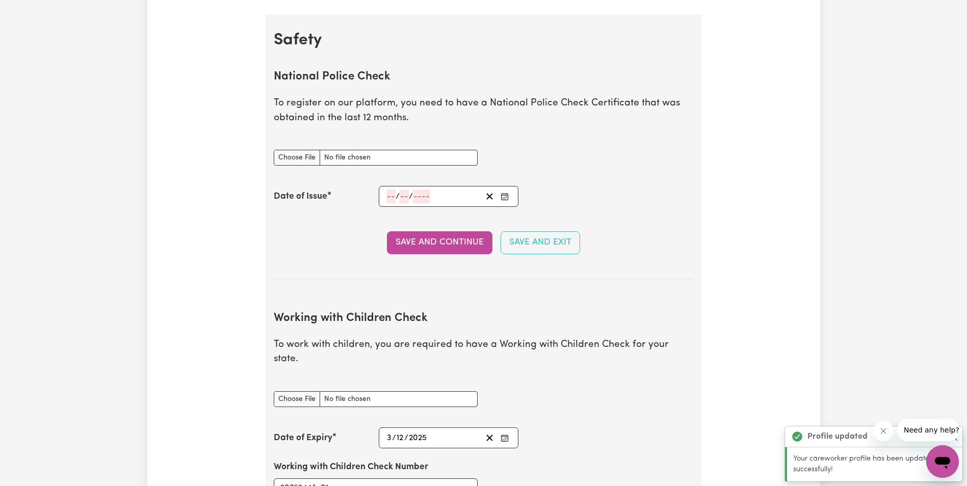
scroll to position [654, 0]
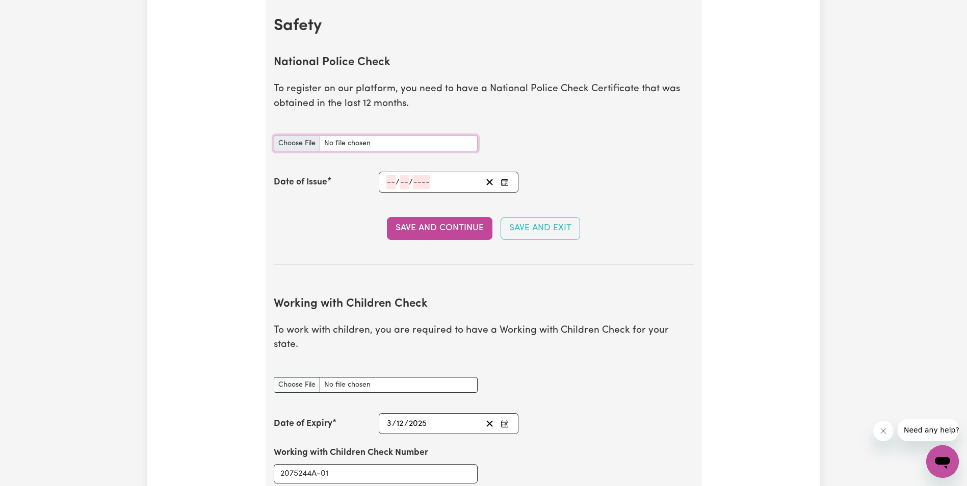
click at [350, 143] on input "National Police Check document" at bounding box center [376, 144] width 204 height 16
type input "C:\fakepath\Working with Children Check.jpeg"
click at [431, 229] on button "Save and Continue" at bounding box center [439, 228] width 105 height 22
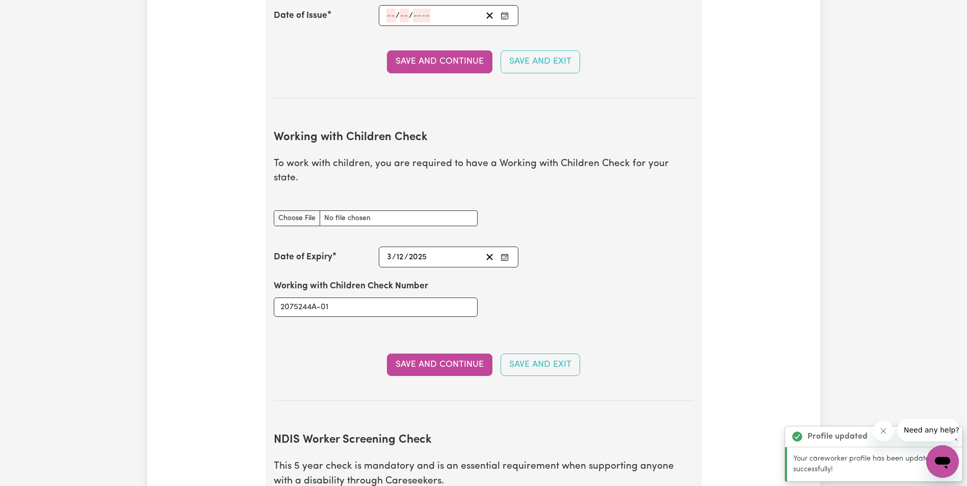
scroll to position [681, 0]
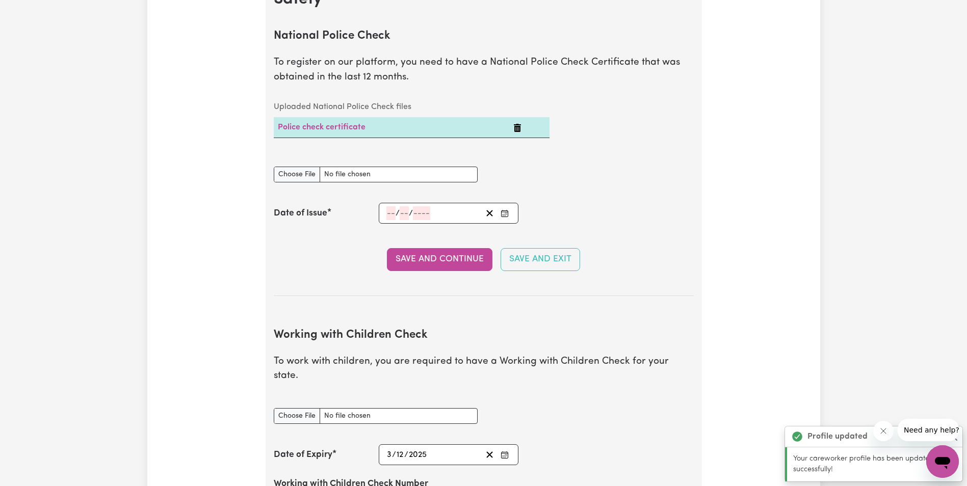
click at [516, 128] on icon "Delete Police check certificate" at bounding box center [517, 128] width 8 height 8
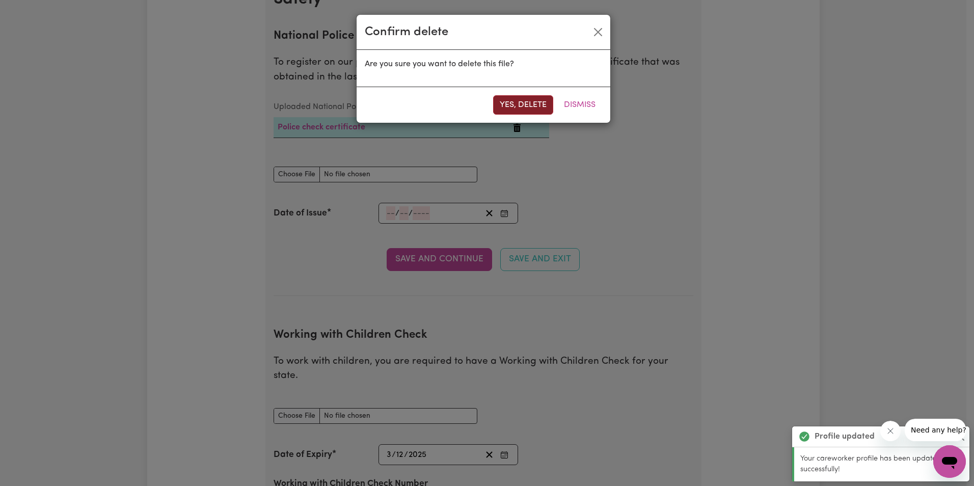
click at [521, 110] on button "Yes, delete" at bounding box center [523, 104] width 60 height 19
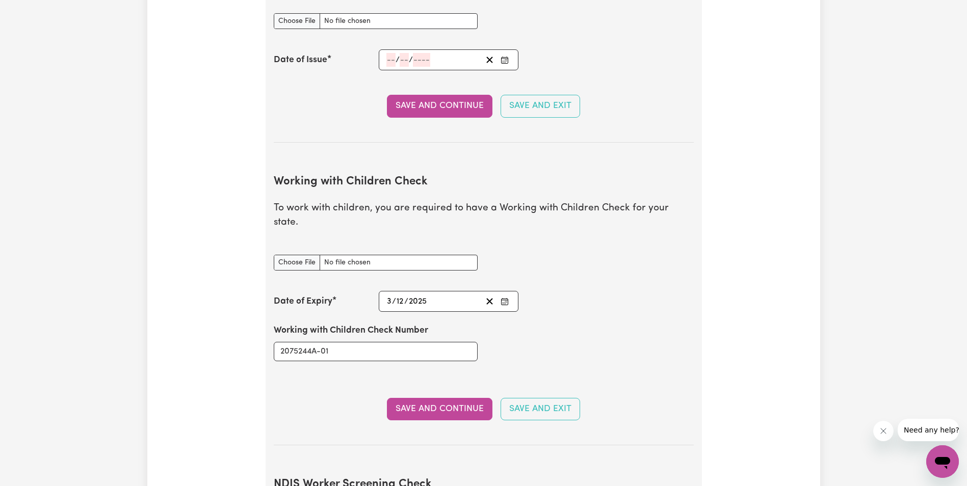
scroll to position [783, 0]
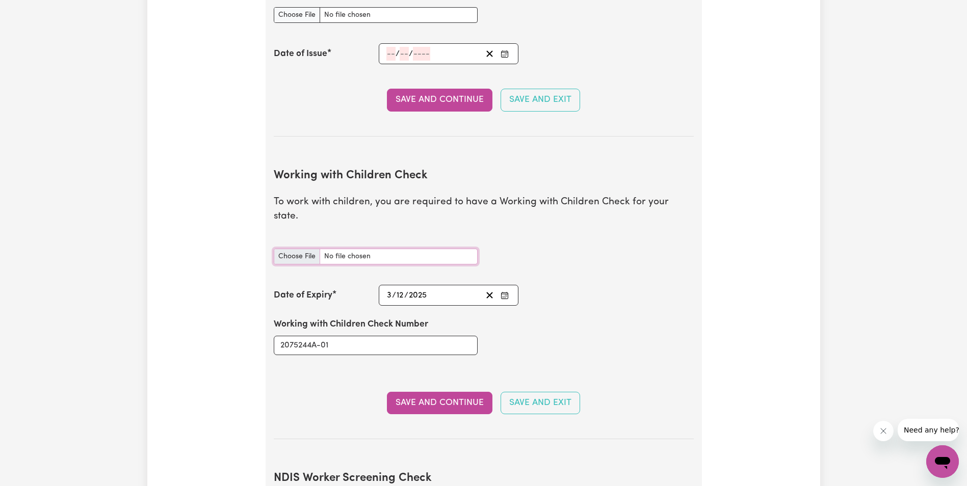
click at [303, 249] on input "Working with Children Check document" at bounding box center [376, 257] width 204 height 16
type input "C:\fakepath\Working with Children Check.jpeg"
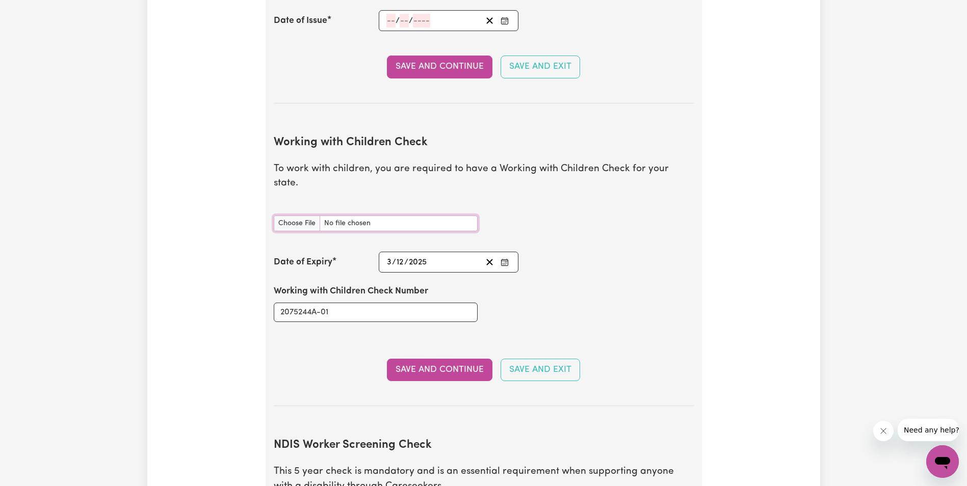
scroll to position [834, 0]
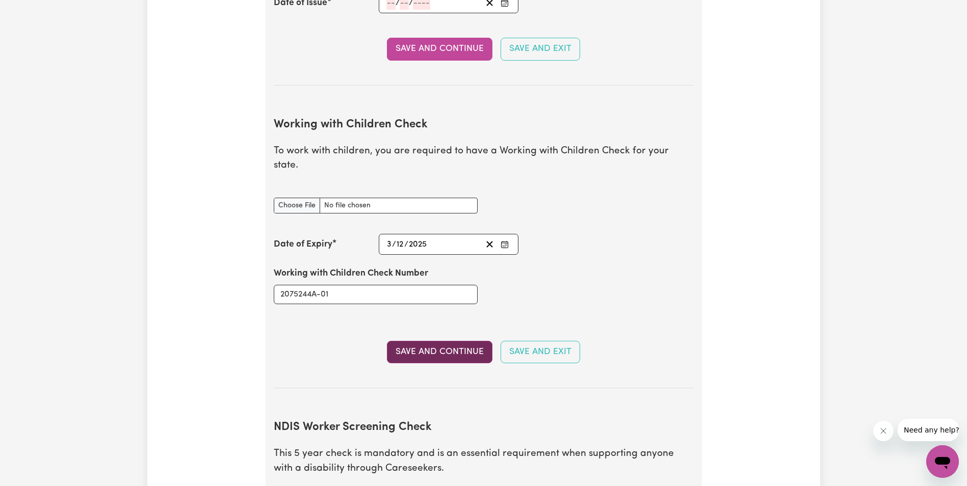
click at [453, 343] on button "Save and Continue" at bounding box center [439, 352] width 105 height 22
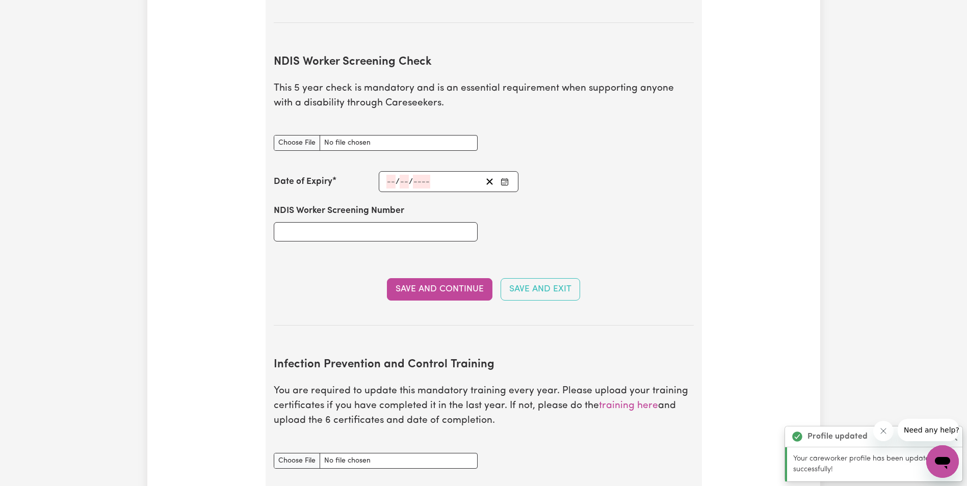
scroll to position [1275, 0]
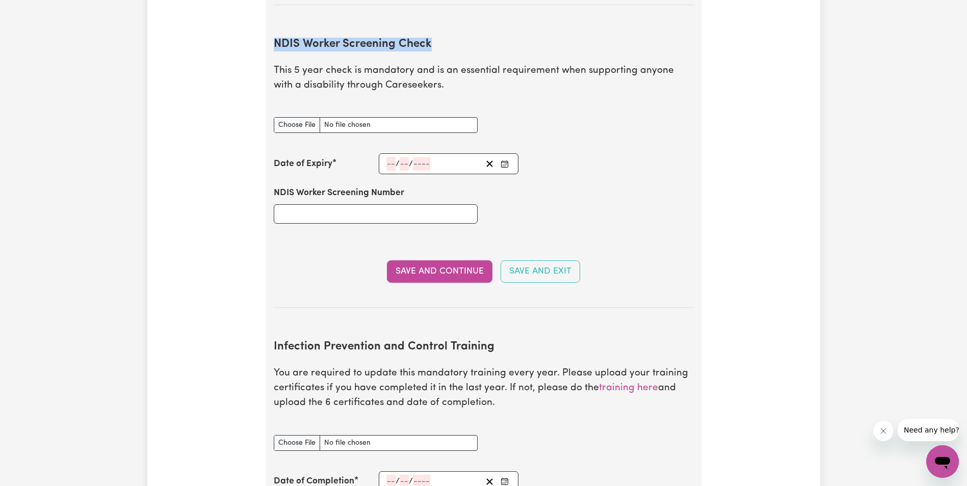
drag, startPoint x: 430, startPoint y: 28, endPoint x: 259, endPoint y: 33, distance: 170.8
copy h2 "NDIS Worker Screening Check"
click at [351, 204] on input "NDIS Worker Screening Number" at bounding box center [376, 213] width 204 height 19
paste input "29518629"
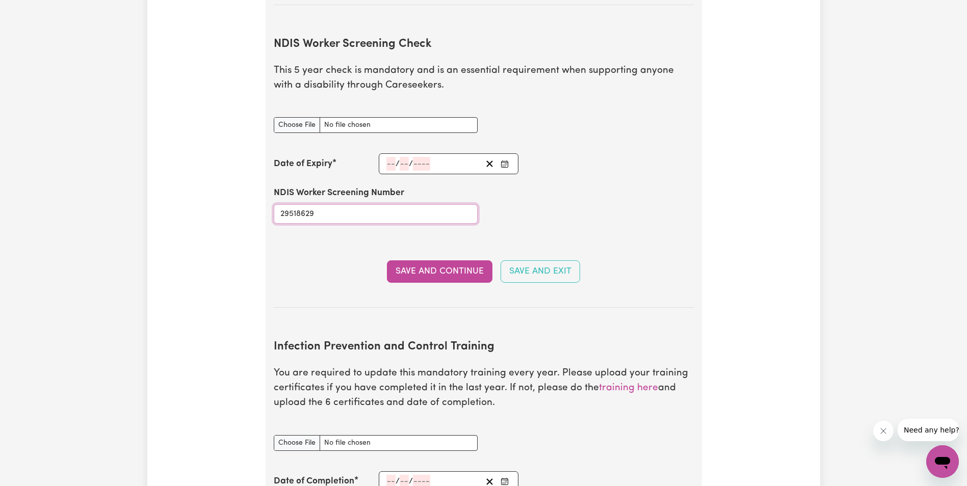
type input "29518629"
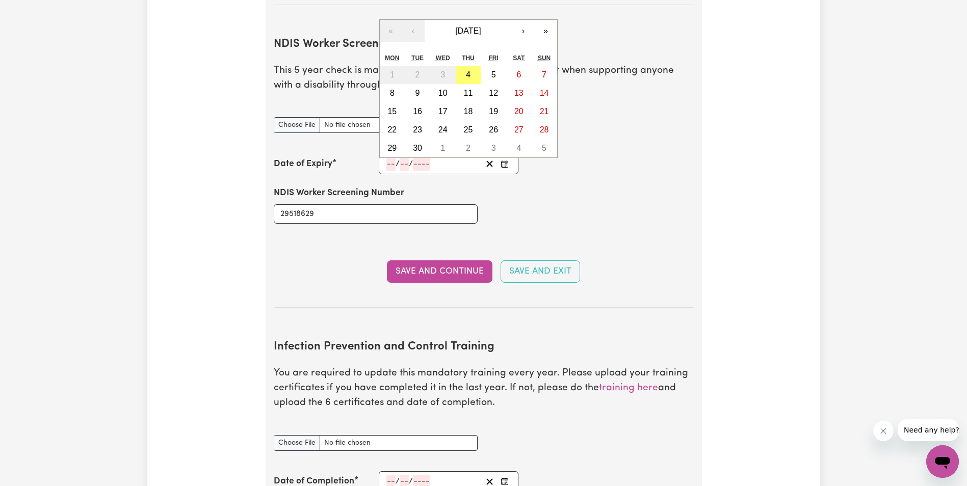
paste input "15052028"
type input "15"
type input "05"
type input "202"
type input "2028-05-15"
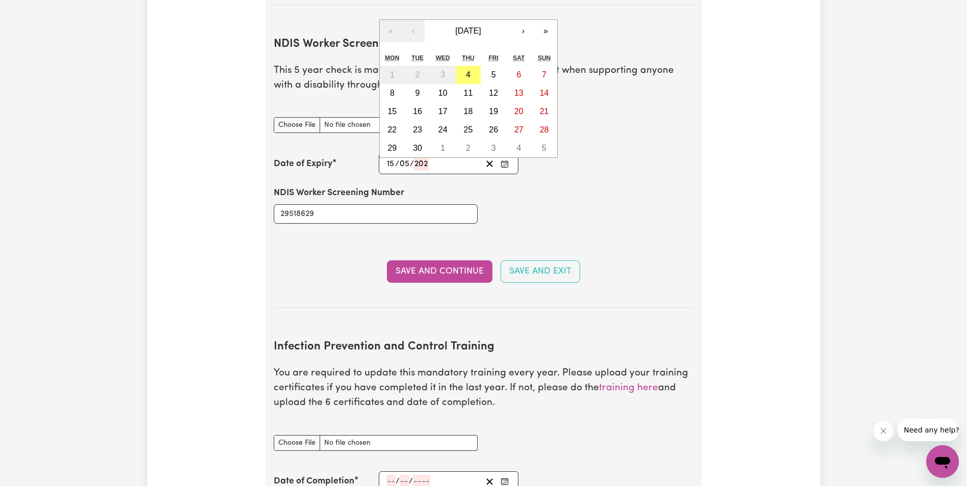
type input "5"
type input "2028"
click at [392, 107] on abbr "15" at bounding box center [391, 111] width 9 height 9
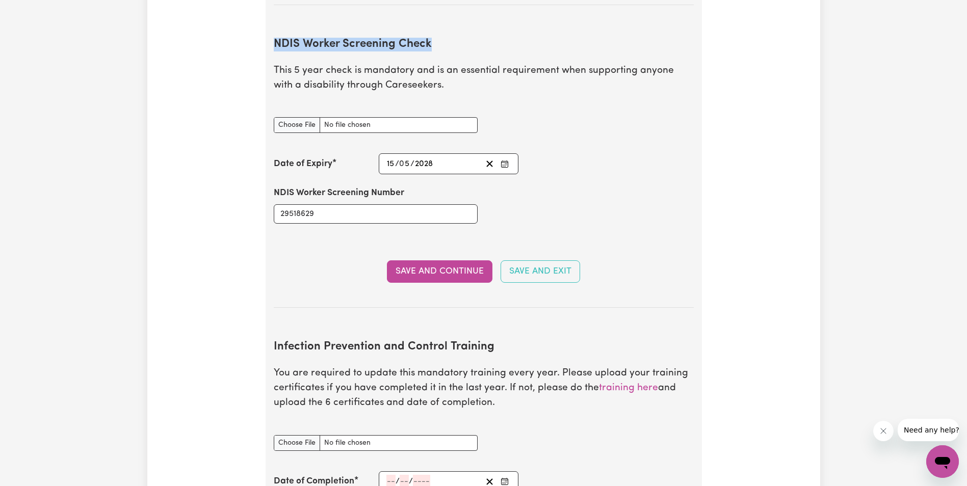
drag, startPoint x: 429, startPoint y: 30, endPoint x: 267, endPoint y: 33, distance: 162.1
click at [267, 33] on section "Safety National Police Check To register on our platform, you need to have a Na…" at bounding box center [484, 87] width 436 height 1415
copy h2 "NDIS Worker Screening Check"
click at [304, 117] on input "NDIS Worker Screening Check document" at bounding box center [376, 125] width 204 height 16
type input "C:\fakepath\NDIS Worker Screening Check - Siar Tookhi.pdf"
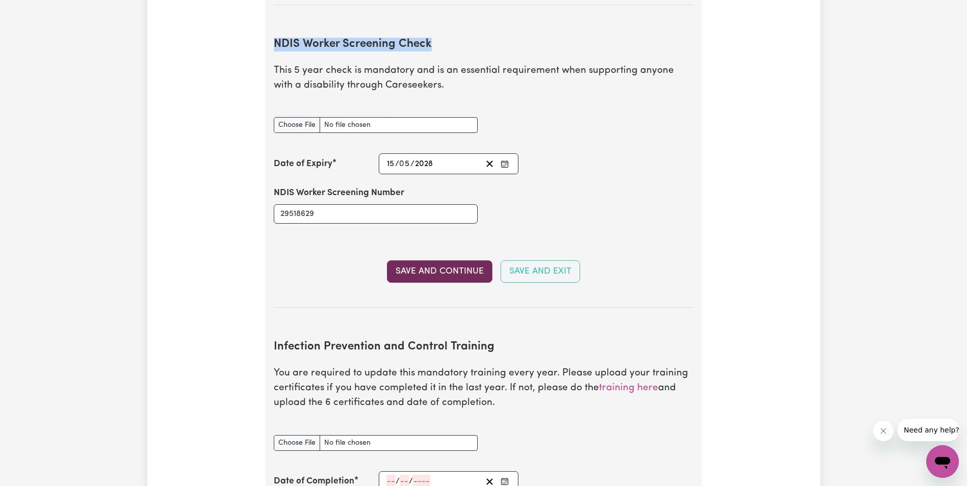
click at [468, 263] on button "Save and Continue" at bounding box center [439, 271] width 105 height 22
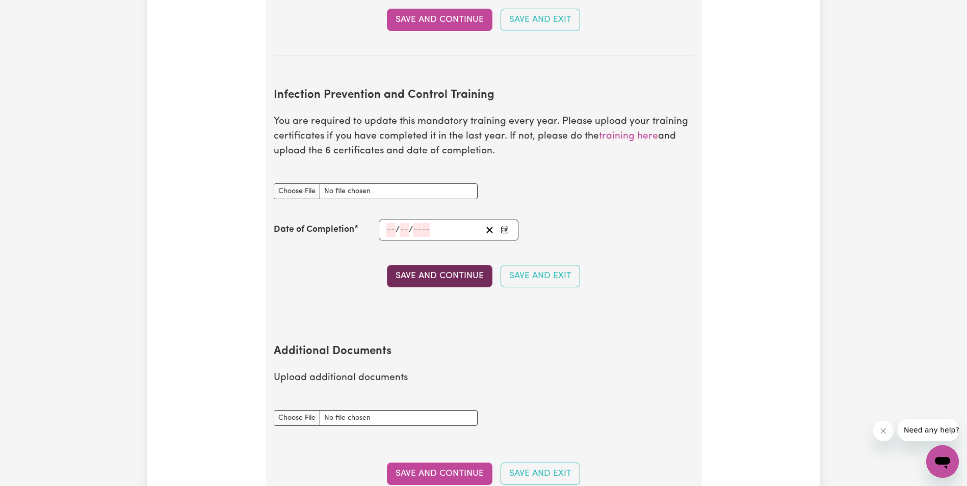
scroll to position [1533, 0]
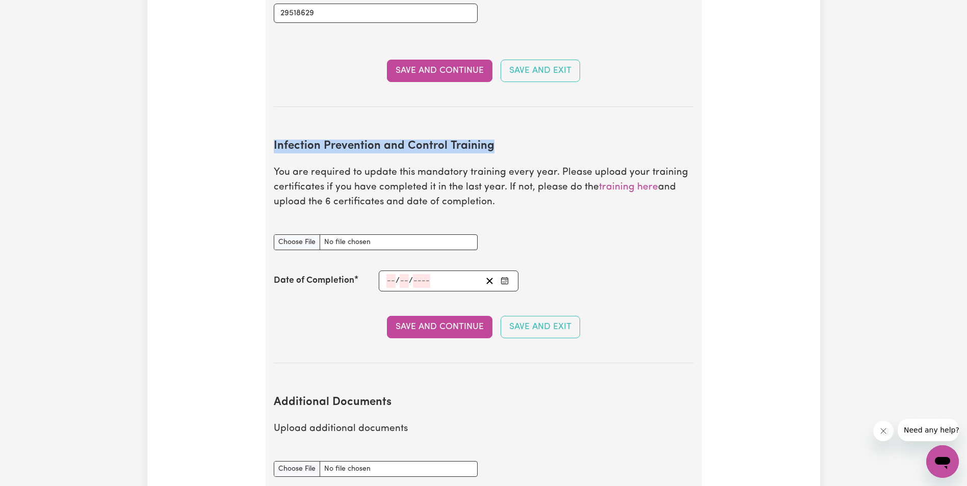
drag, startPoint x: 274, startPoint y: 131, endPoint x: 531, endPoint y: 134, distance: 256.9
click at [531, 140] on h2 "Infection Prevention and Control Training" at bounding box center [484, 147] width 420 height 14
copy h2 "Infection Prevention and Control Training"
